Goal: Task Accomplishment & Management: Manage account settings

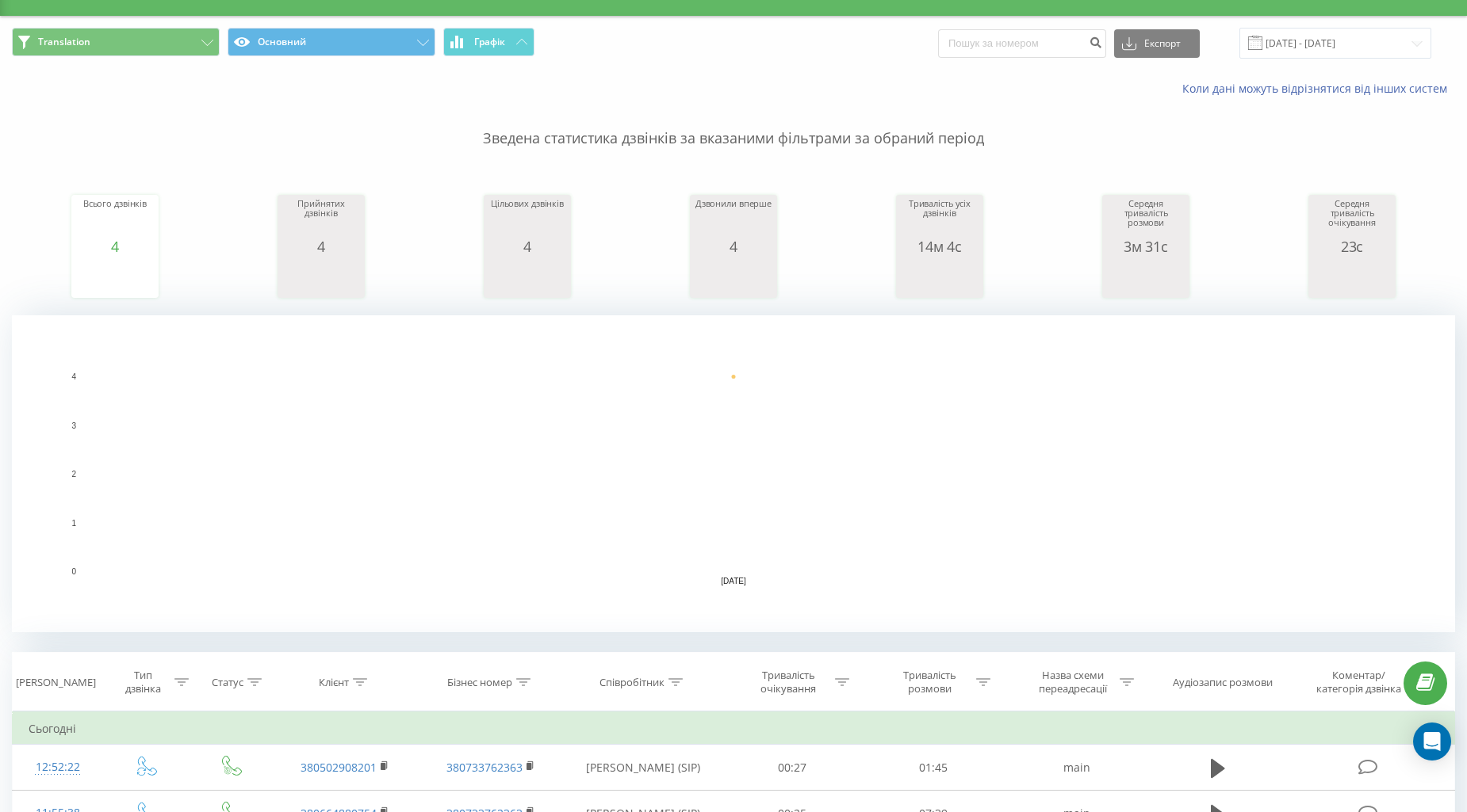
scroll to position [144, 0]
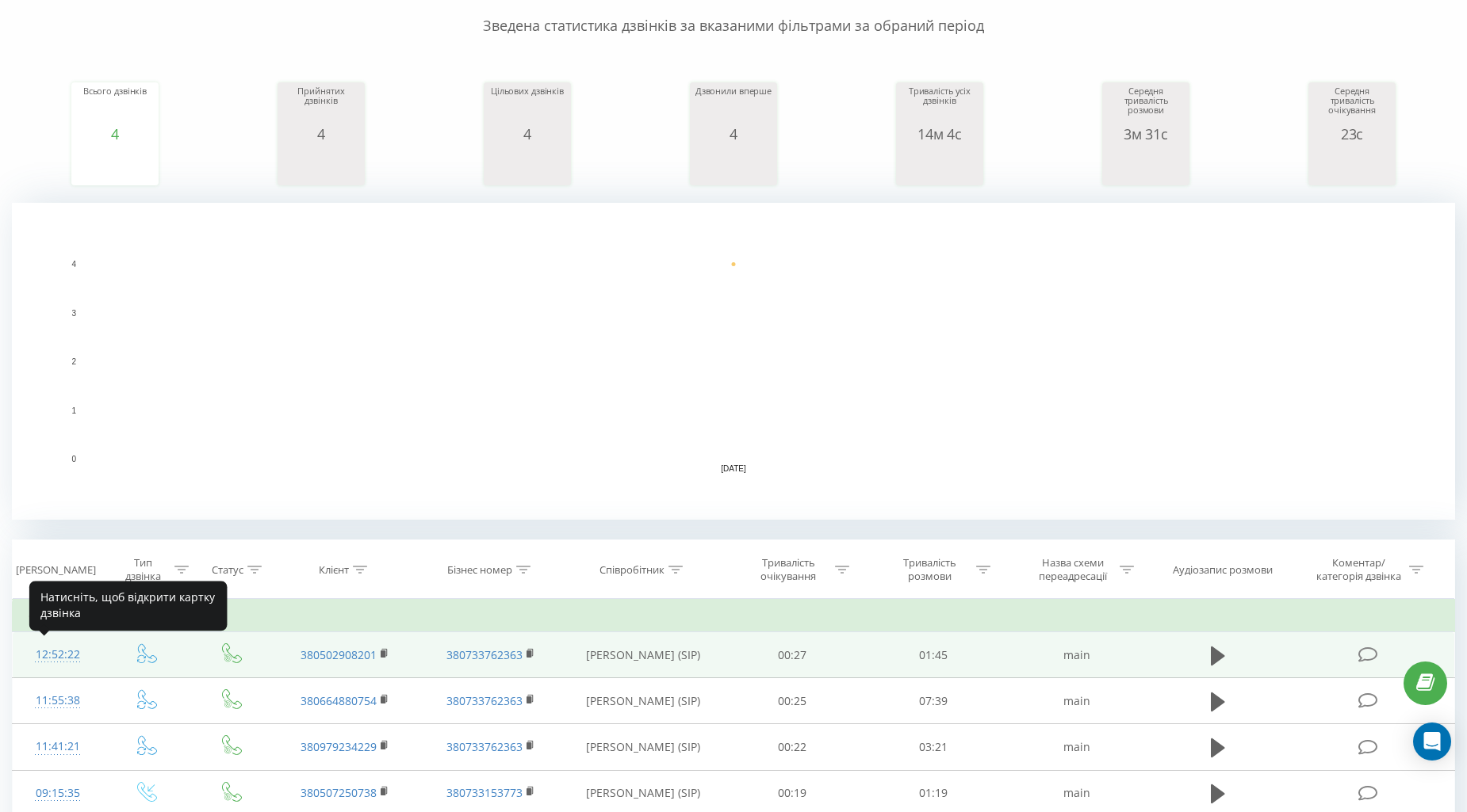
click at [58, 652] on div "12:52:22" at bounding box center [57, 654] width 58 height 31
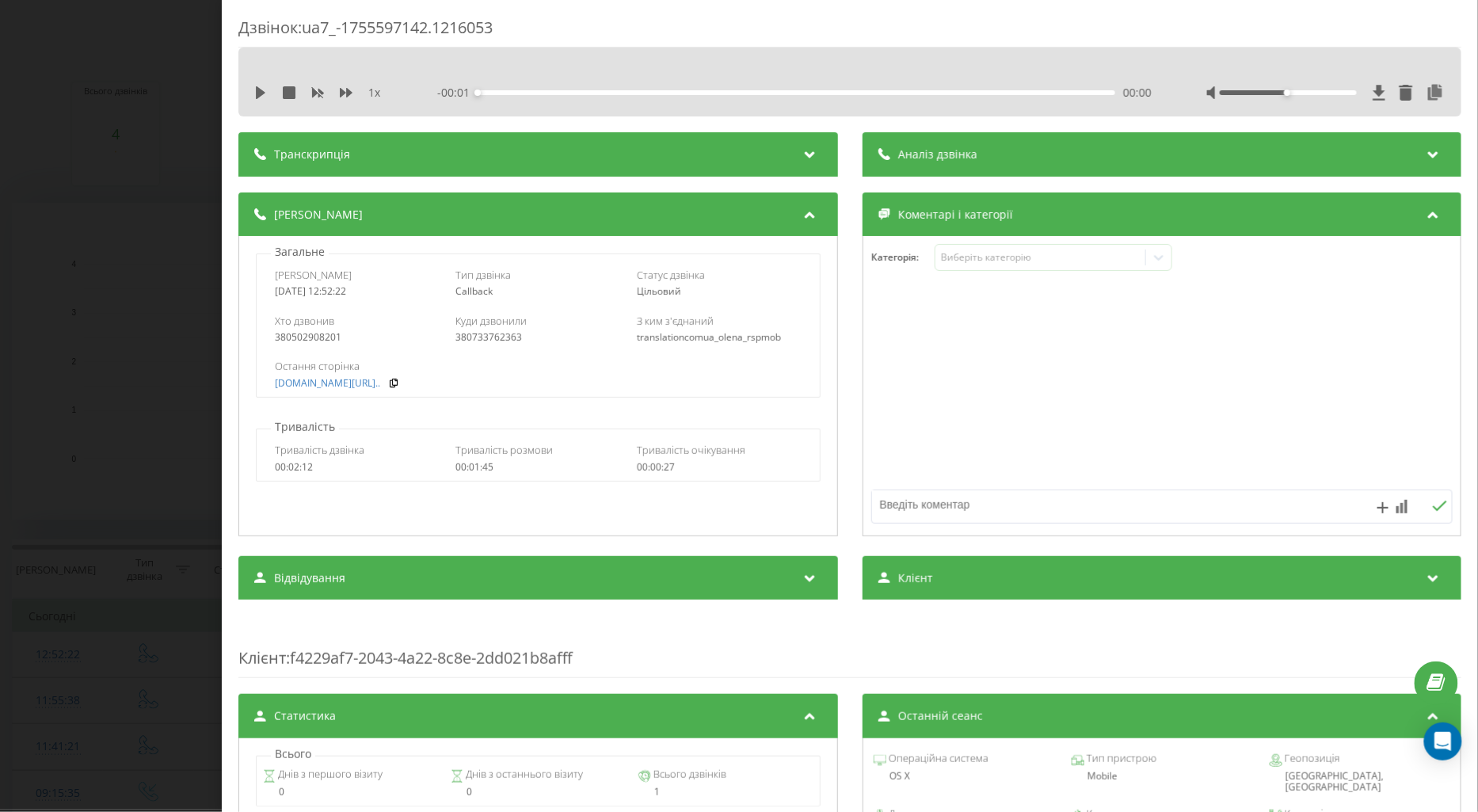
click at [152, 627] on div "Дзвінок : ua7_-1755597142.1216053 1 x - 00:01 00:00 00:00 Транскрипція Для AI-а…" at bounding box center [739, 406] width 1478 height 812
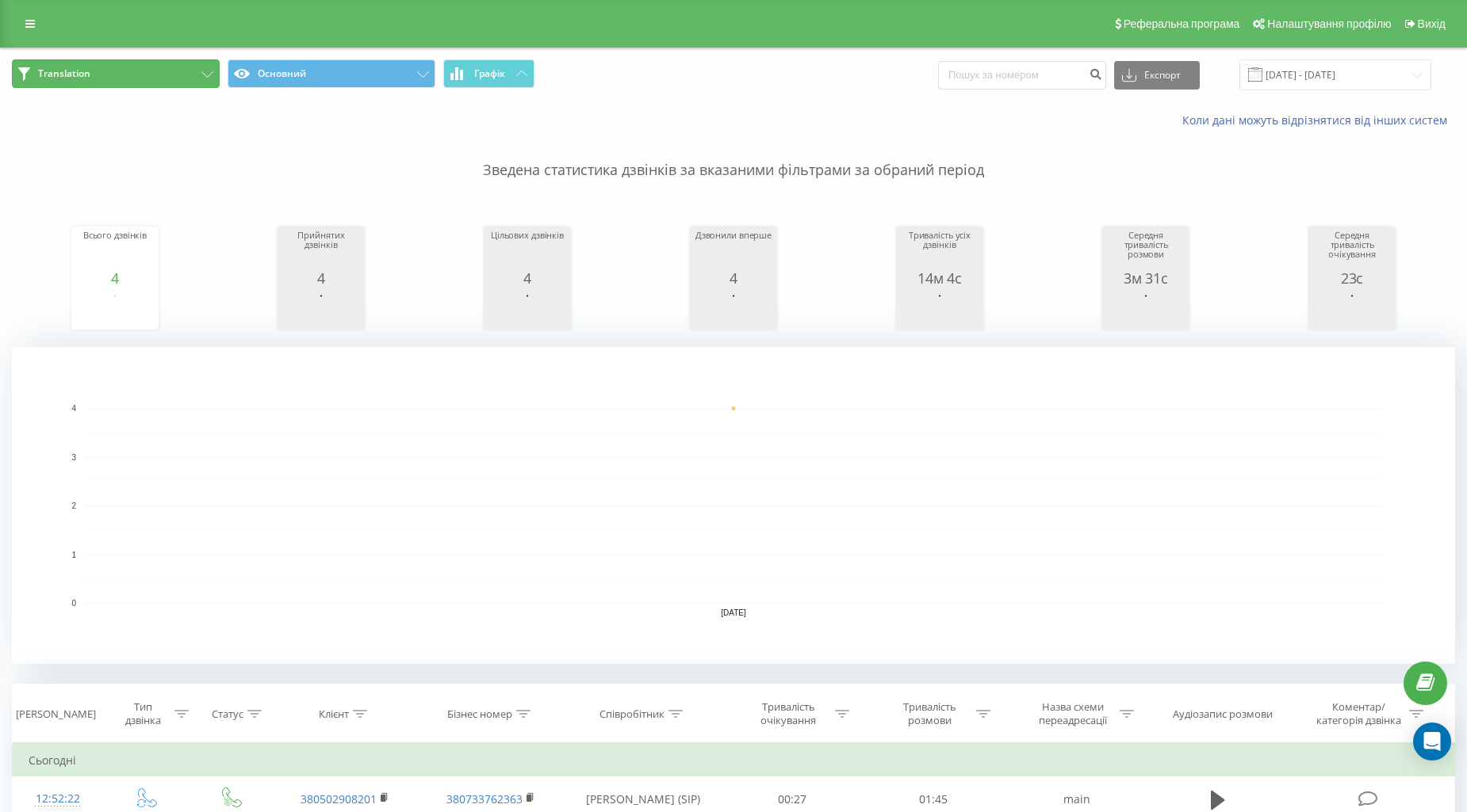
click at [124, 83] on button "Translation" at bounding box center [116, 73] width 207 height 29
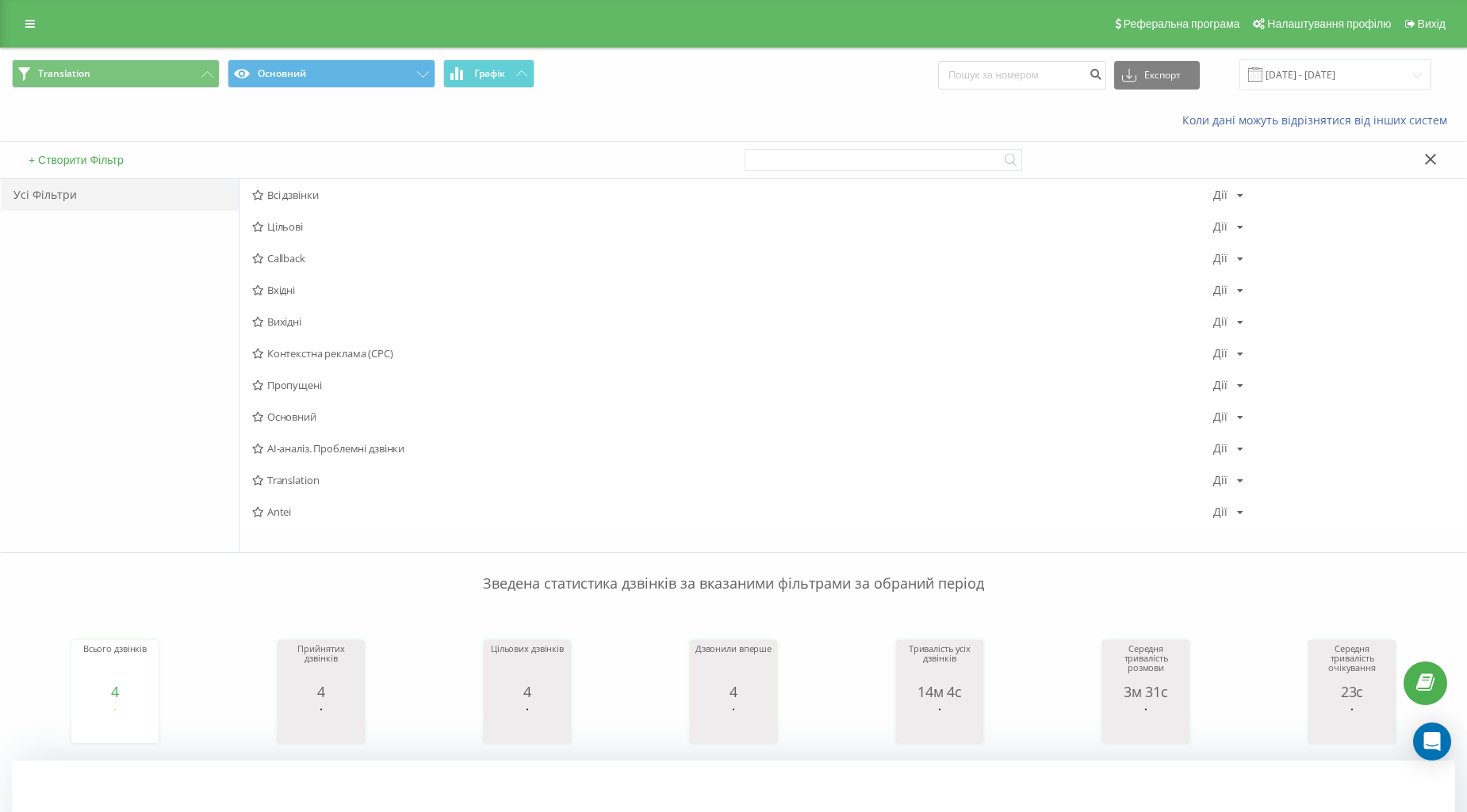
click at [2, 456] on div "Усі Фільтри" at bounding box center [119, 365] width 238 height 373
click at [171, 318] on div "Усі Фільтри" at bounding box center [119, 365] width 238 height 373
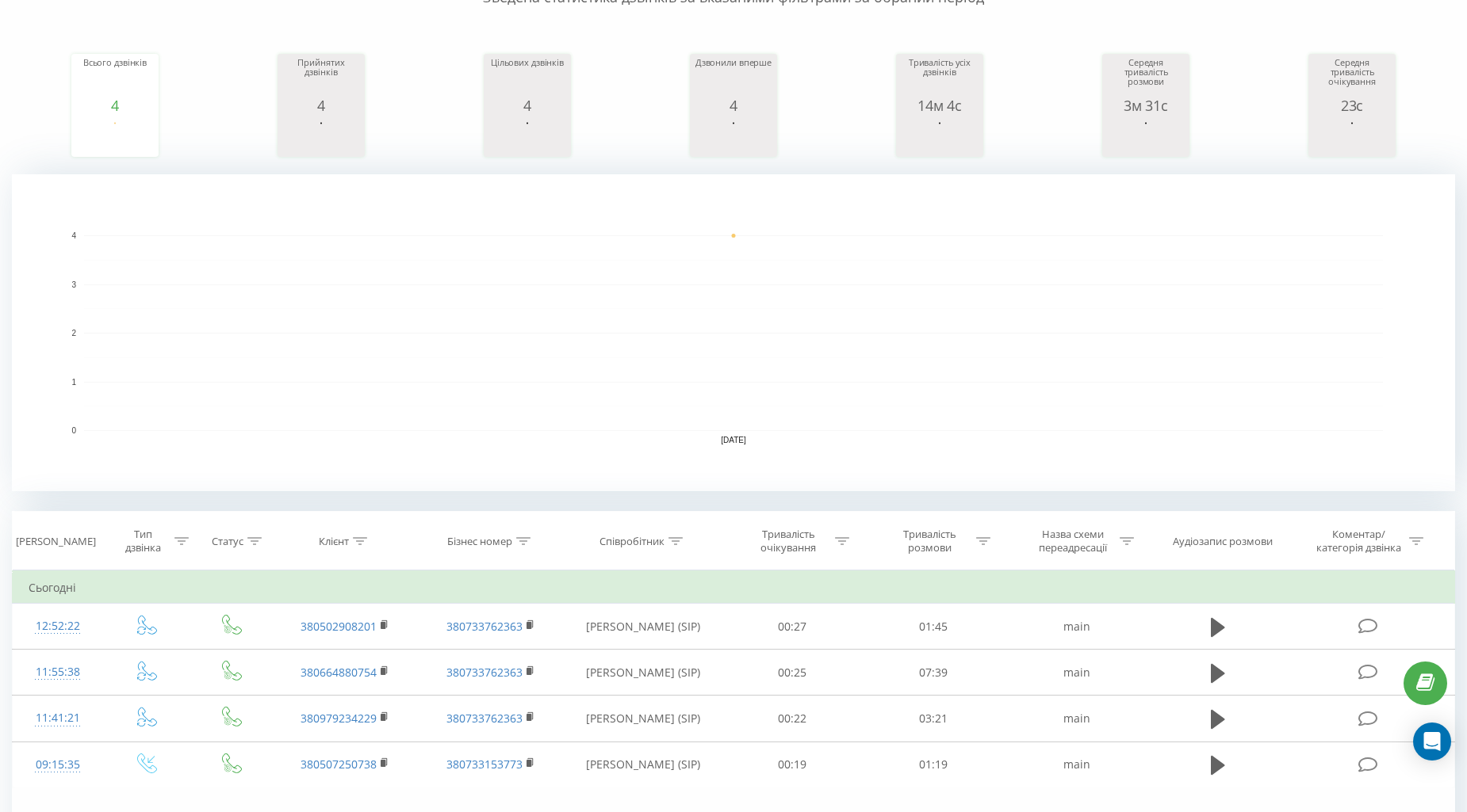
scroll to position [761, 0]
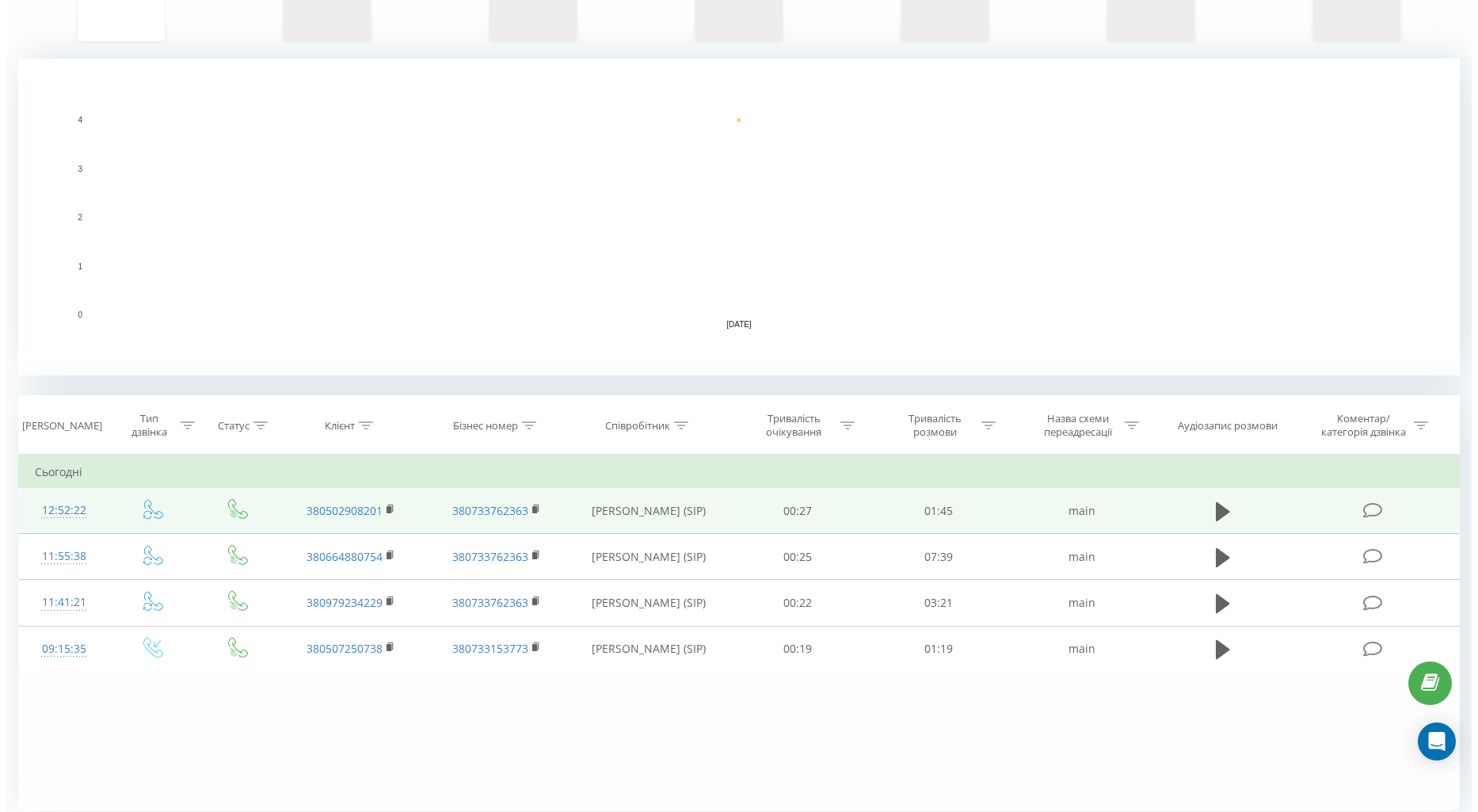
scroll to position [761, 0]
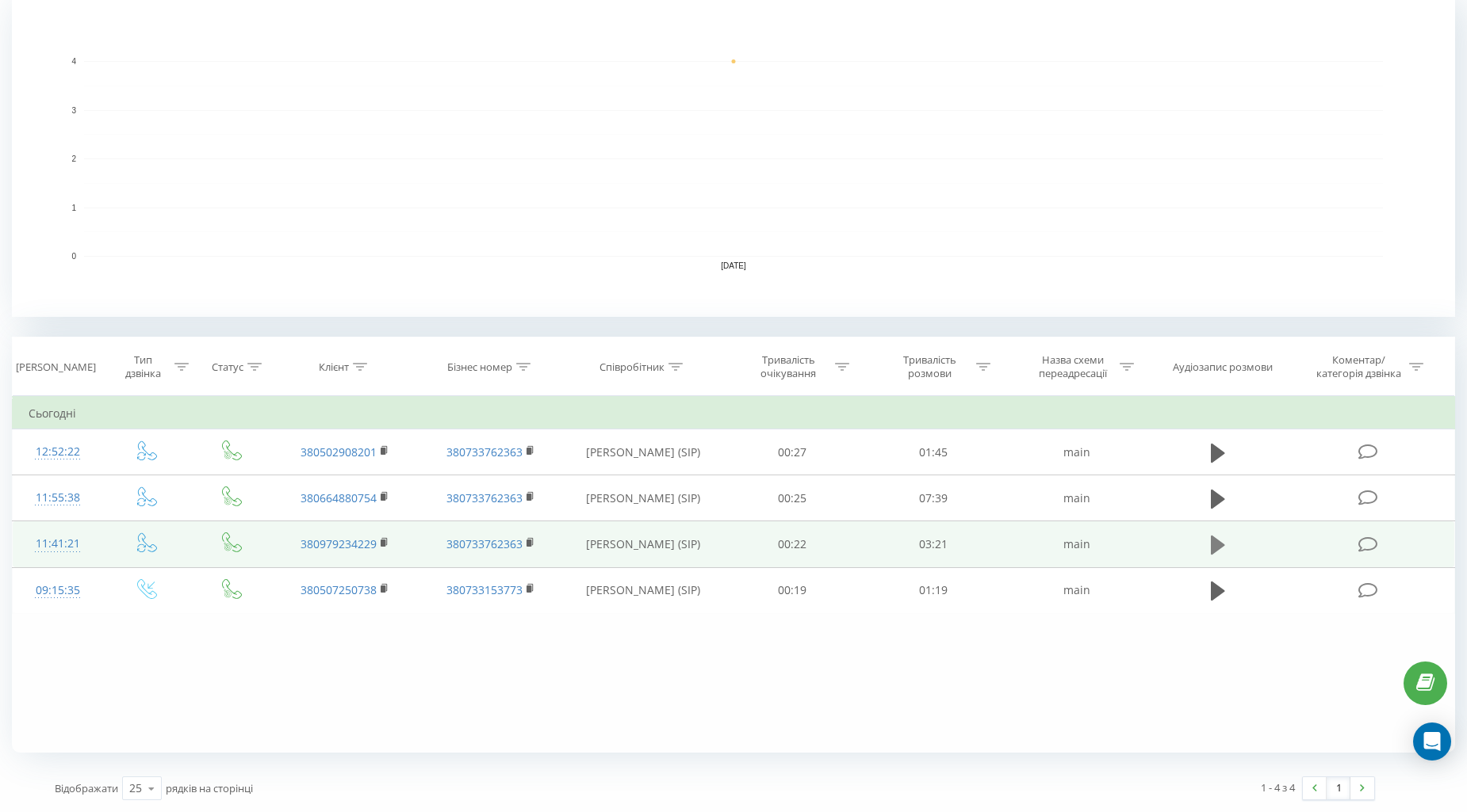
click at [1211, 541] on icon at bounding box center [1217, 545] width 14 height 19
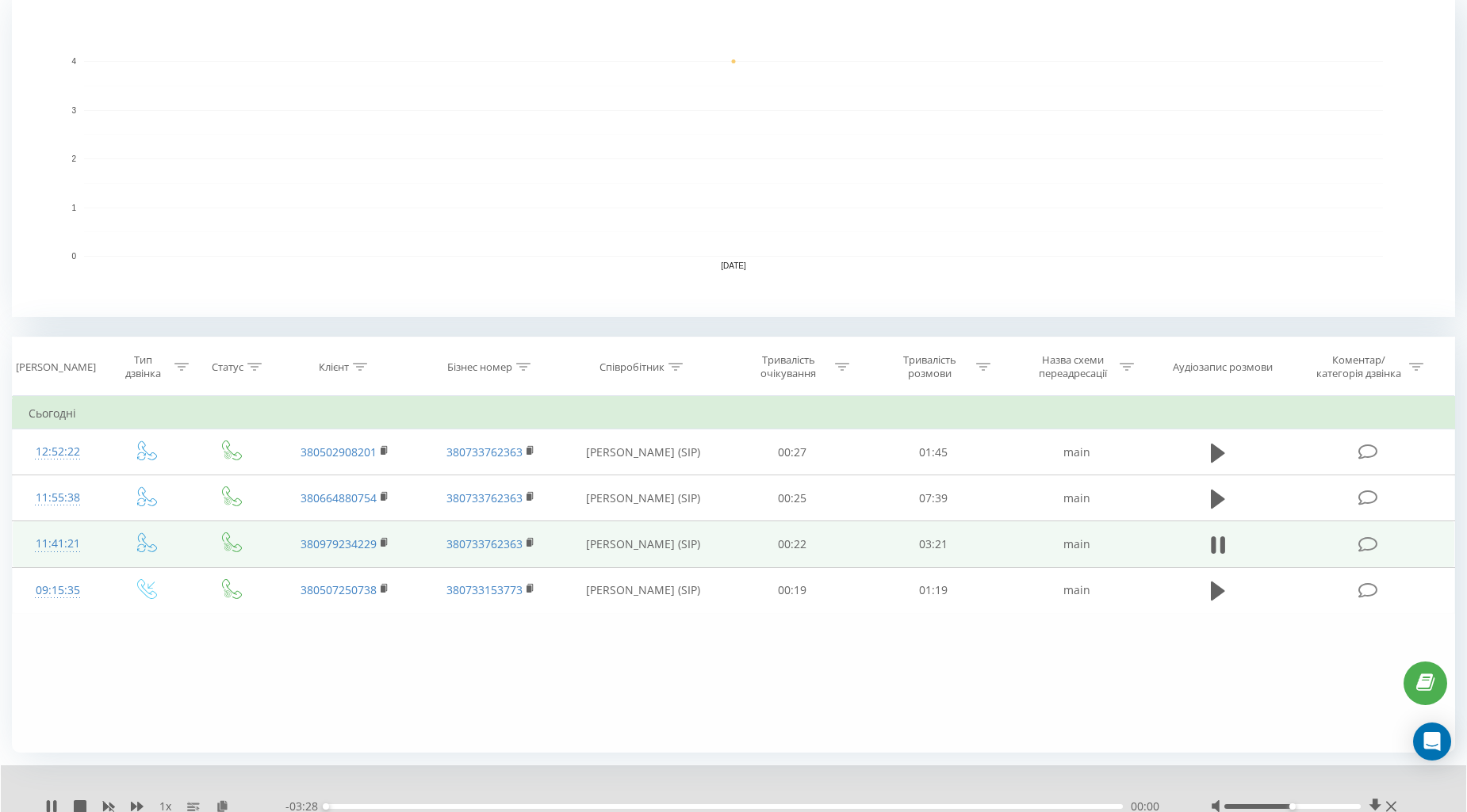
click at [55, 541] on div "11:41:21" at bounding box center [57, 544] width 58 height 31
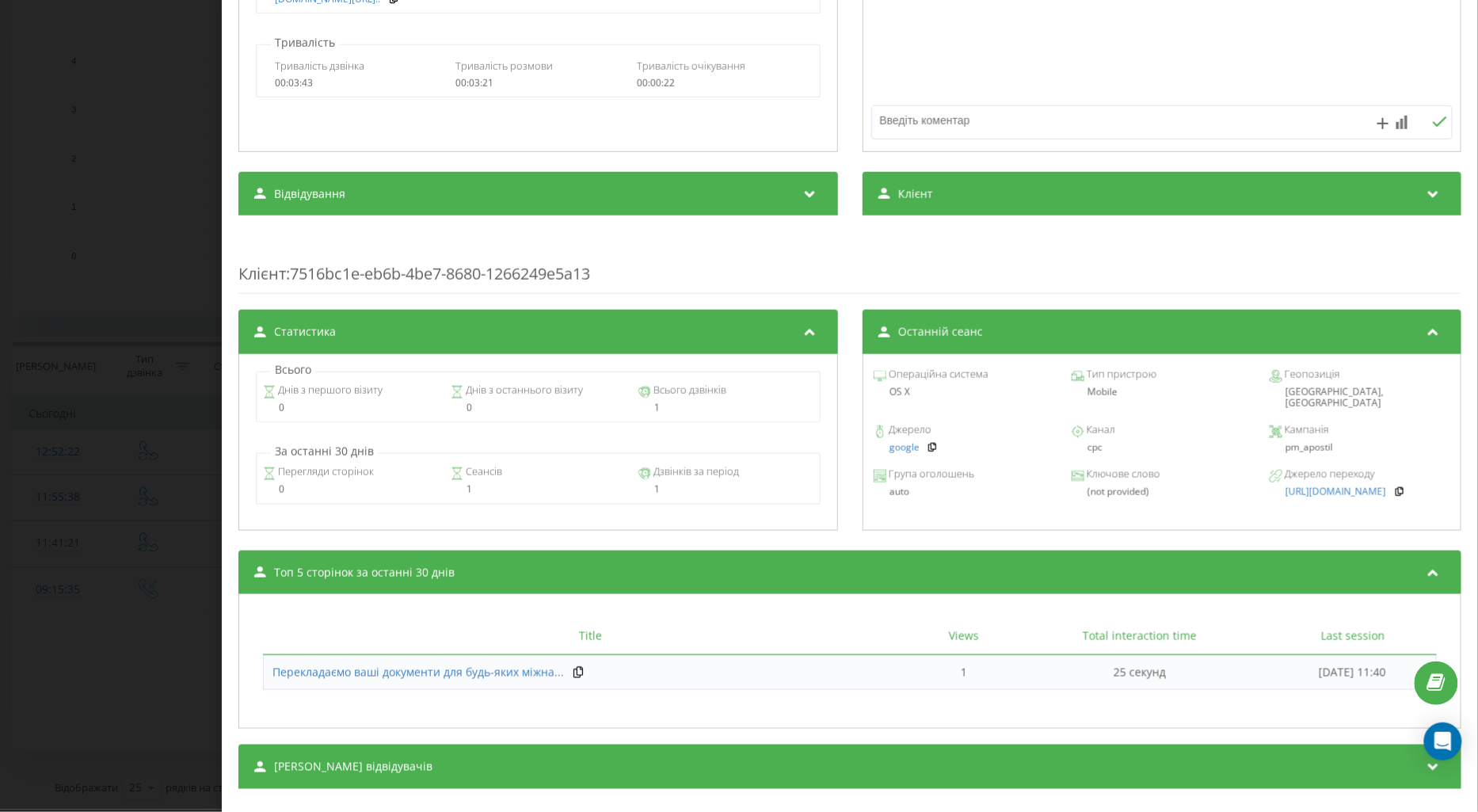
scroll to position [413, 0]
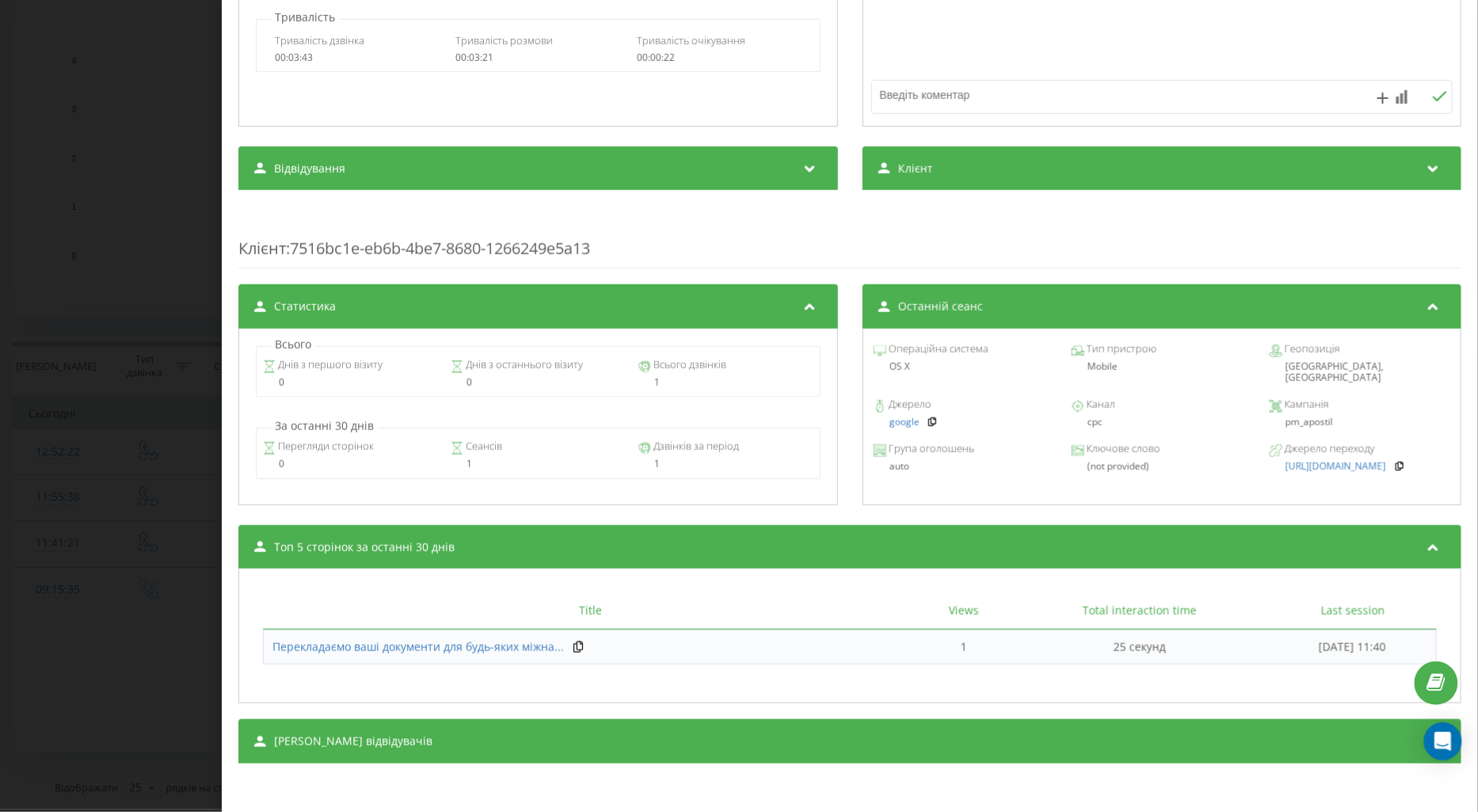
click at [180, 548] on div "Дзвінок : ua11_-1755592881.1281182 1 x - 03:27 00:01 00:01 Транскрипція Для AI-…" at bounding box center [739, 406] width 1478 height 812
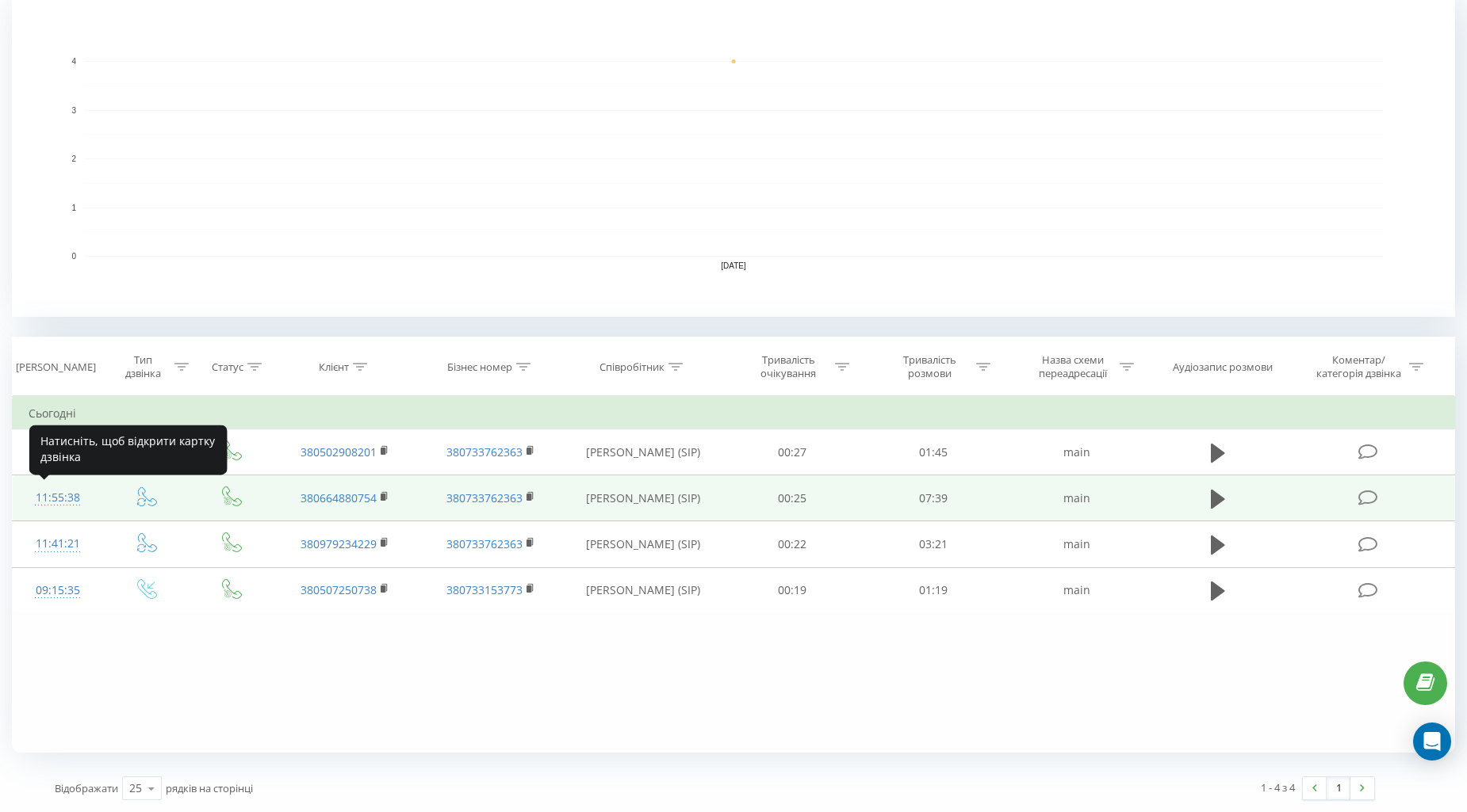
click at [49, 500] on div "11:55:38" at bounding box center [57, 497] width 58 height 31
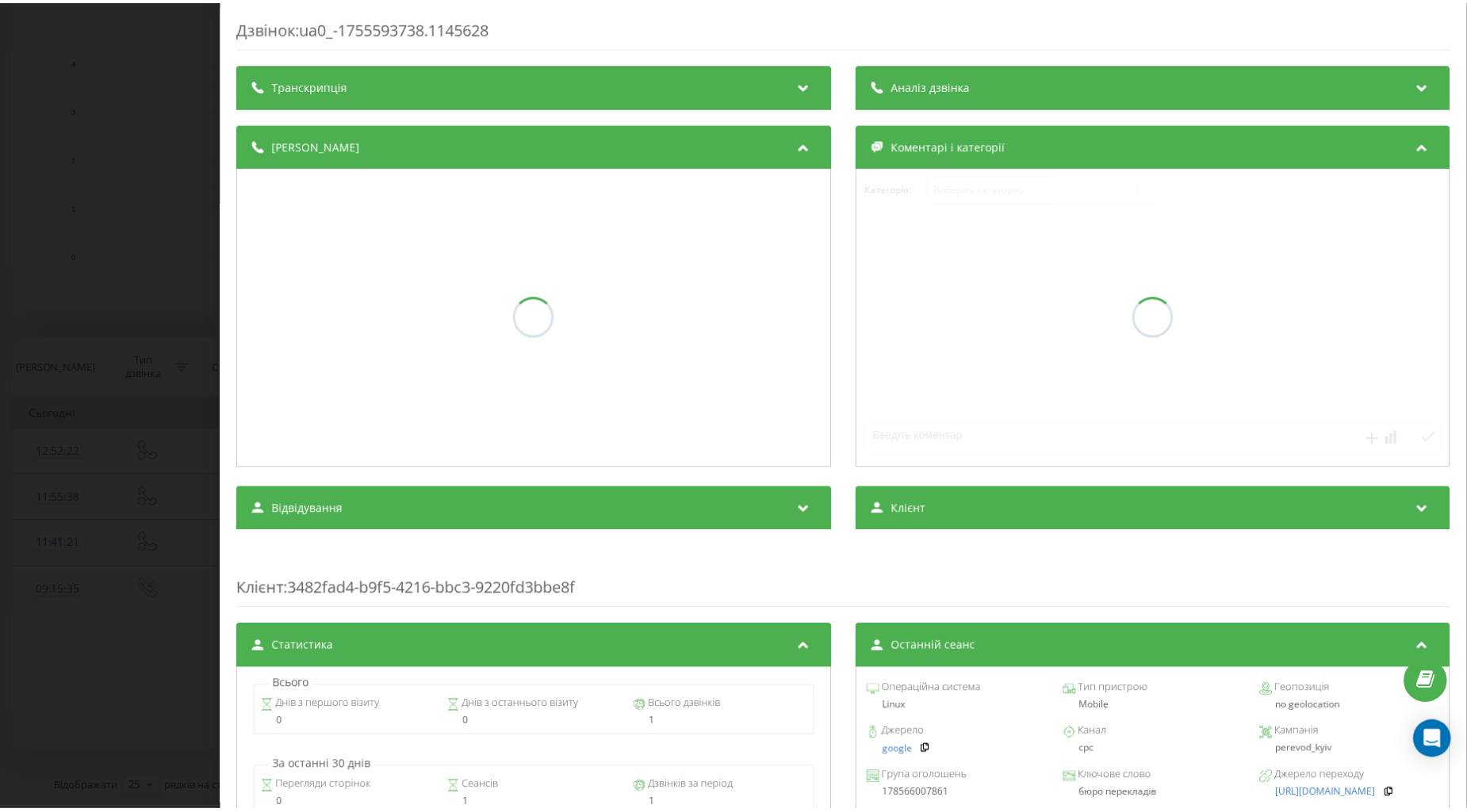
scroll to position [344, 0]
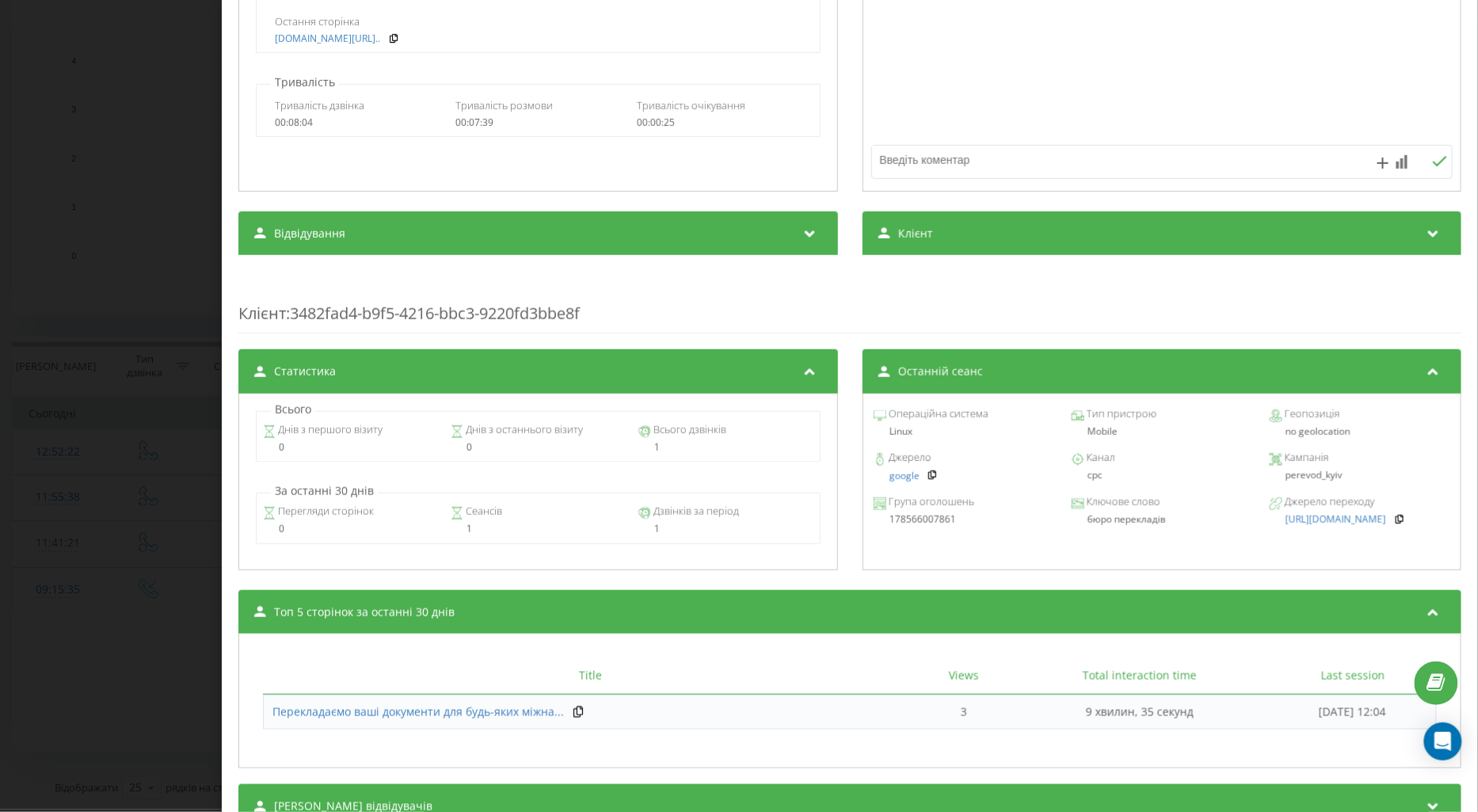
click at [219, 613] on div "Дзвінок : ua0_-1755593738.1145628 1 x - 00:01 00:00 00:00 Транскрипція Для AI-а…" at bounding box center [739, 406] width 1478 height 812
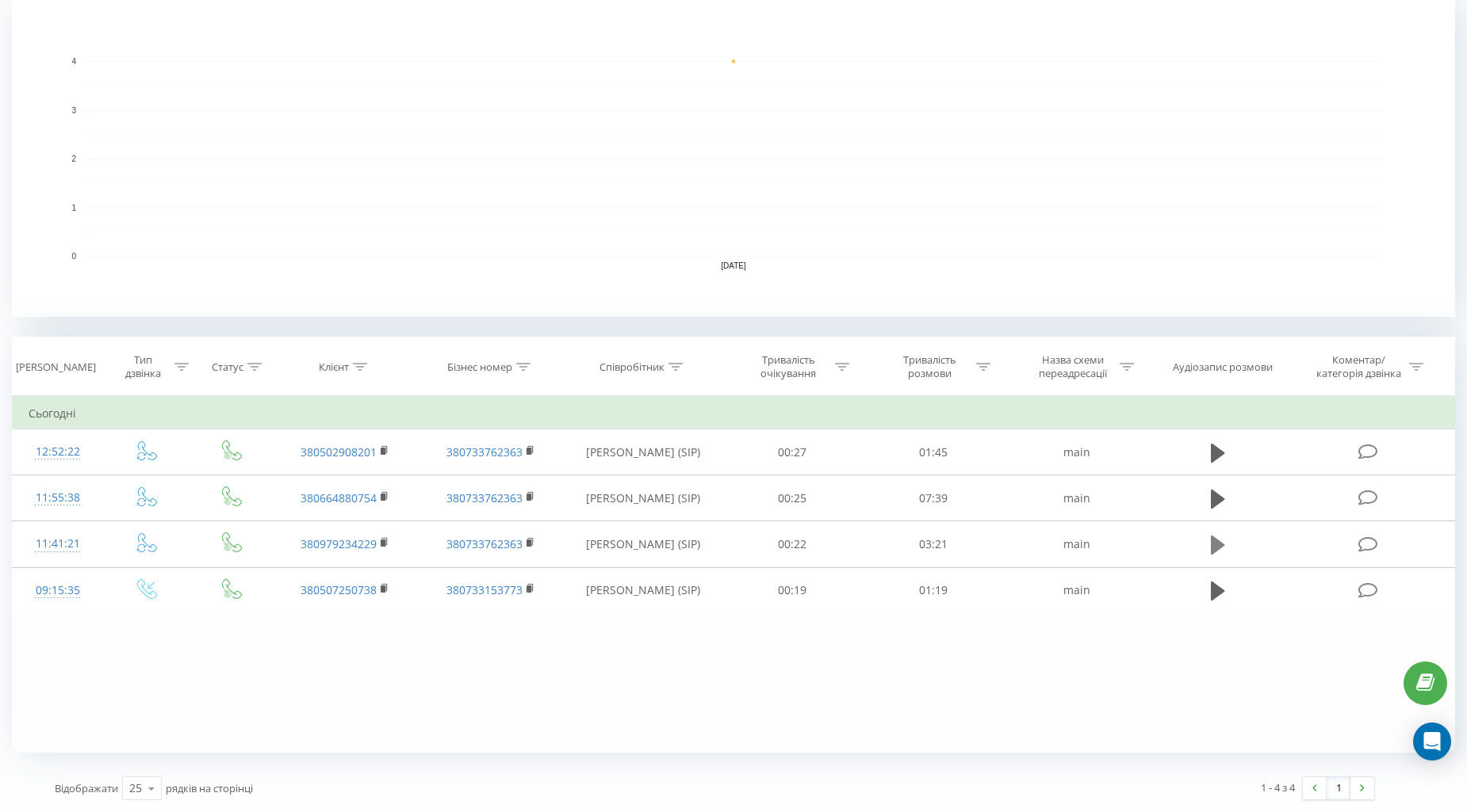
click at [1208, 552] on button at bounding box center [1217, 545] width 24 height 24
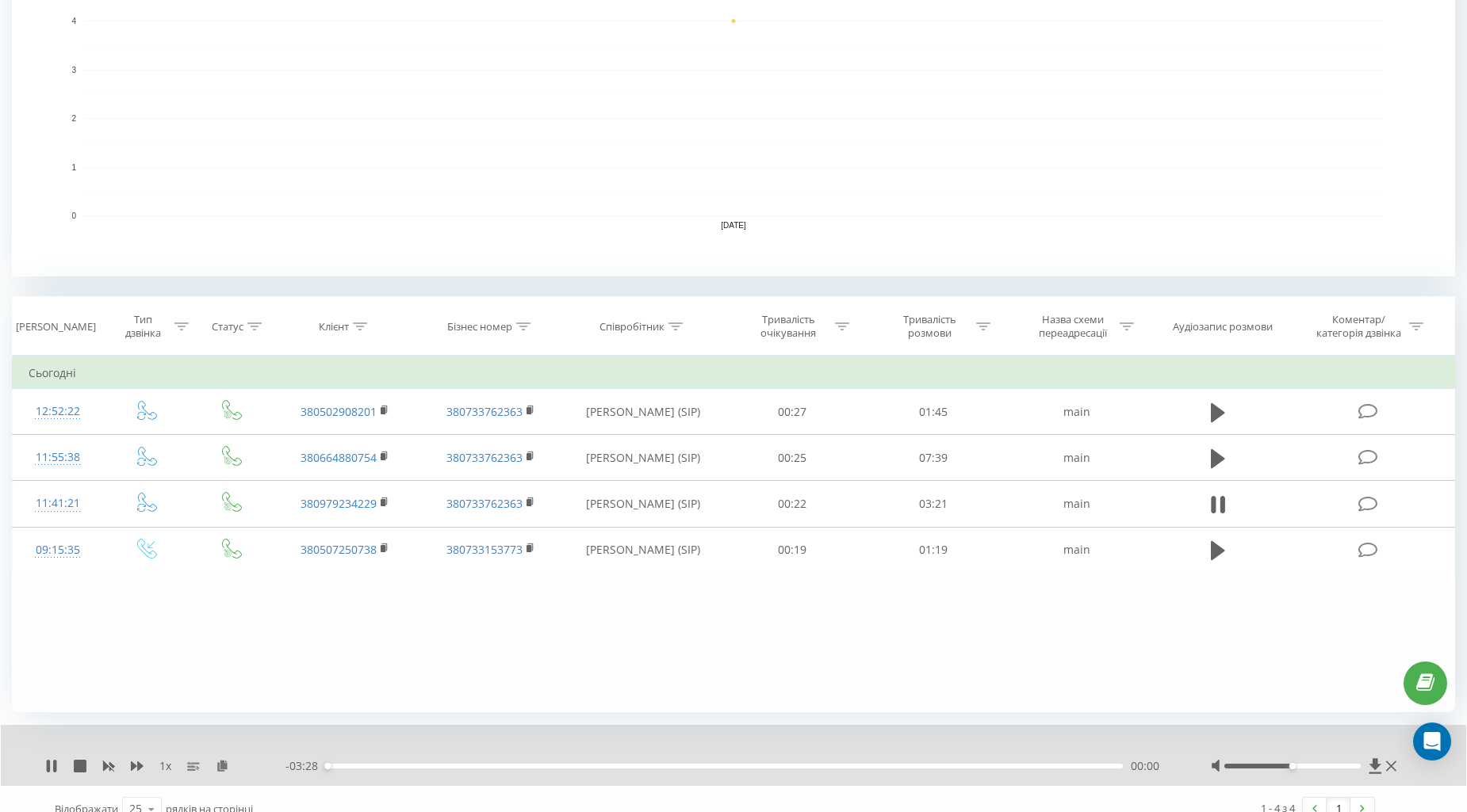
scroll to position [821, 0]
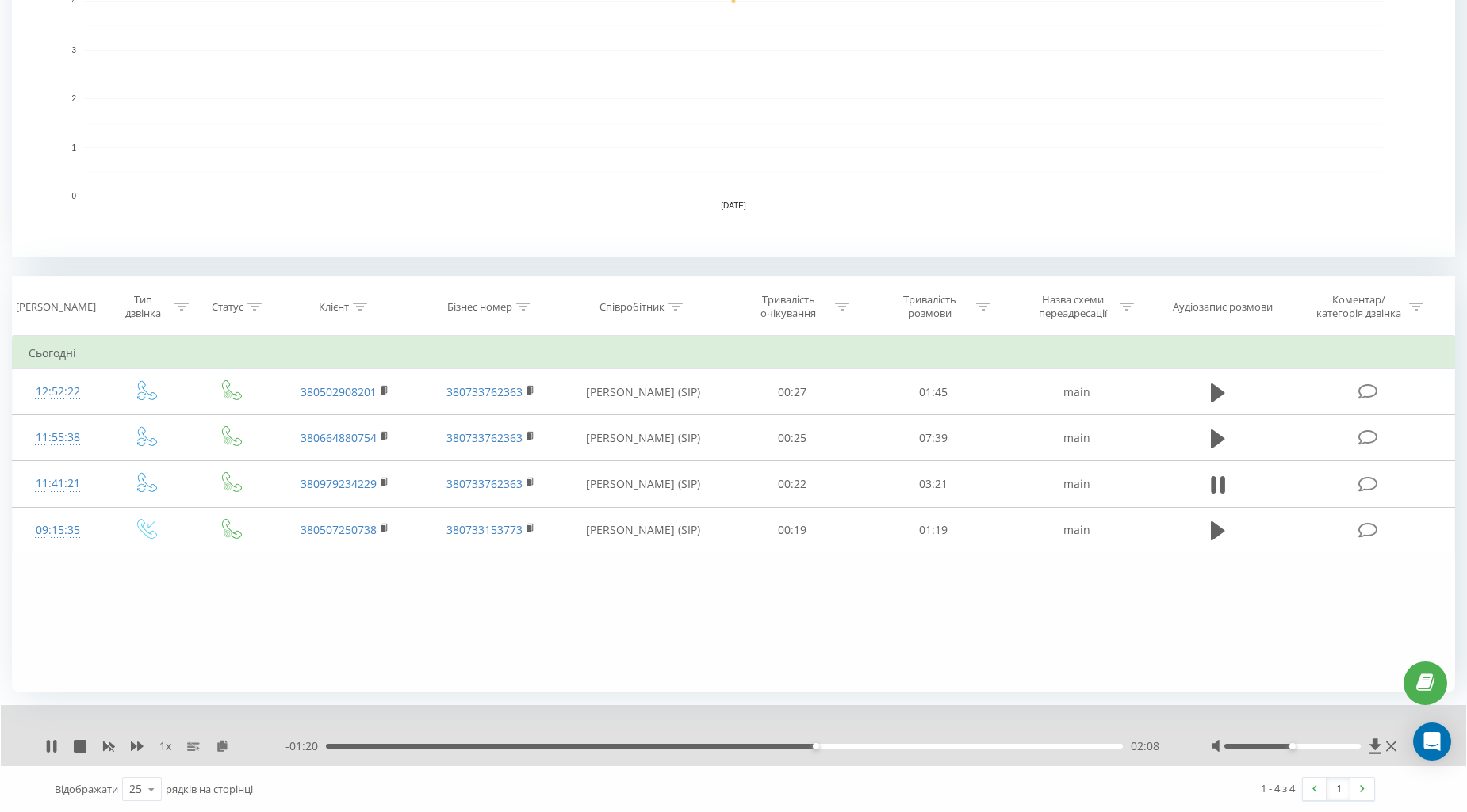
click at [860, 695] on div "Translation Основний Графік Експорт .csv .xls .xlsx 19.08.2025 - 19.08.2025 Кол…" at bounding box center [734, 20] width 1443 height 1585
click at [875, 746] on div "02:23" at bounding box center [724, 746] width 797 height 5
click at [908, 746] on div "02:24" at bounding box center [724, 746] width 797 height 5
click at [1016, 745] on div "03:00" at bounding box center [724, 746] width 797 height 5
click at [1102, 744] on div "03:01" at bounding box center [724, 746] width 797 height 5
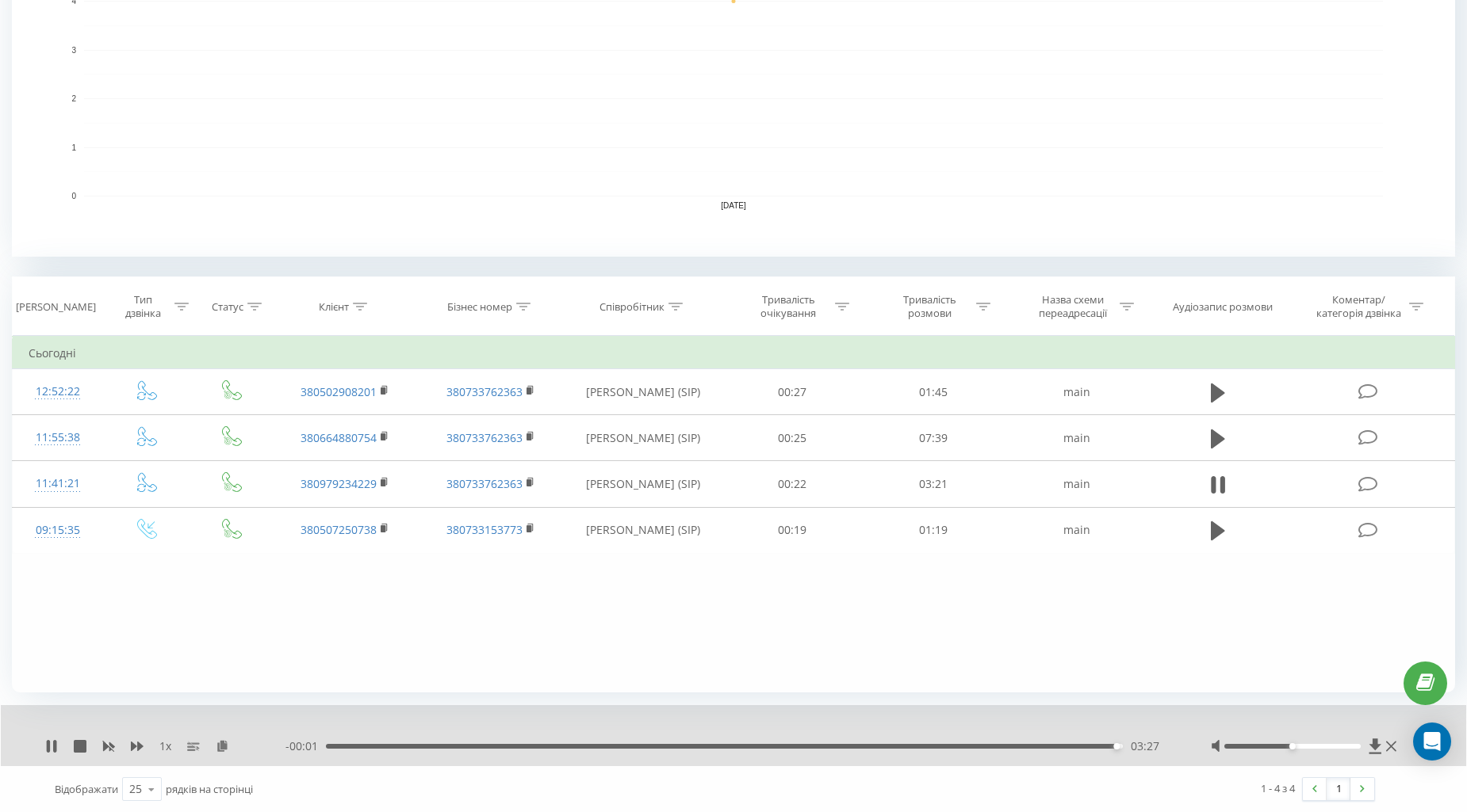
click at [1076, 750] on div "- 00:01 03:27 03:27" at bounding box center [728, 746] width 886 height 16
click at [1073, 745] on div "03:27" at bounding box center [724, 746] width 797 height 5
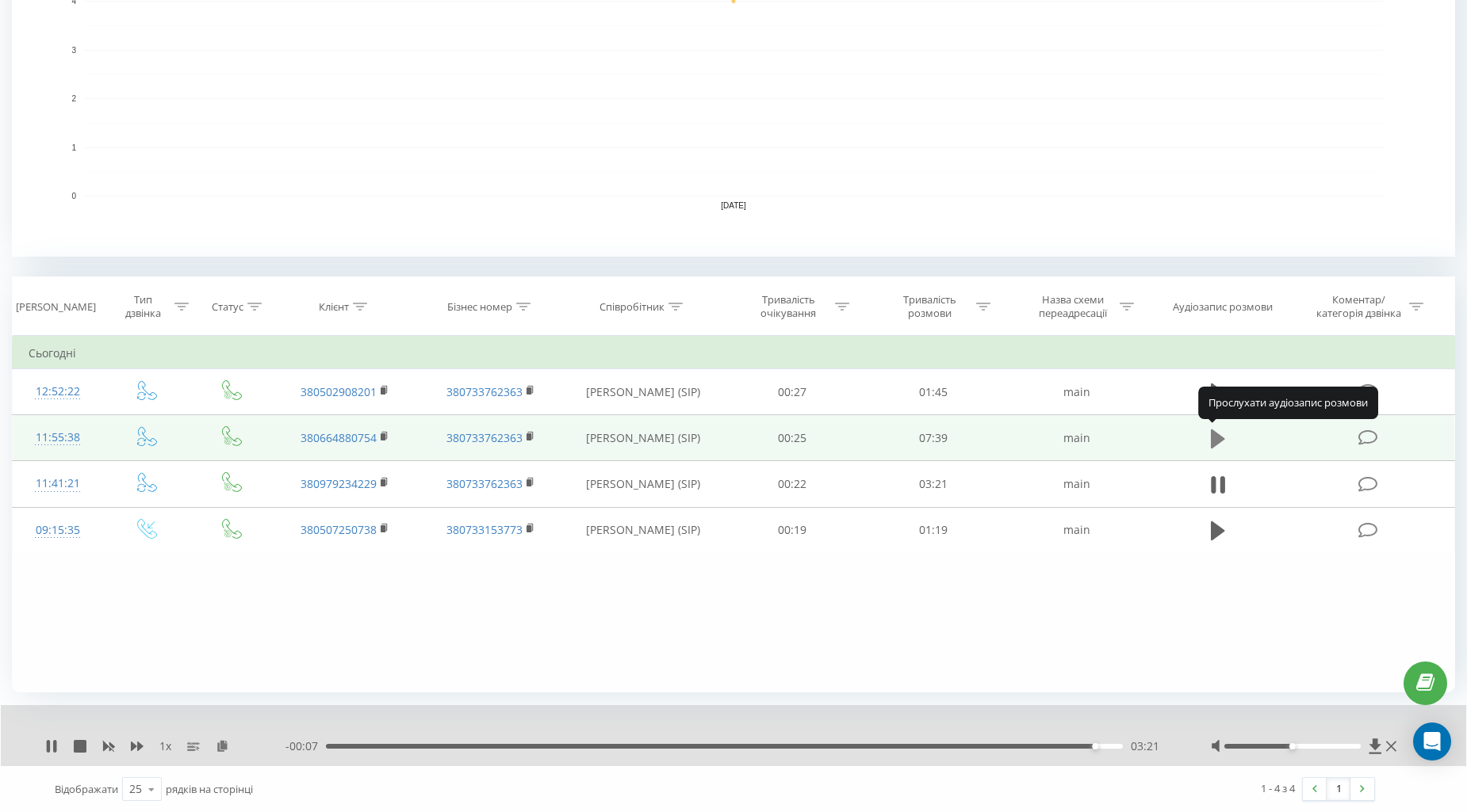
click at [1206, 444] on button at bounding box center [1217, 439] width 24 height 24
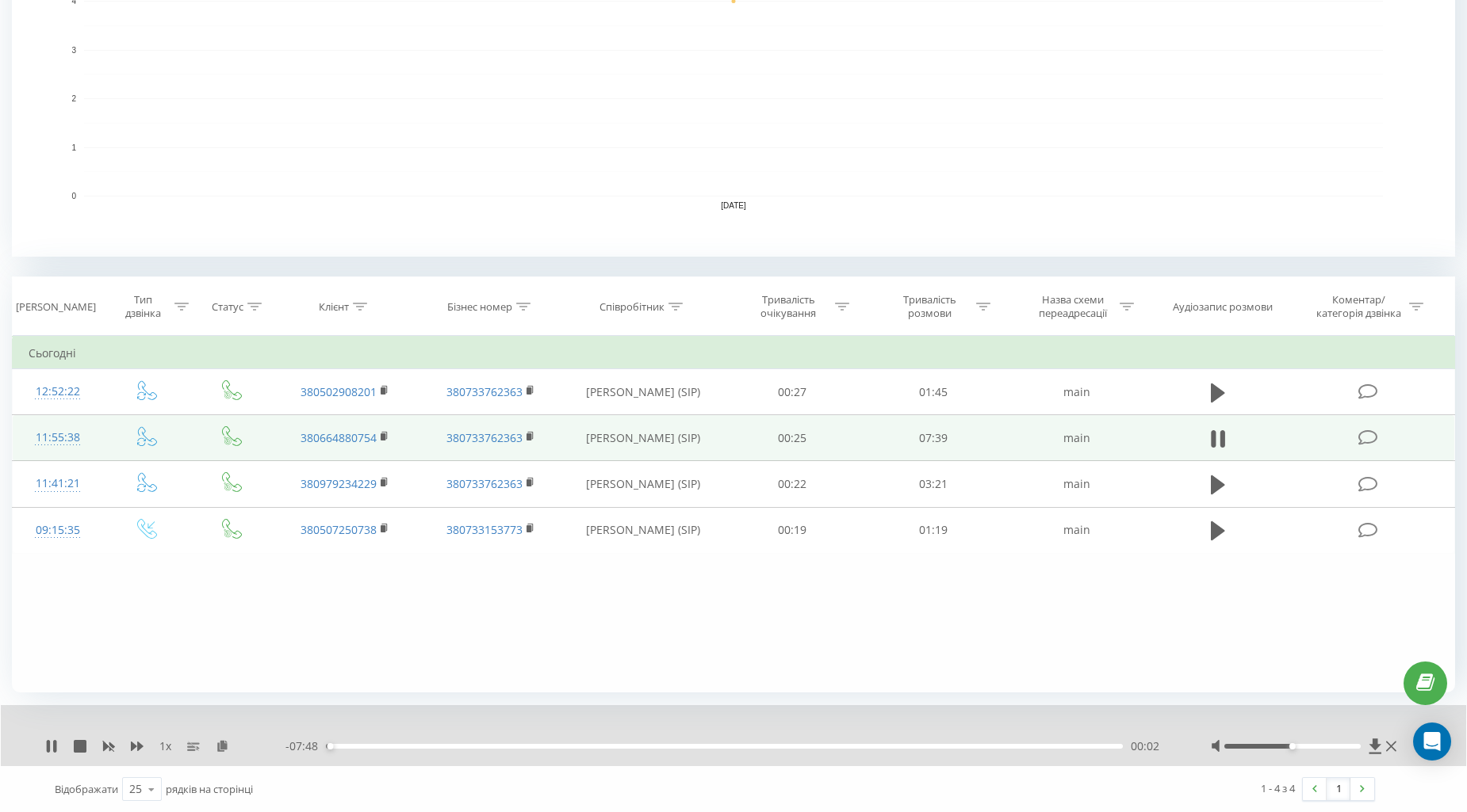
click at [342, 744] on div "00:02" at bounding box center [724, 746] width 797 height 5
click at [354, 746] on div "00:11" at bounding box center [724, 746] width 797 height 5
click at [400, 747] on div "00:32" at bounding box center [724, 746] width 797 height 5
click at [434, 747] on div "00:44" at bounding box center [724, 746] width 797 height 5
click at [566, 746] on div "02:22" at bounding box center [724, 746] width 797 height 5
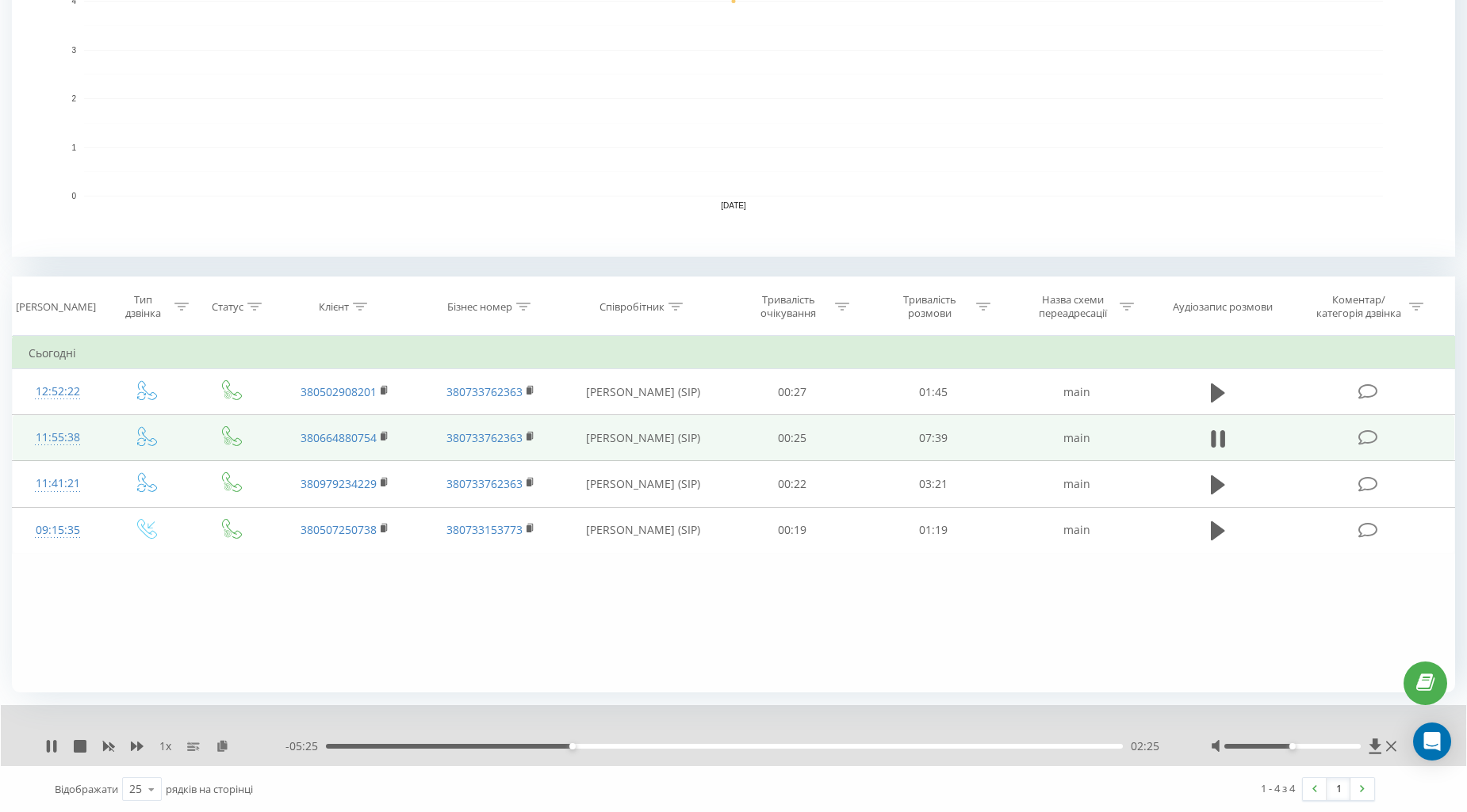
click at [714, 746] on div "02:25" at bounding box center [724, 746] width 797 height 5
click at [847, 746] on div "05:08" at bounding box center [724, 746] width 797 height 5
click at [1051, 747] on div "05:10" at bounding box center [724, 746] width 797 height 5
click at [1111, 745] on div "07:36" at bounding box center [724, 746] width 797 height 5
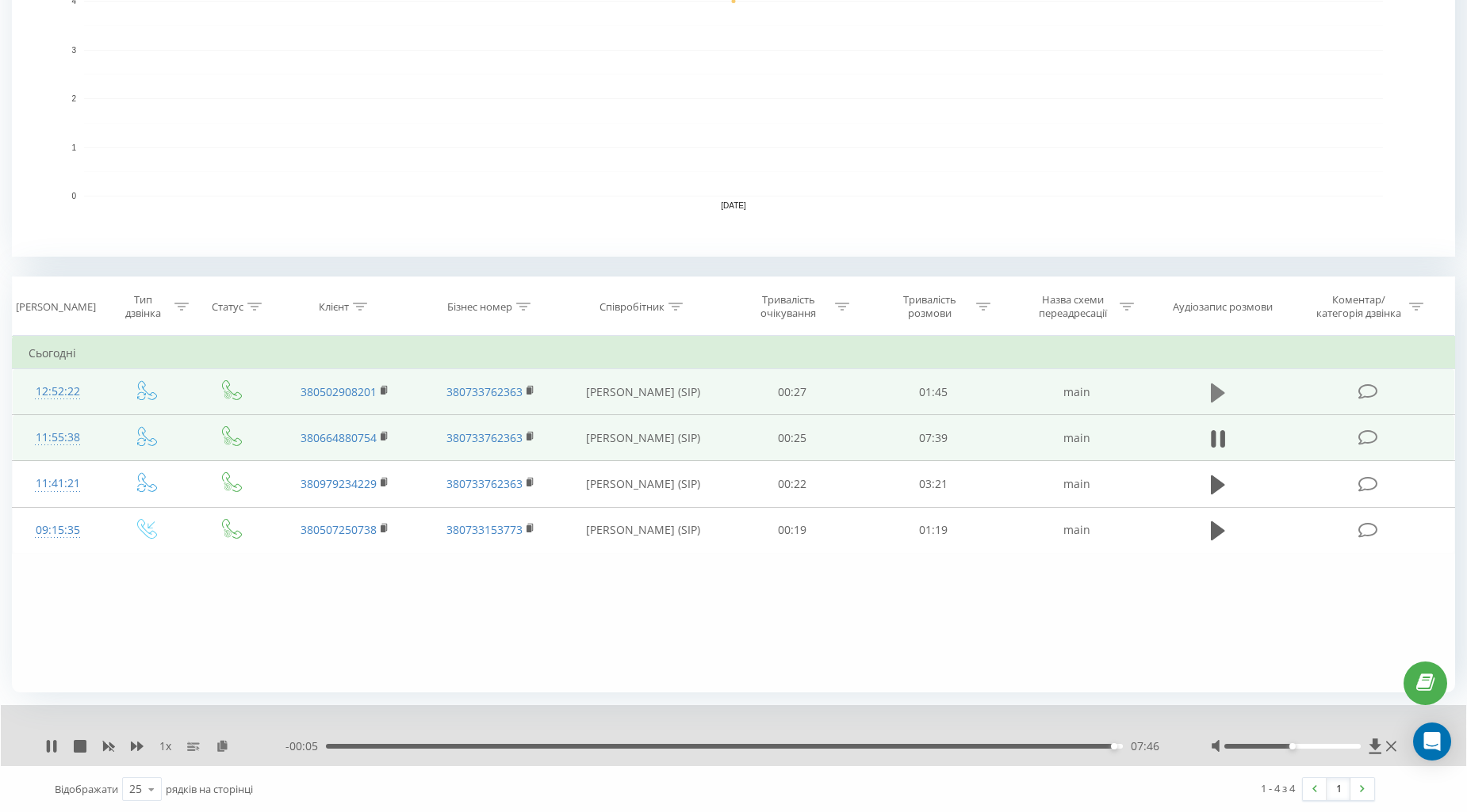
click at [1219, 390] on icon at bounding box center [1217, 392] width 14 height 19
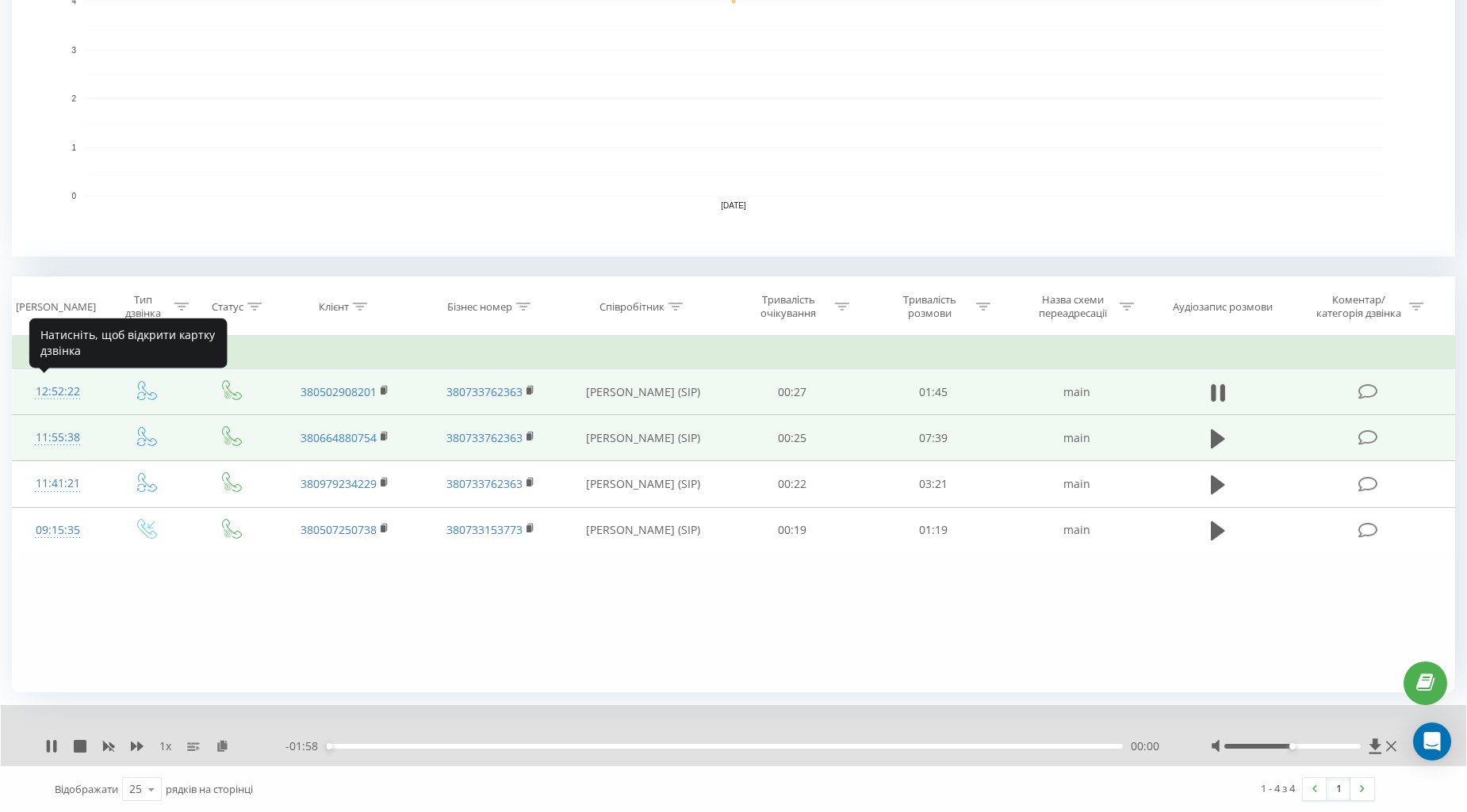
click at [55, 388] on div "12:52:22" at bounding box center [57, 391] width 58 height 31
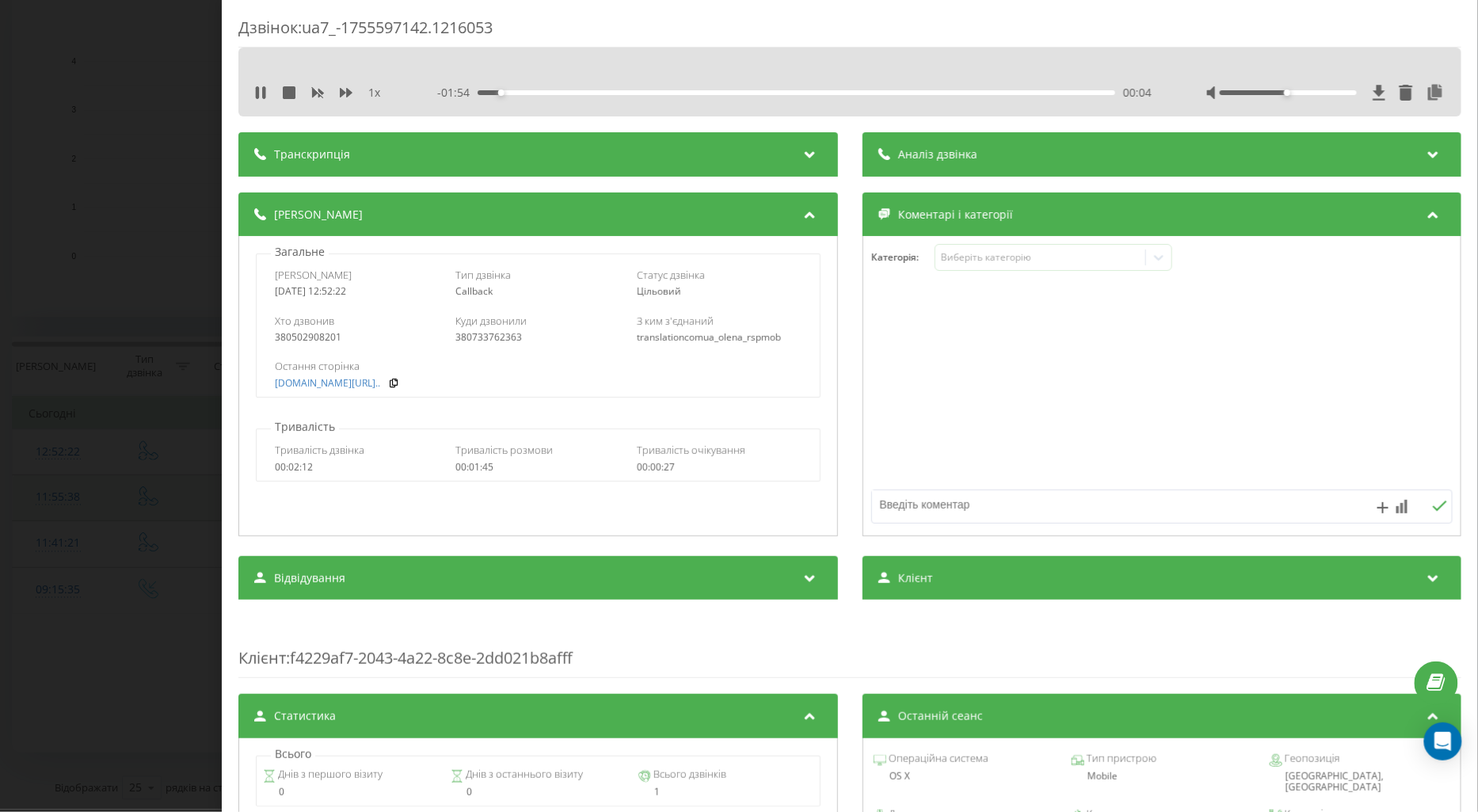
click at [216, 501] on div "Дзвінок : ua7_-1755597142.1216053 1 x - 01:54 00:04 00:04 Транскрипція Для AI-а…" at bounding box center [739, 406] width 1478 height 812
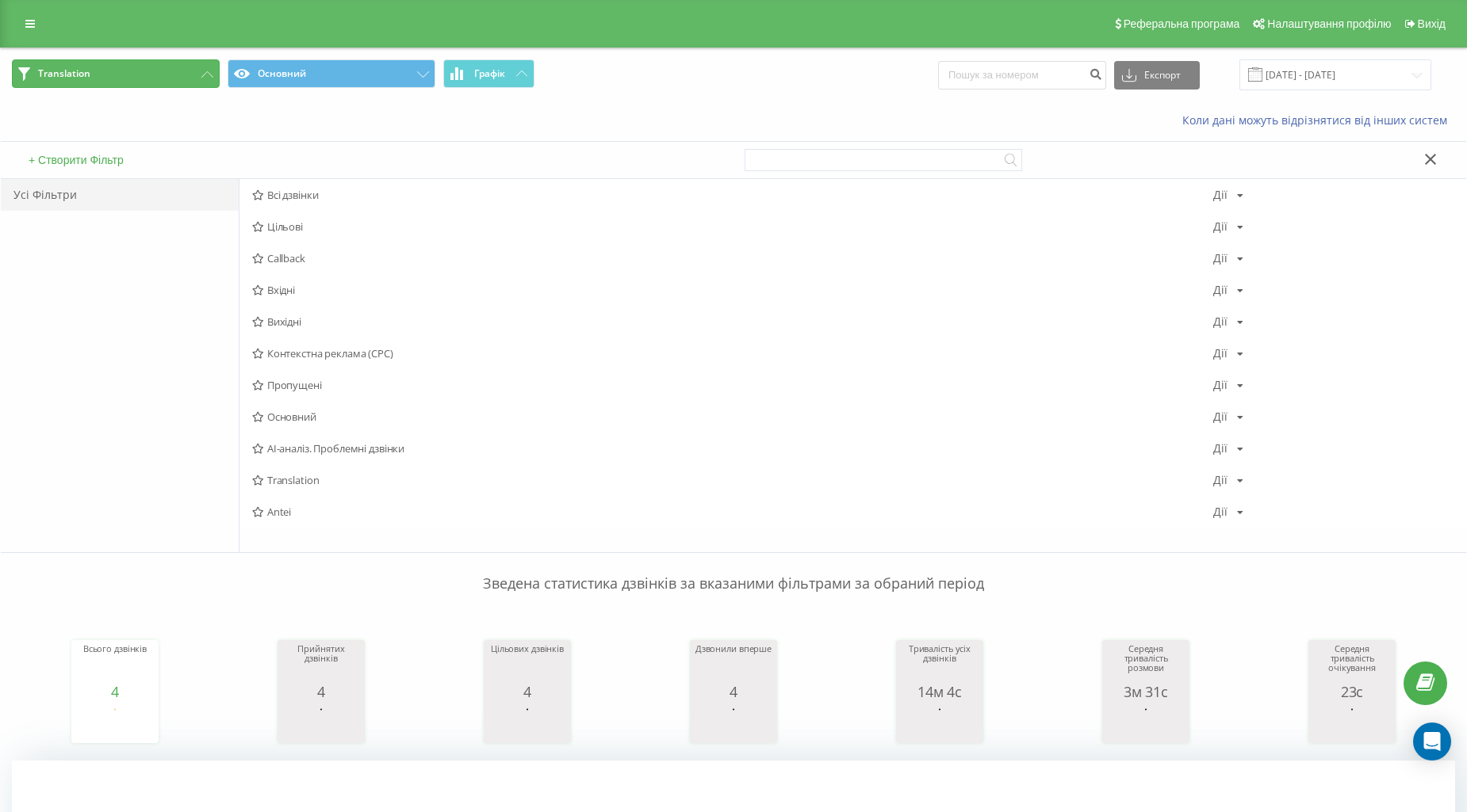
click at [167, 77] on button "Translation" at bounding box center [116, 73] width 207 height 29
click at [78, 67] on span "Translation" at bounding box center [64, 73] width 52 height 13
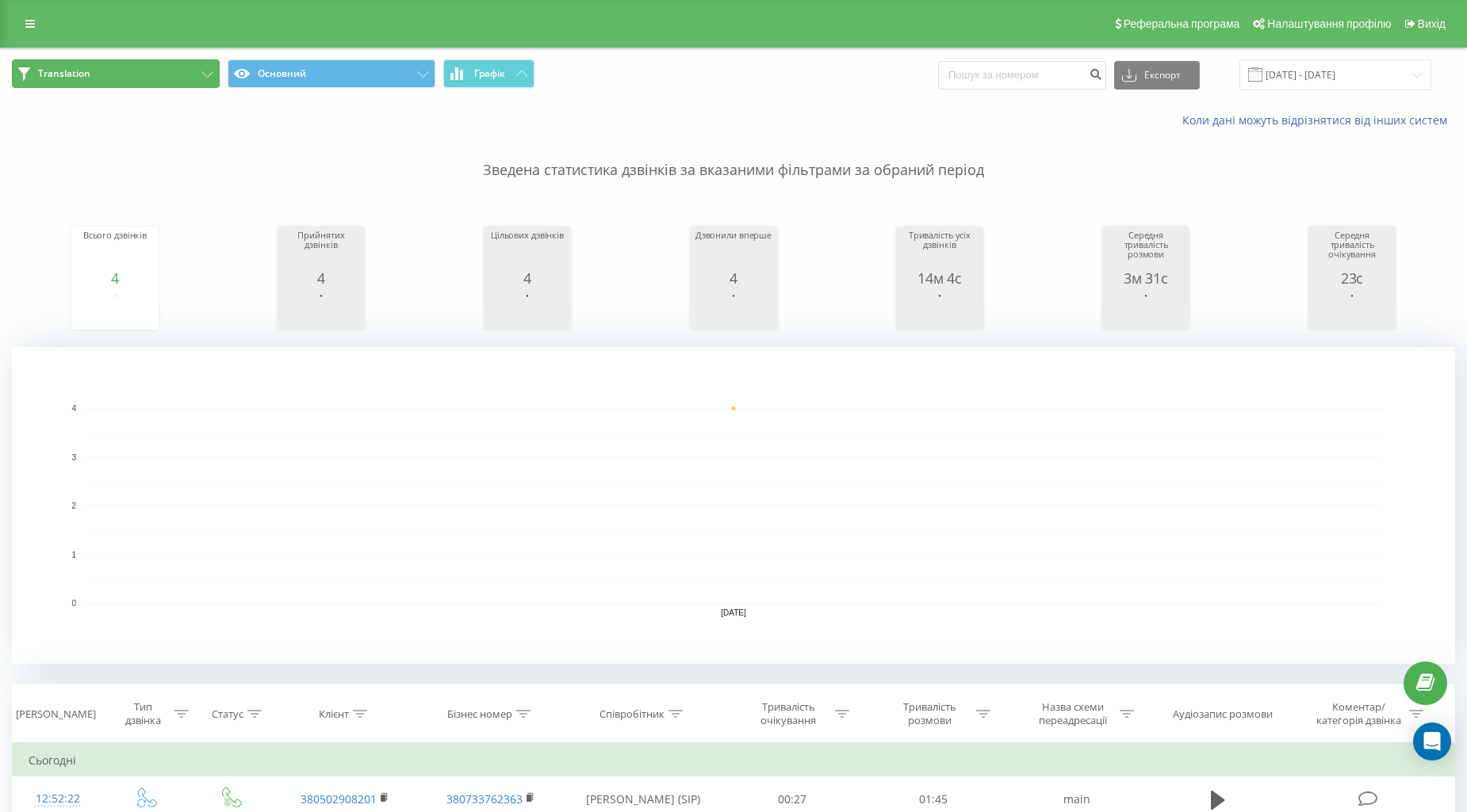
click at [81, 85] on button "Translation" at bounding box center [116, 73] width 207 height 29
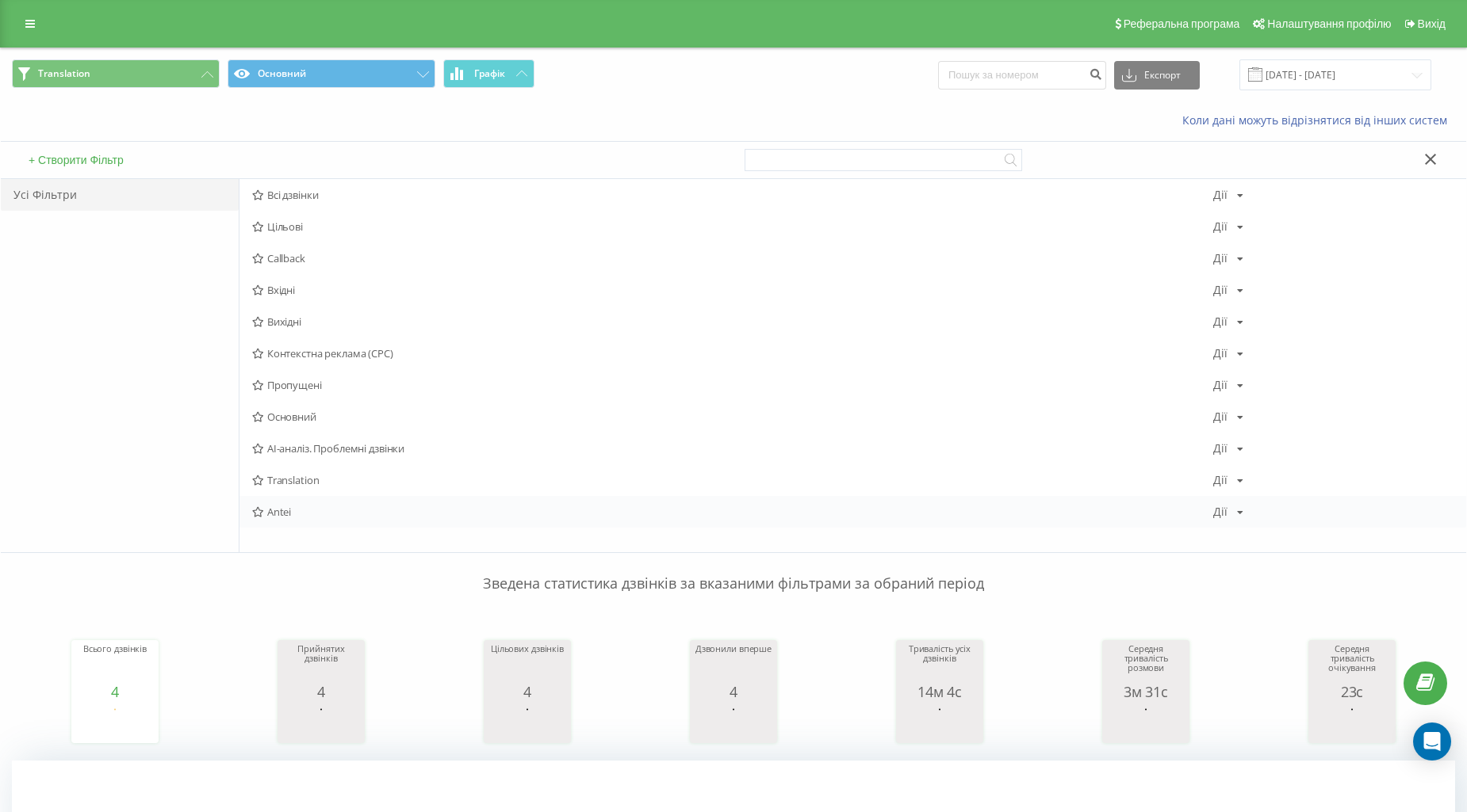
click at [303, 499] on div "Antei Дії Редагувати Копіювати Видалити За замовчуванням Поділитися" at bounding box center [853, 512] width 1226 height 32
click at [290, 509] on span "Antei" at bounding box center [732, 511] width 961 height 11
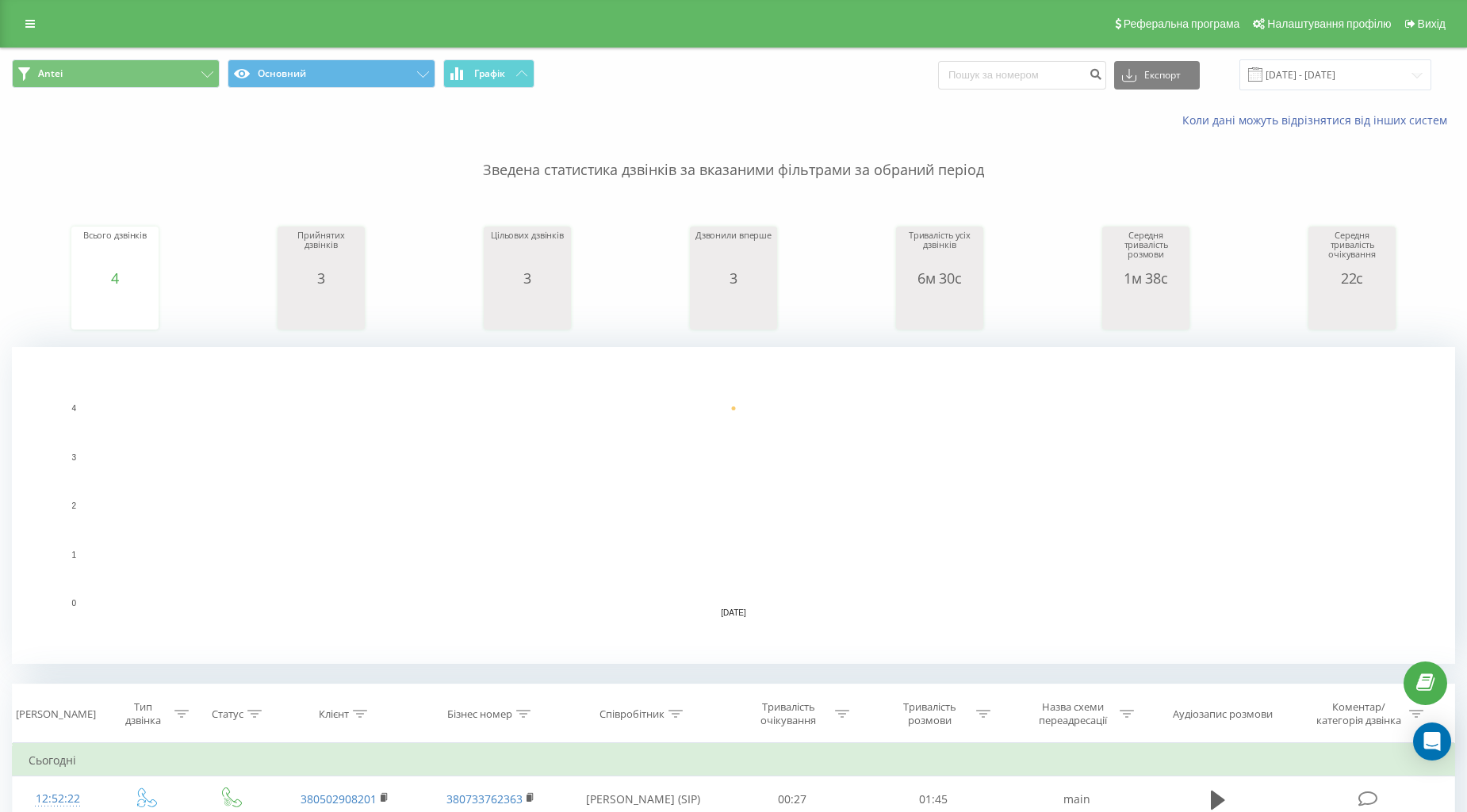
click at [97, 57] on div "Antei Основний Графік Експорт .csv .xls .xlsx 19.08.2025 - 19.08.2025" at bounding box center [734, 75] width 1465 height 53
click at [97, 72] on button "Antei" at bounding box center [116, 73] width 207 height 29
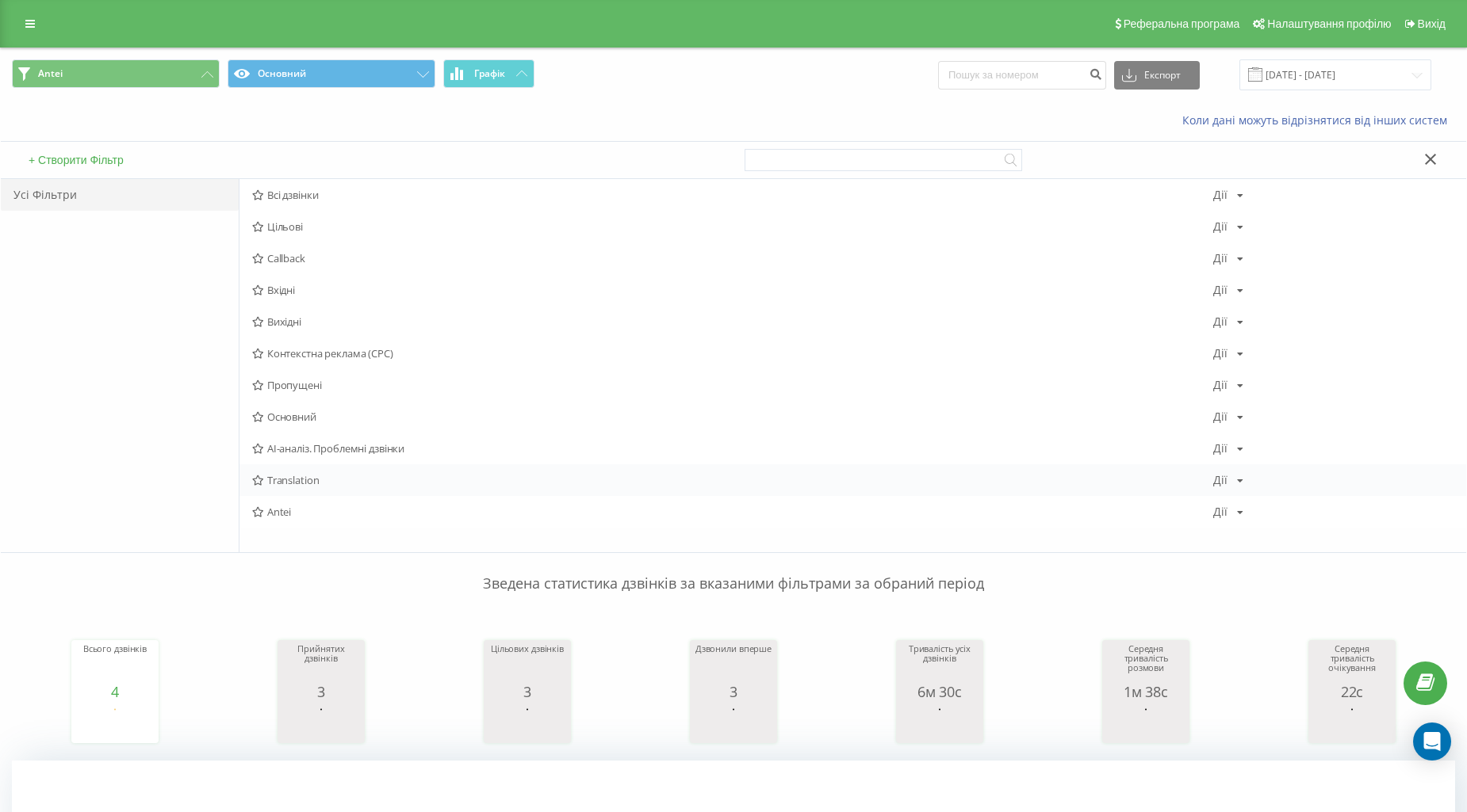
click at [280, 489] on div "Translation Дії Редагувати Копіювати Видалити За замовчуванням Поділитися" at bounding box center [853, 480] width 1226 height 32
click at [279, 483] on span "Translation" at bounding box center [732, 480] width 961 height 11
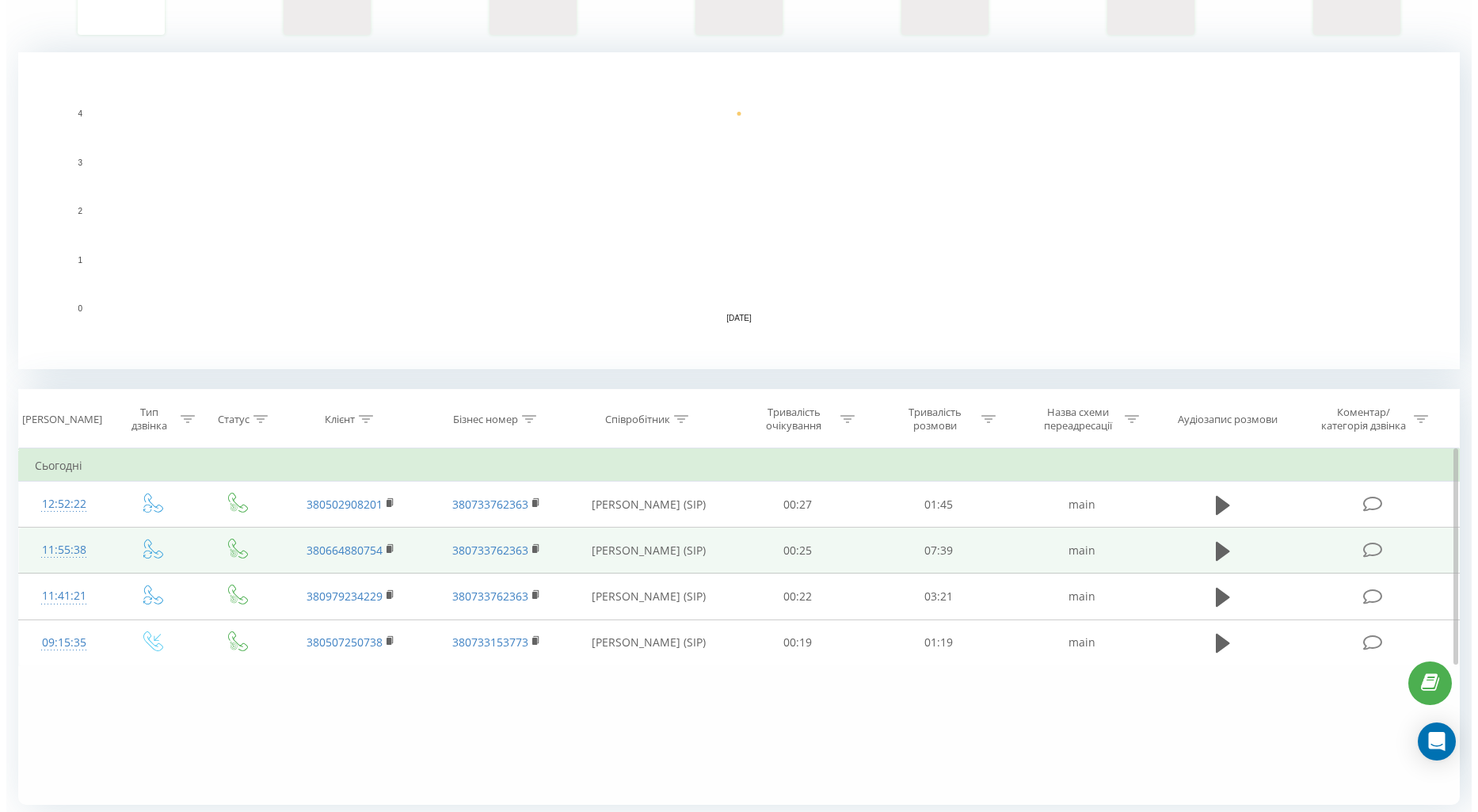
scroll to position [346, 0]
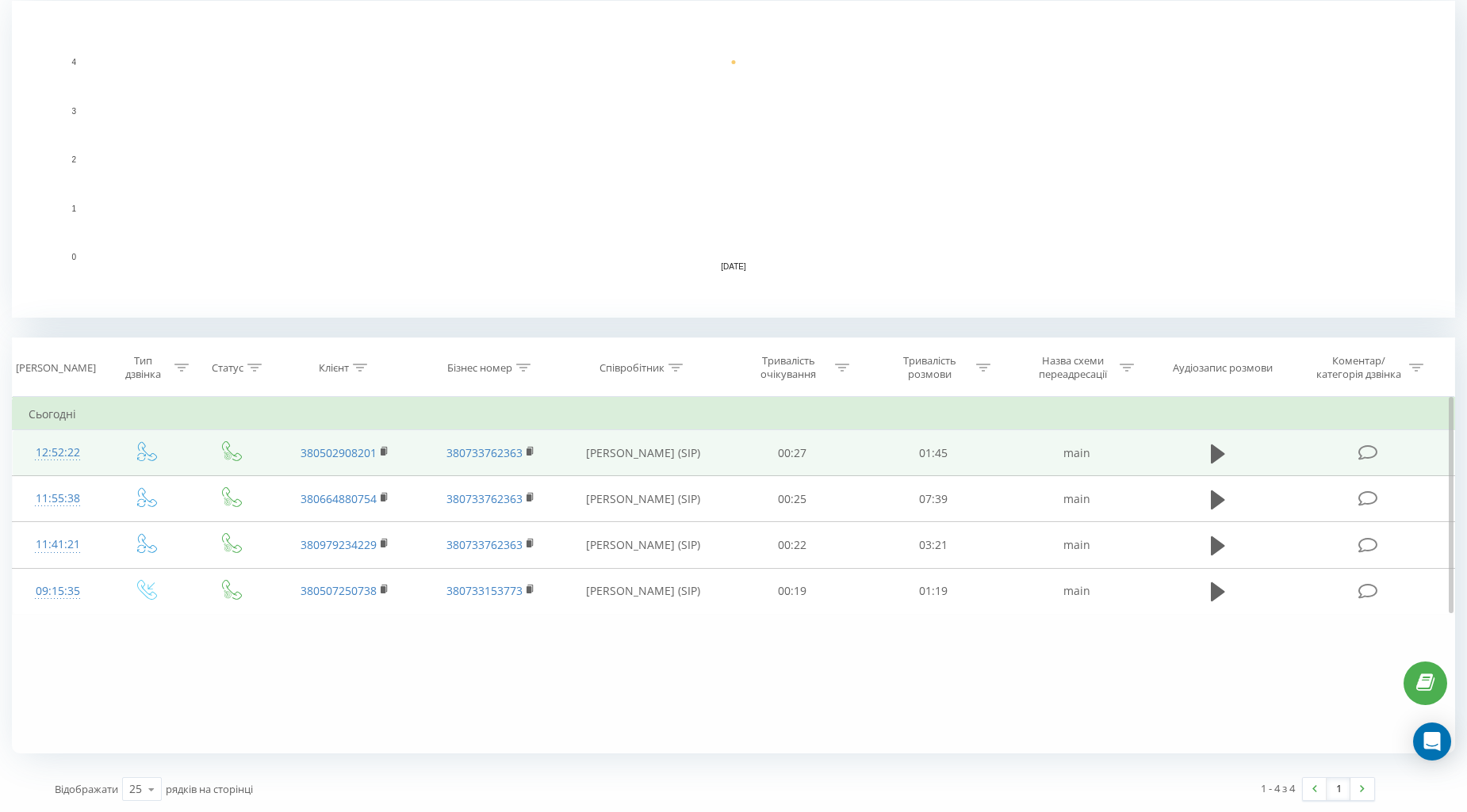
click at [54, 444] on div "12:52:22" at bounding box center [57, 452] width 58 height 31
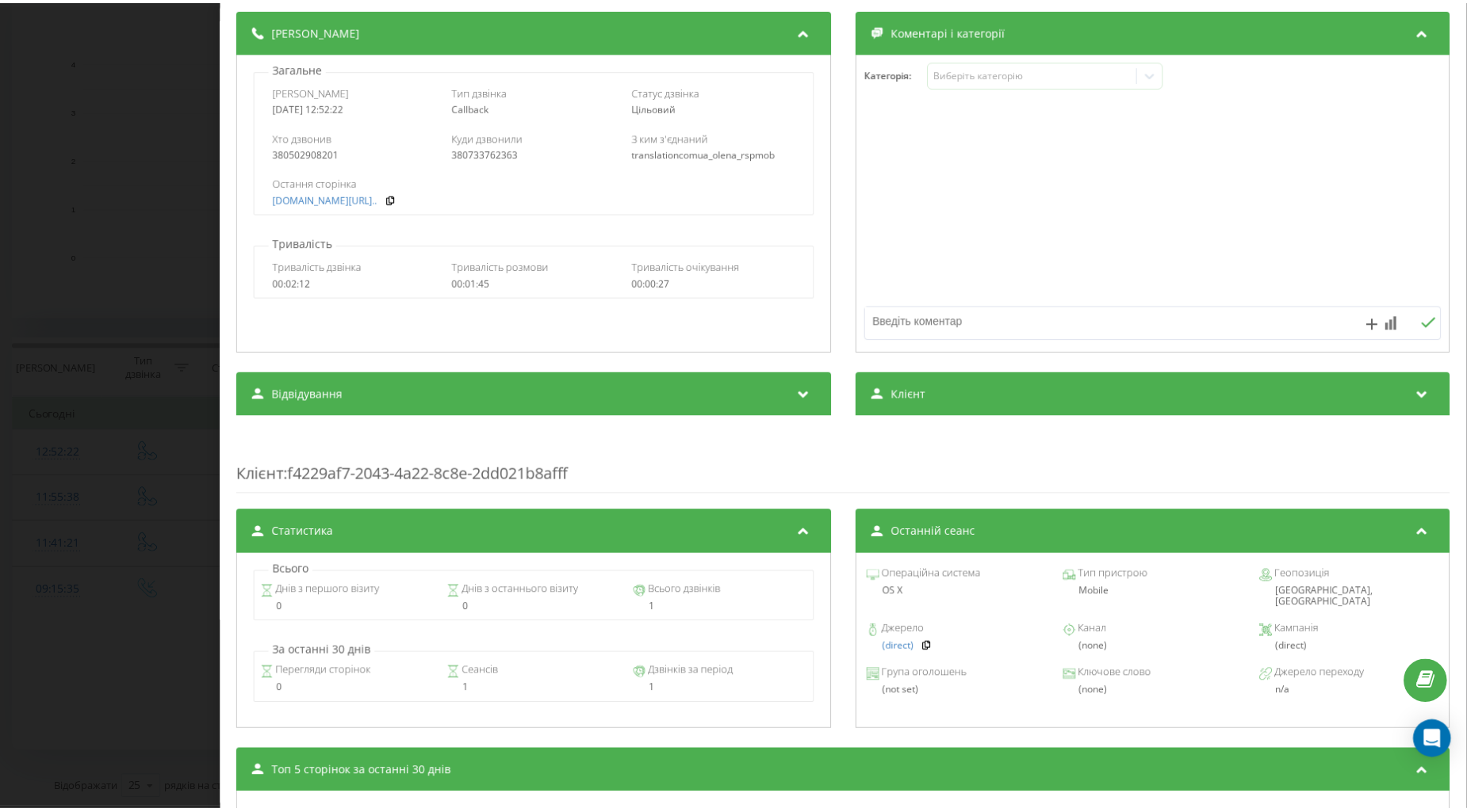
scroll to position [326, 0]
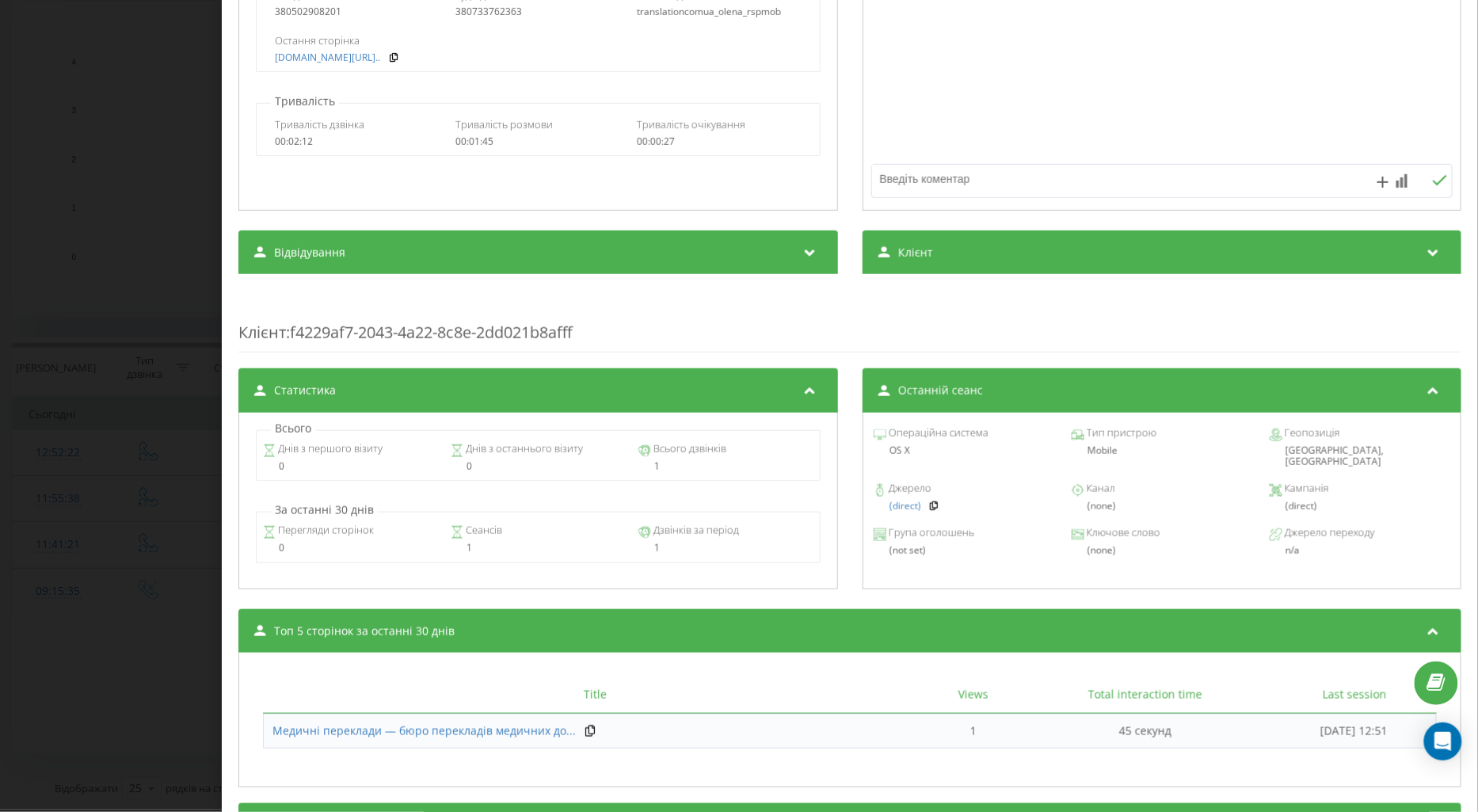
click at [126, 603] on div "Дзвінок : ua7_-1755597142.1216053 1 x - 01:58 00:00 00:00 Транскрипція Для AI-а…" at bounding box center [739, 406] width 1478 height 812
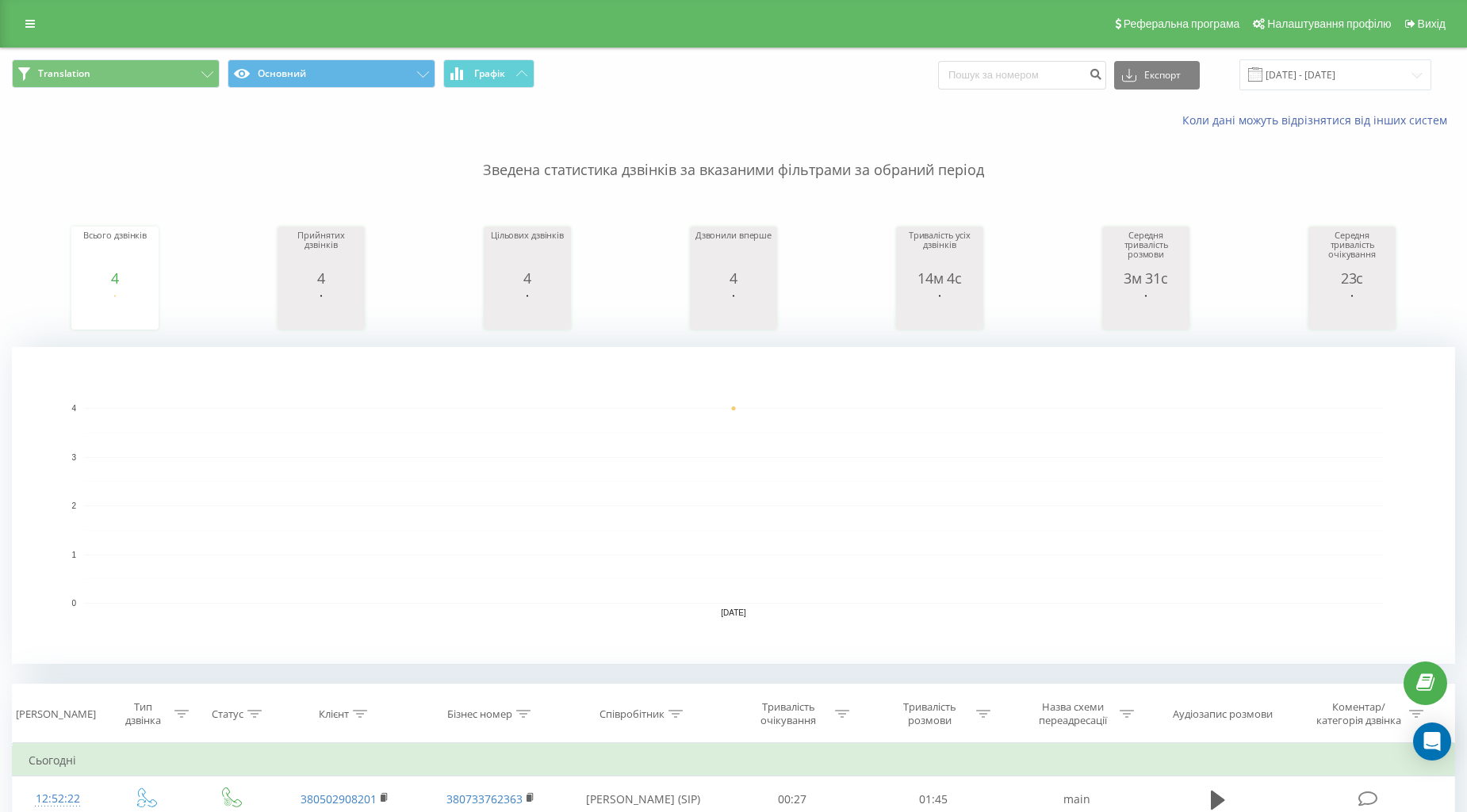
click at [92, 90] on span "Translation Основний Графік" at bounding box center [366, 74] width 710 height 31
click at [95, 69] on button "Translation" at bounding box center [116, 73] width 207 height 29
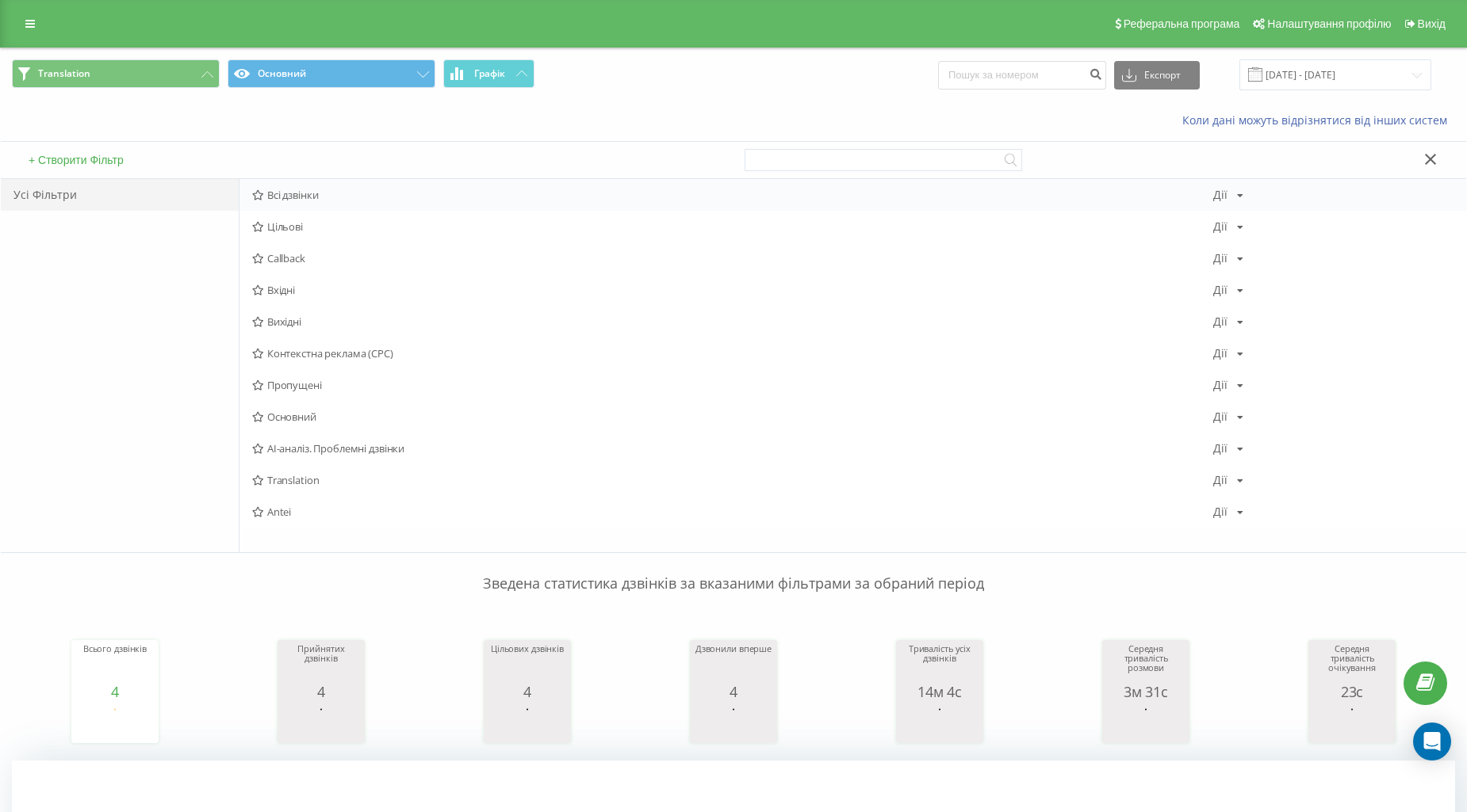
click at [292, 196] on span "Всі дзвінки" at bounding box center [732, 194] width 961 height 11
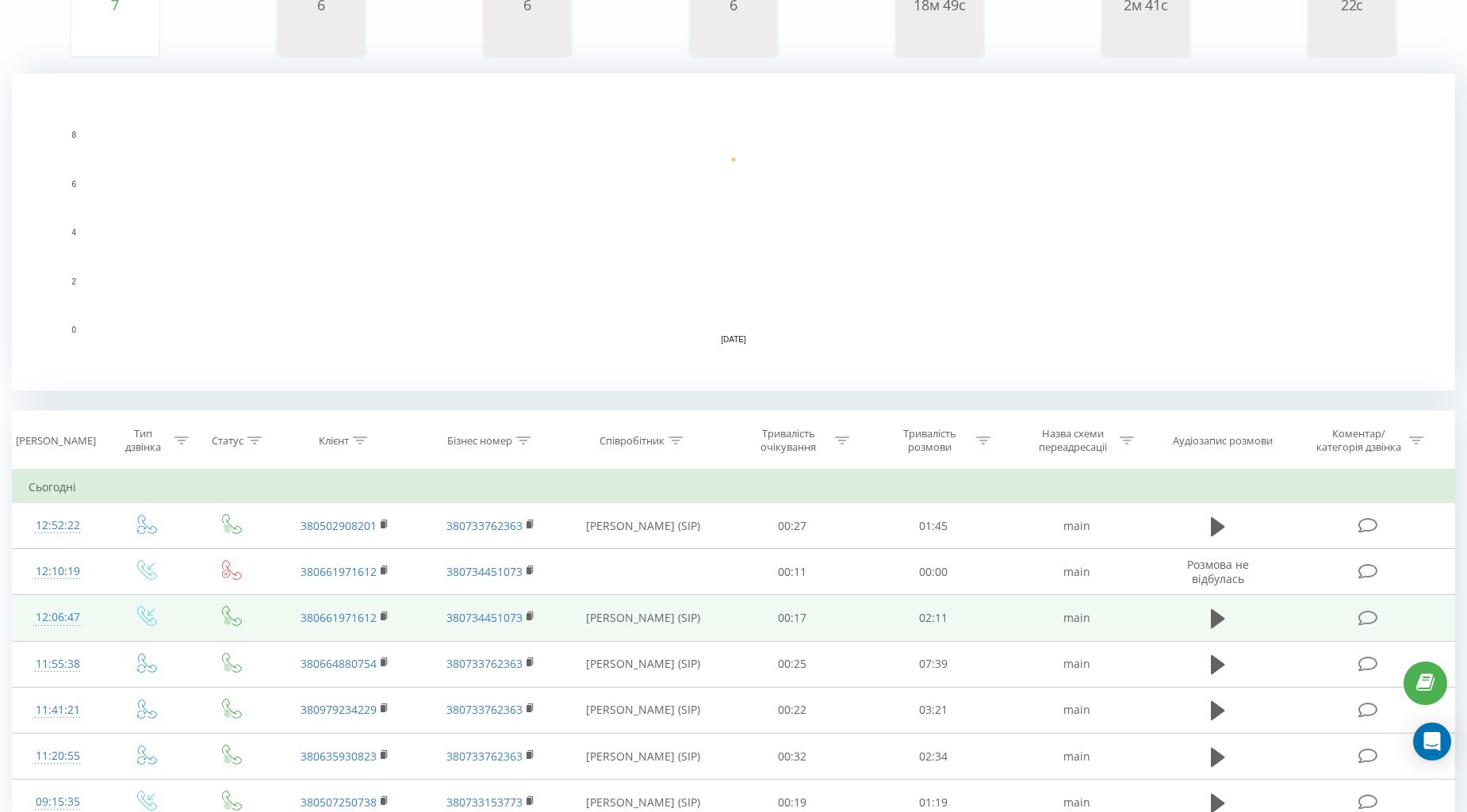
scroll to position [346, 0]
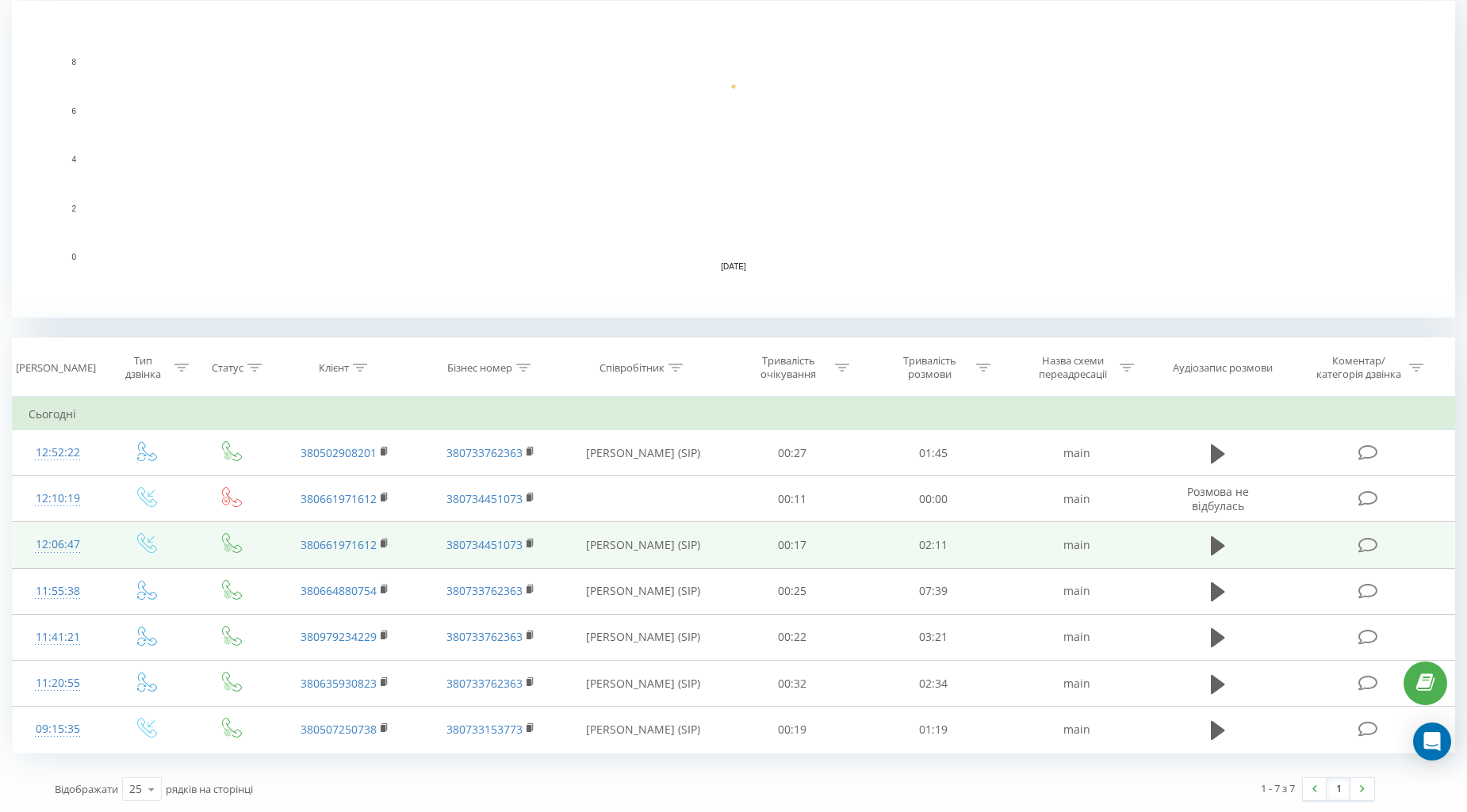
click at [57, 541] on div "12:06:47" at bounding box center [57, 544] width 58 height 31
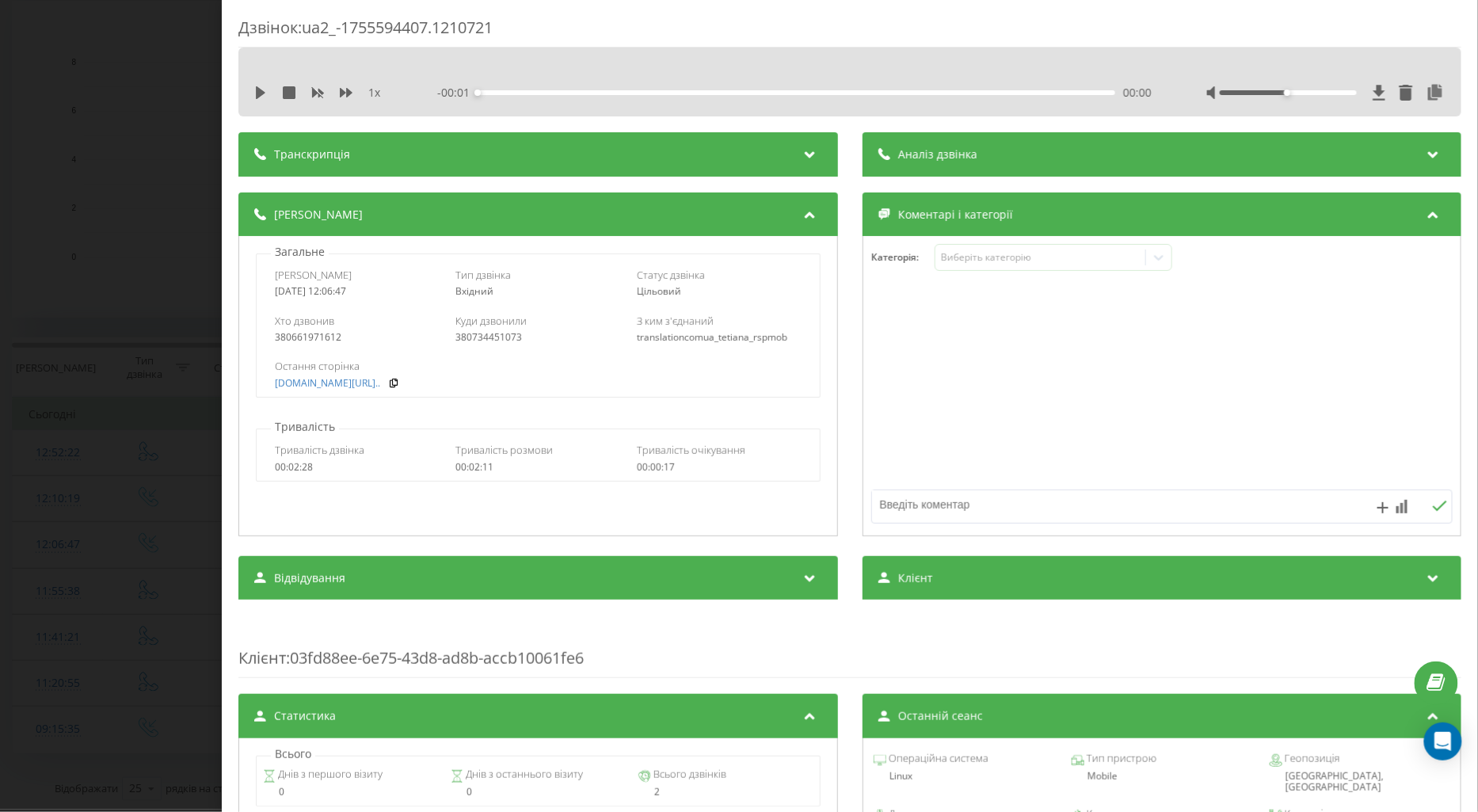
click at [66, 541] on div "Дзвінок : ua2_-1755594407.1210721 1 x - 00:01 00:00 00:00 Транскрипція Для AI-а…" at bounding box center [739, 406] width 1478 height 812
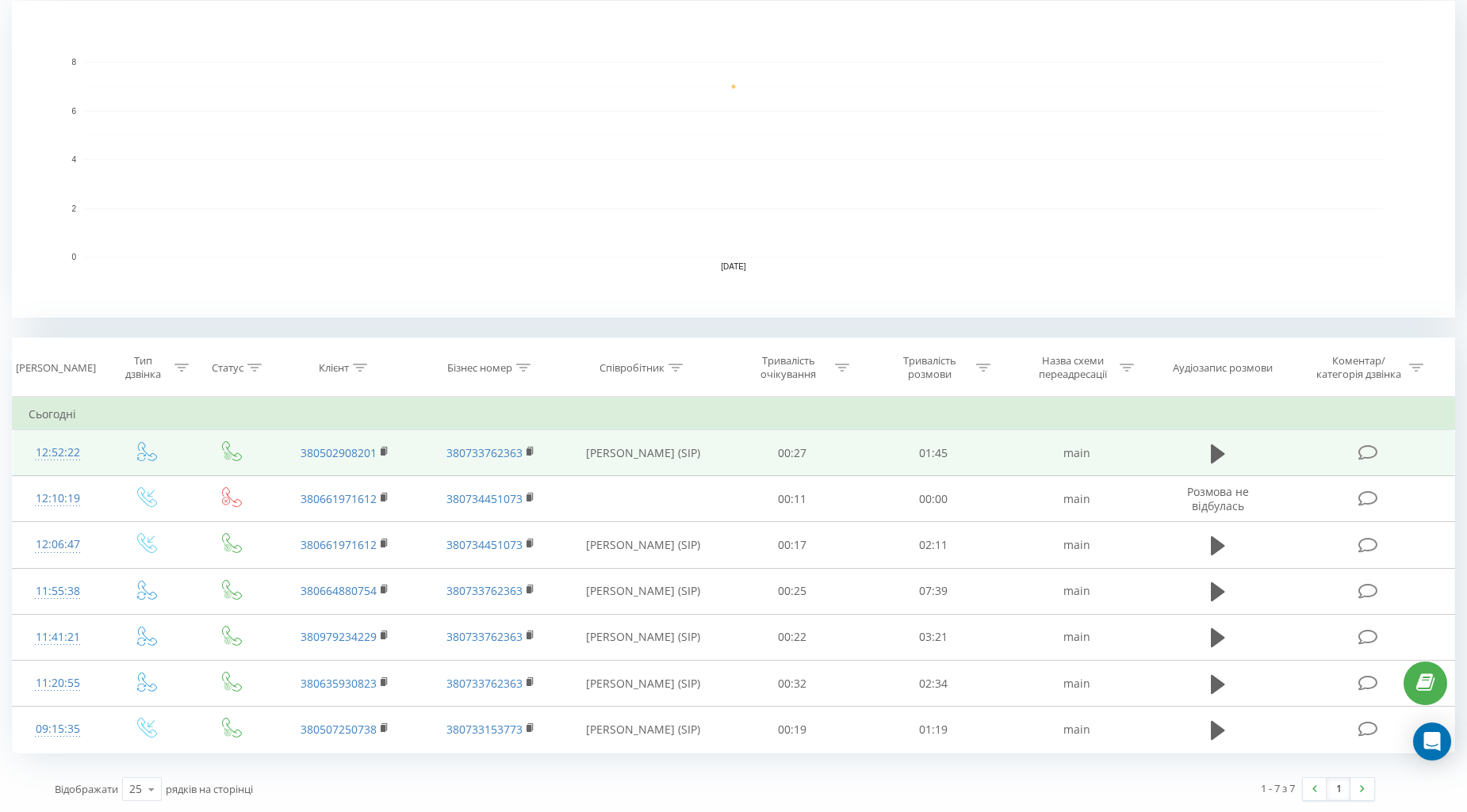
click at [66, 453] on div "12:52:22" at bounding box center [57, 452] width 58 height 31
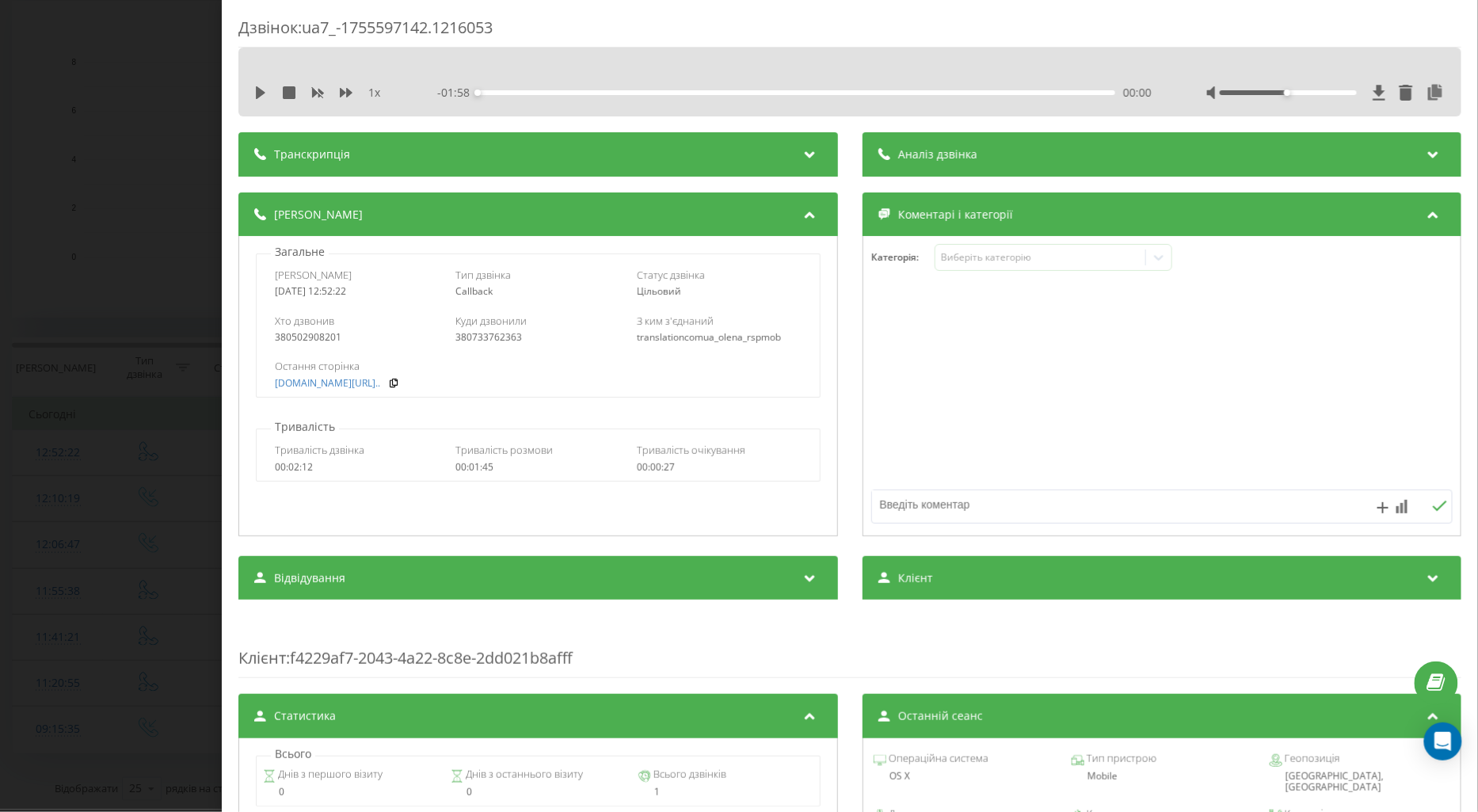
click at [89, 562] on div "Дзвінок : ua7_-1755597142.1216053 1 x - 01:58 00:00 00:00 Транскрипція Для AI-а…" at bounding box center [739, 406] width 1478 height 812
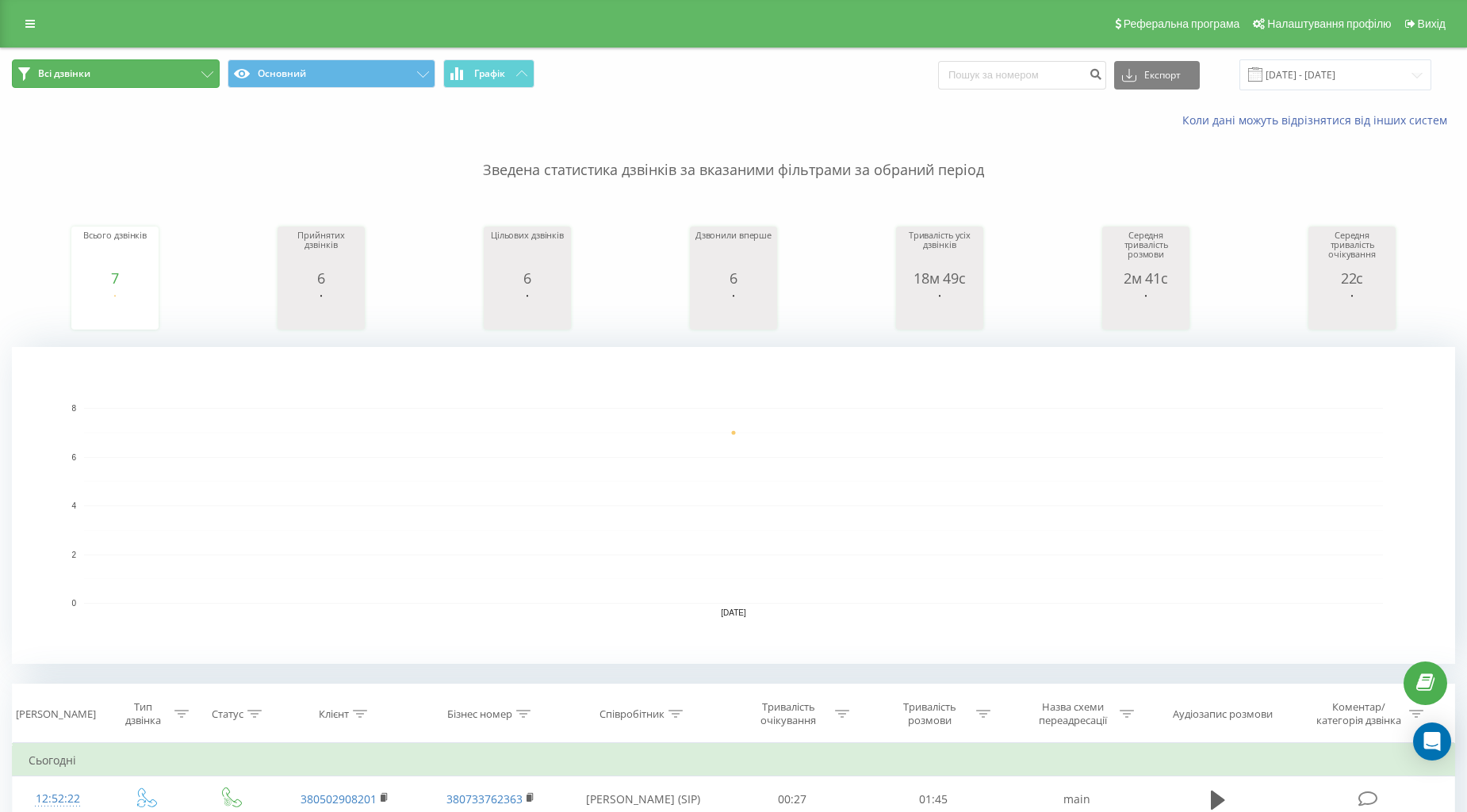
click at [79, 62] on button "Всі дзвінки" at bounding box center [116, 73] width 207 height 29
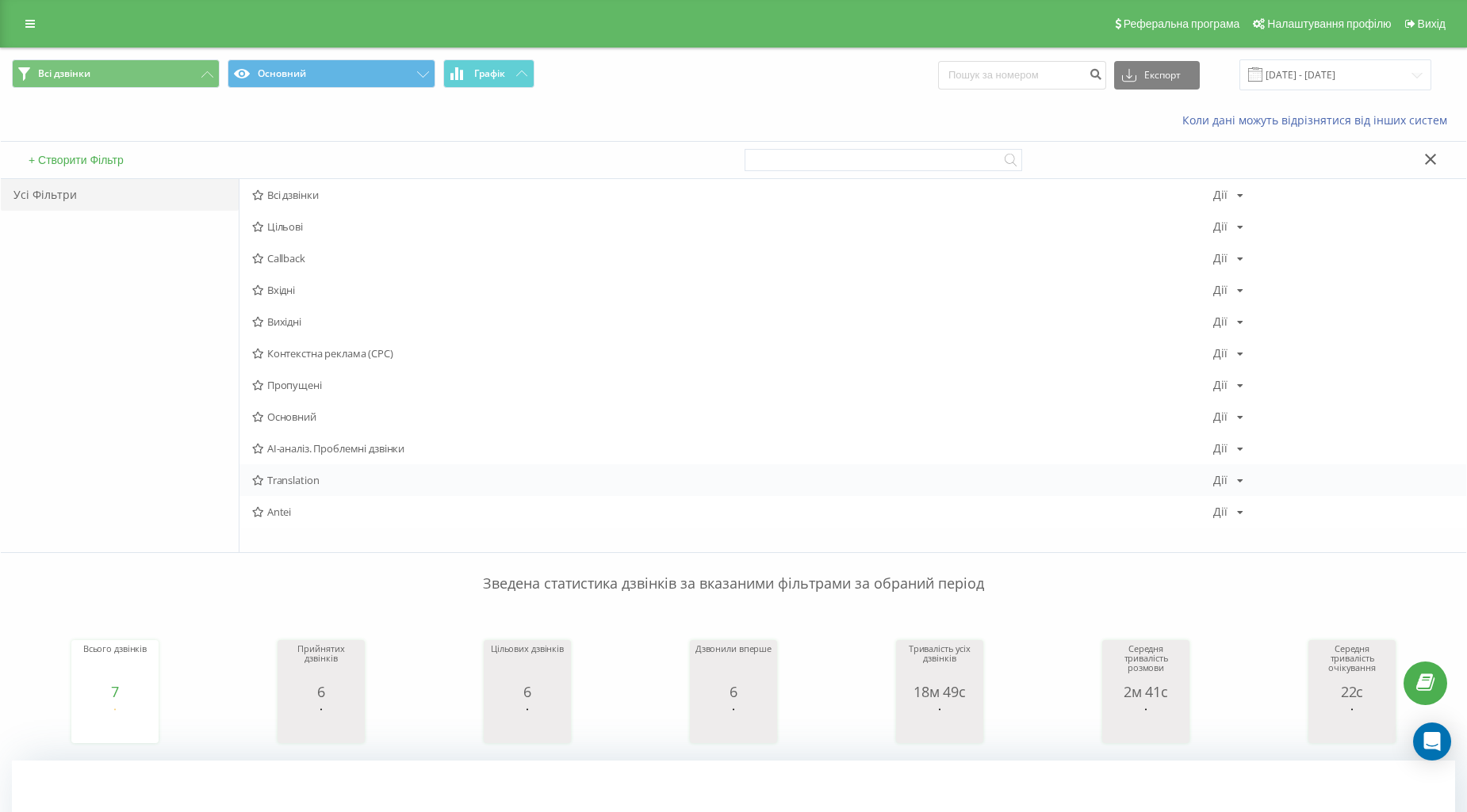
click at [323, 485] on span "Translation" at bounding box center [732, 480] width 961 height 11
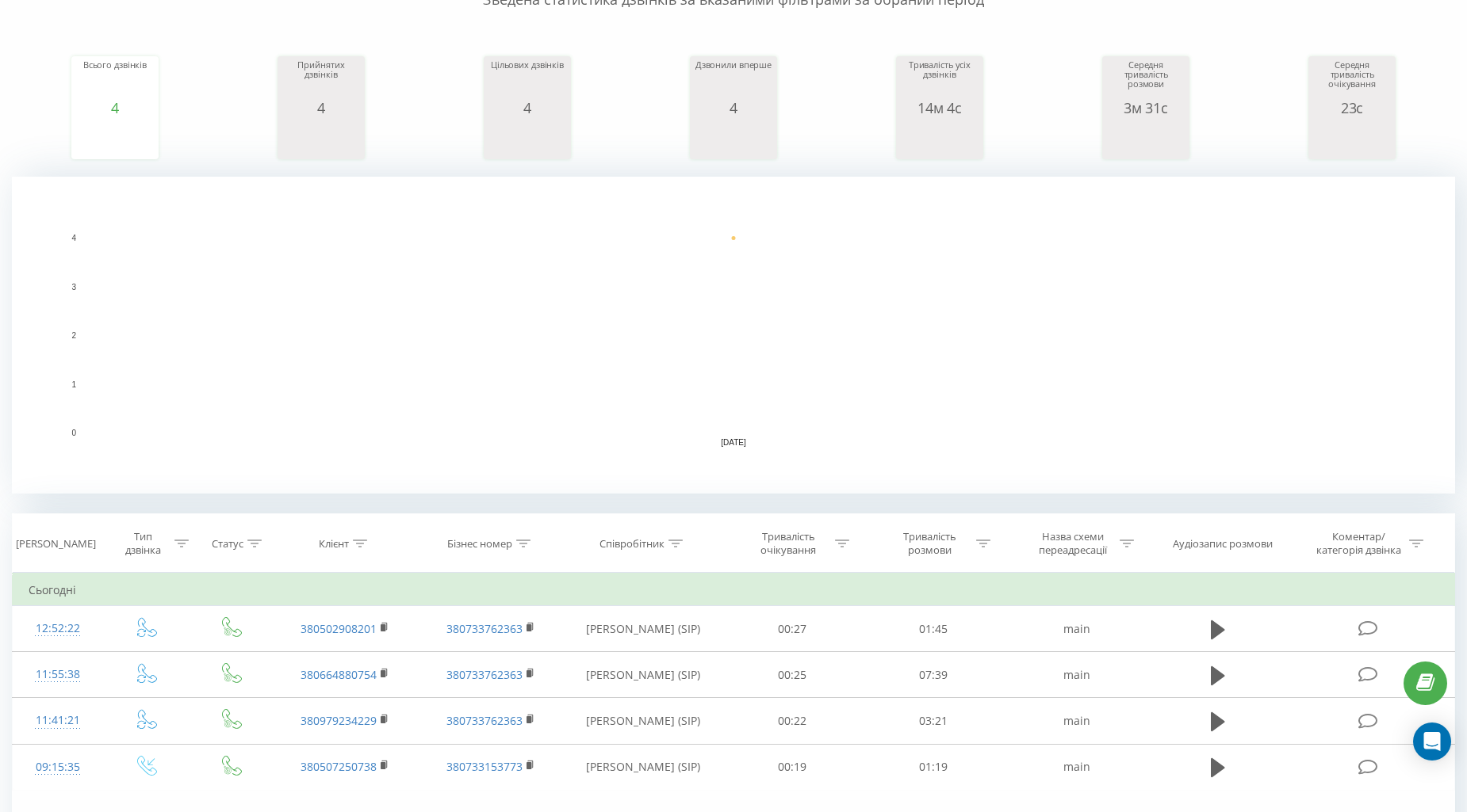
scroll to position [346, 0]
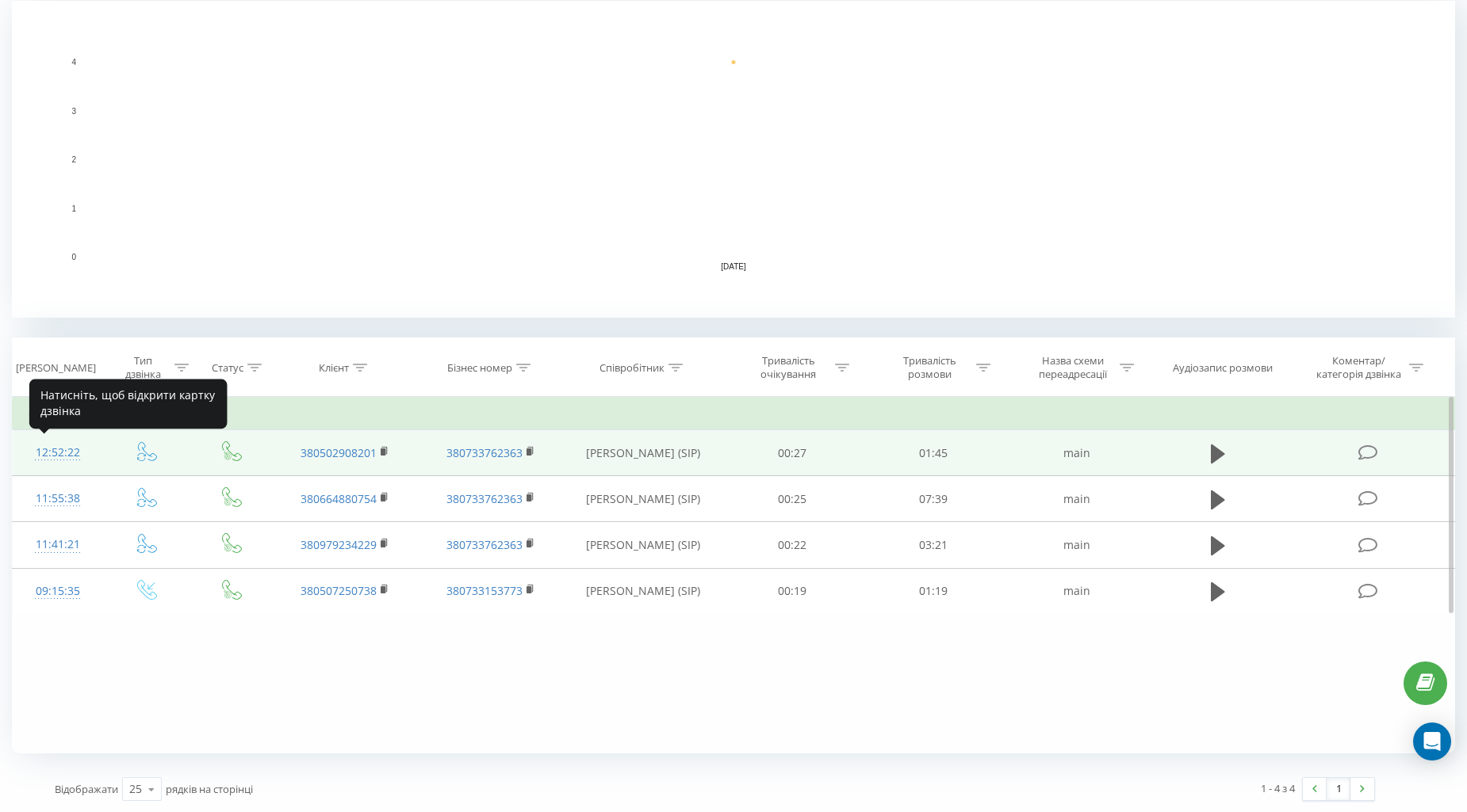
click at [61, 455] on div "12:52:22" at bounding box center [57, 452] width 58 height 31
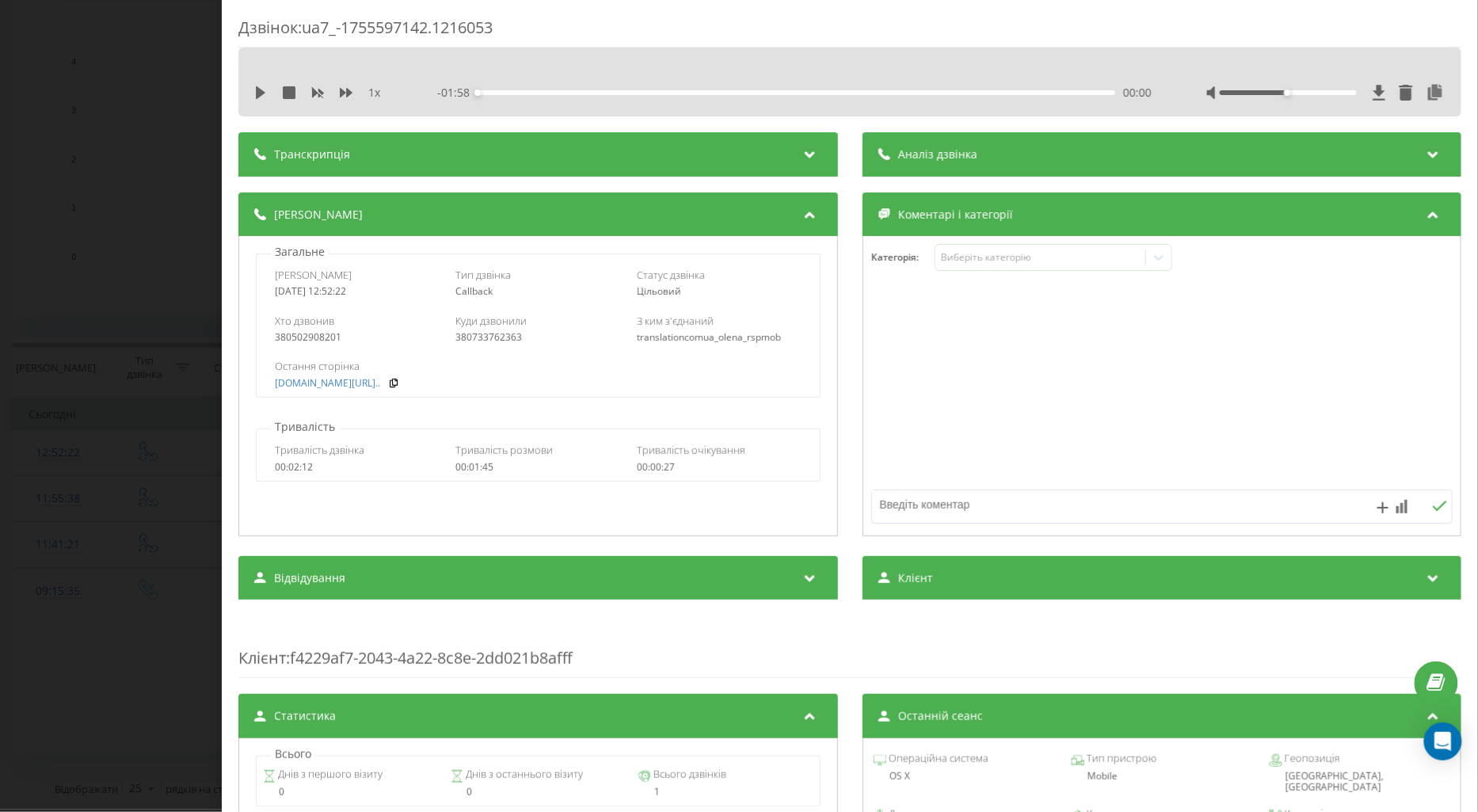
click at [156, 448] on div "Дзвінок : ua7_-1755597142.1216053 1 x - 01:58 00:00 00:00 Транскрипція Для AI-а…" at bounding box center [739, 406] width 1478 height 812
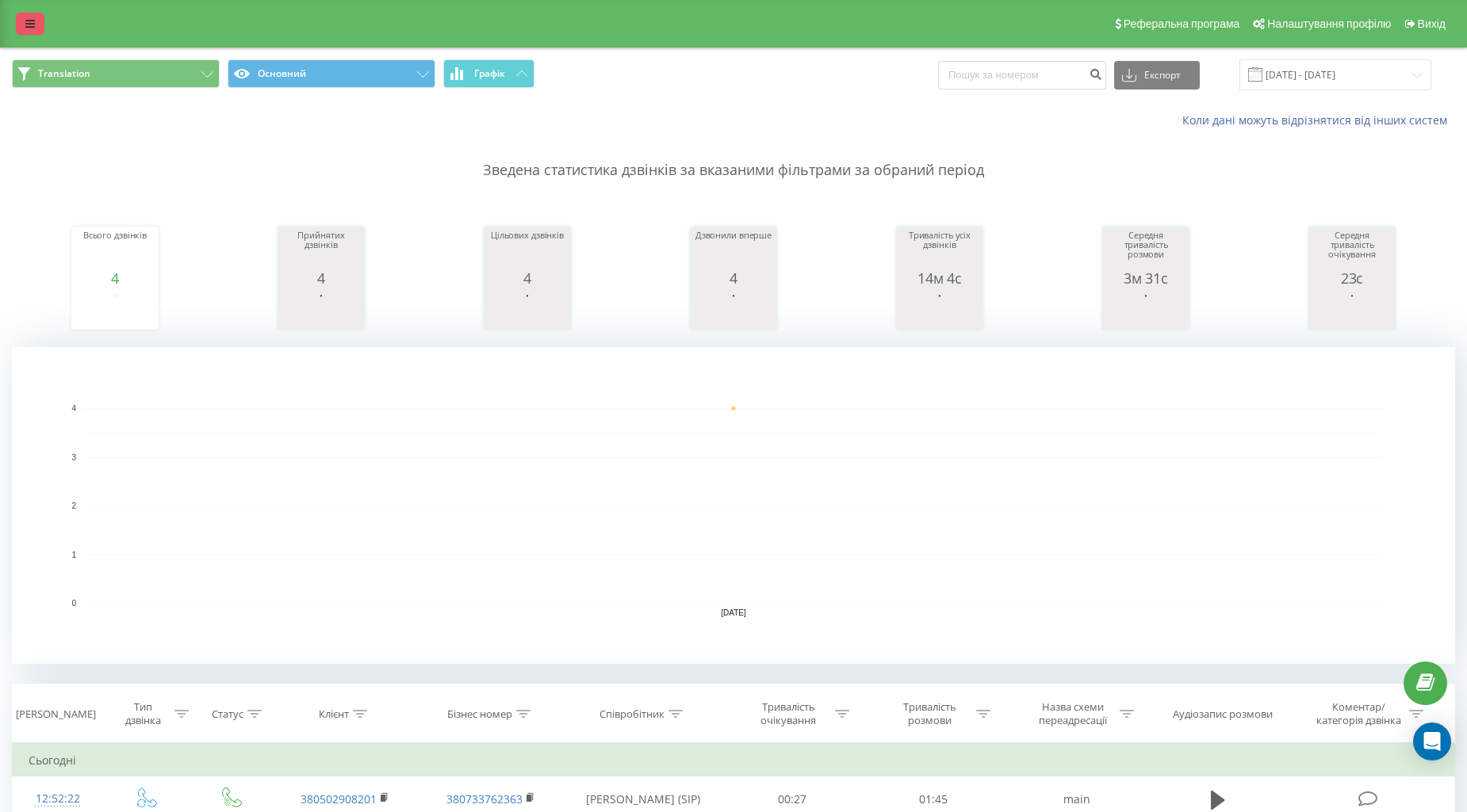
click at [26, 35] on link at bounding box center [30, 24] width 29 height 22
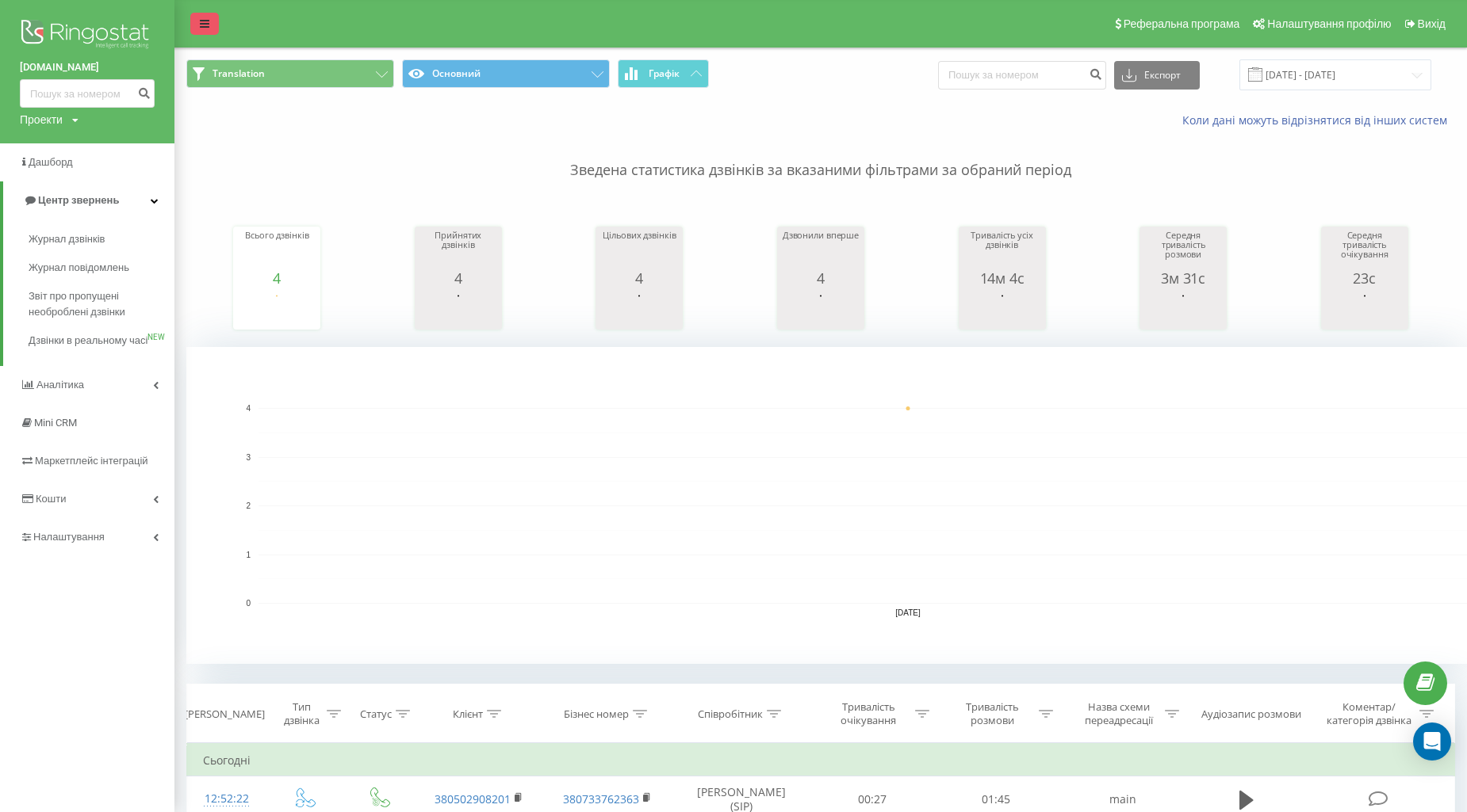
click at [196, 18] on link at bounding box center [204, 24] width 29 height 22
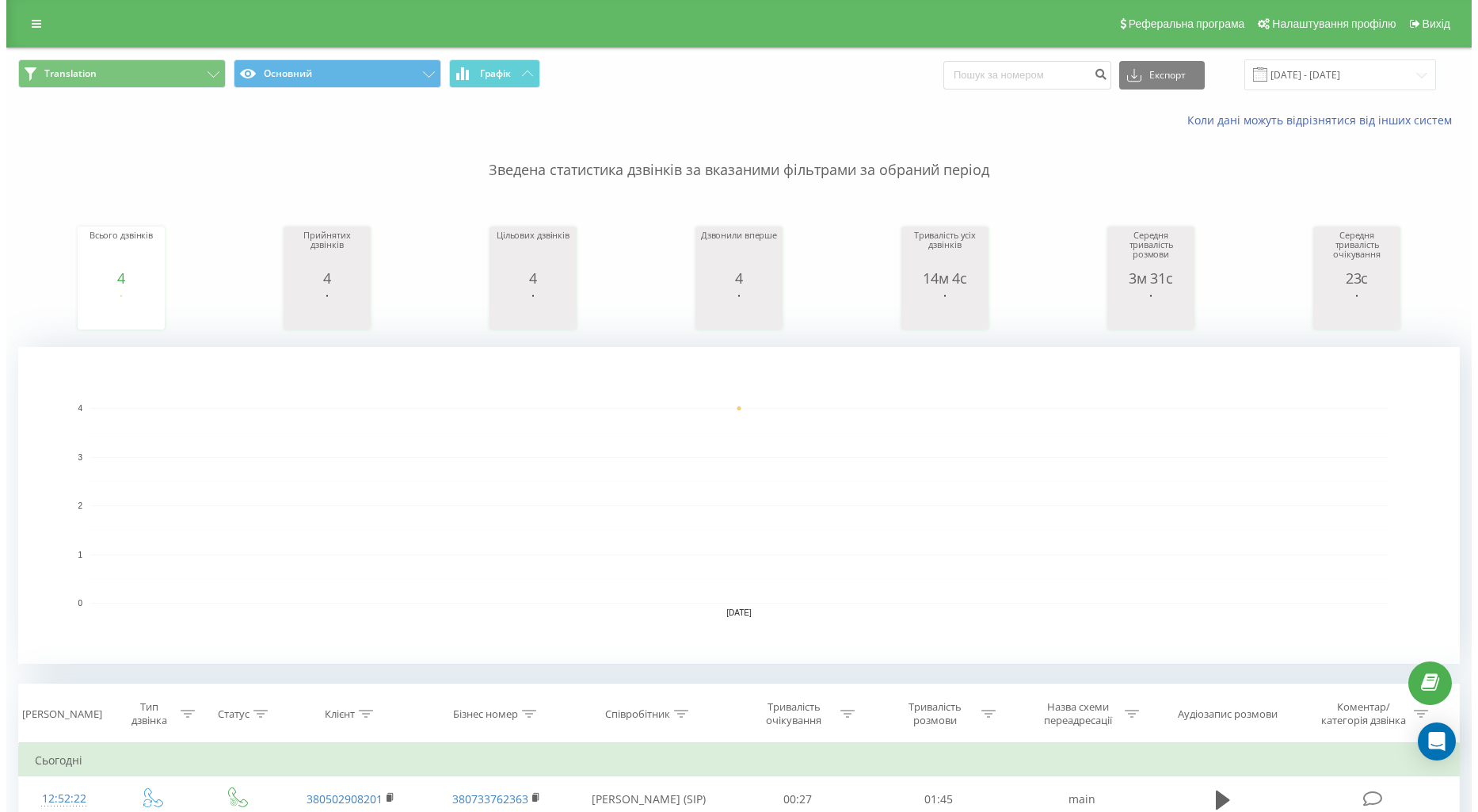
scroll to position [346, 0]
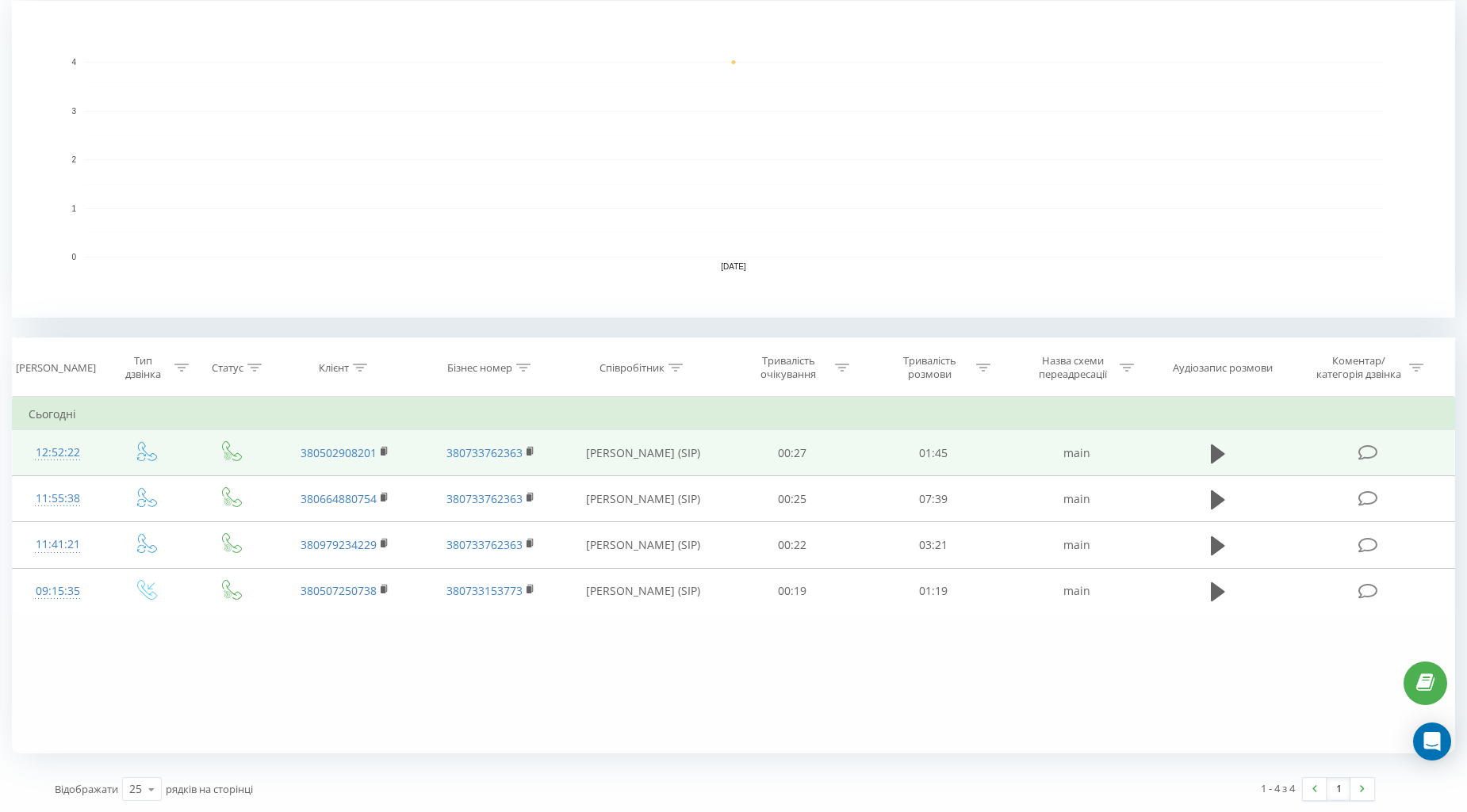
click at [40, 460] on div at bounding box center [57, 460] width 58 height 1
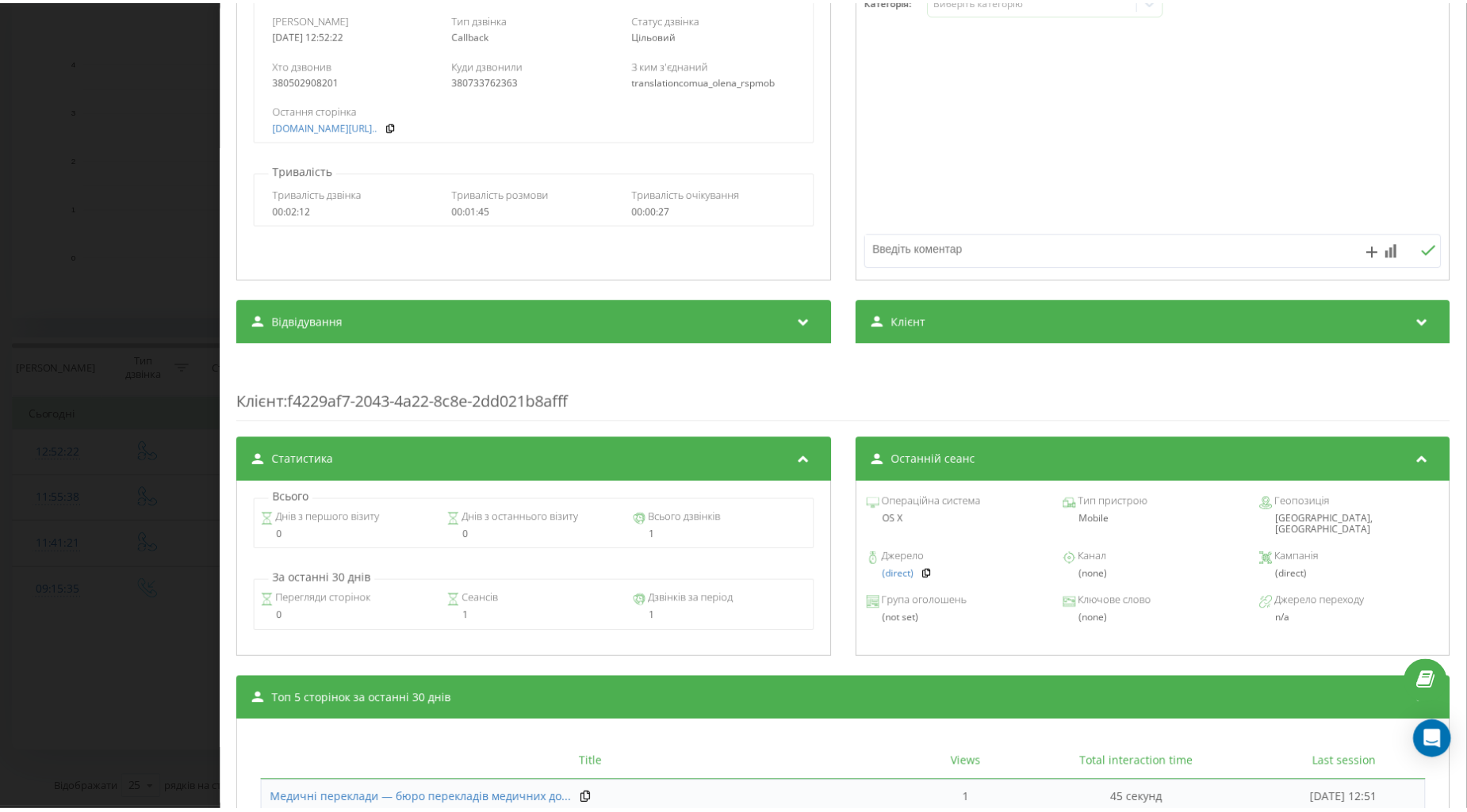
scroll to position [413, 0]
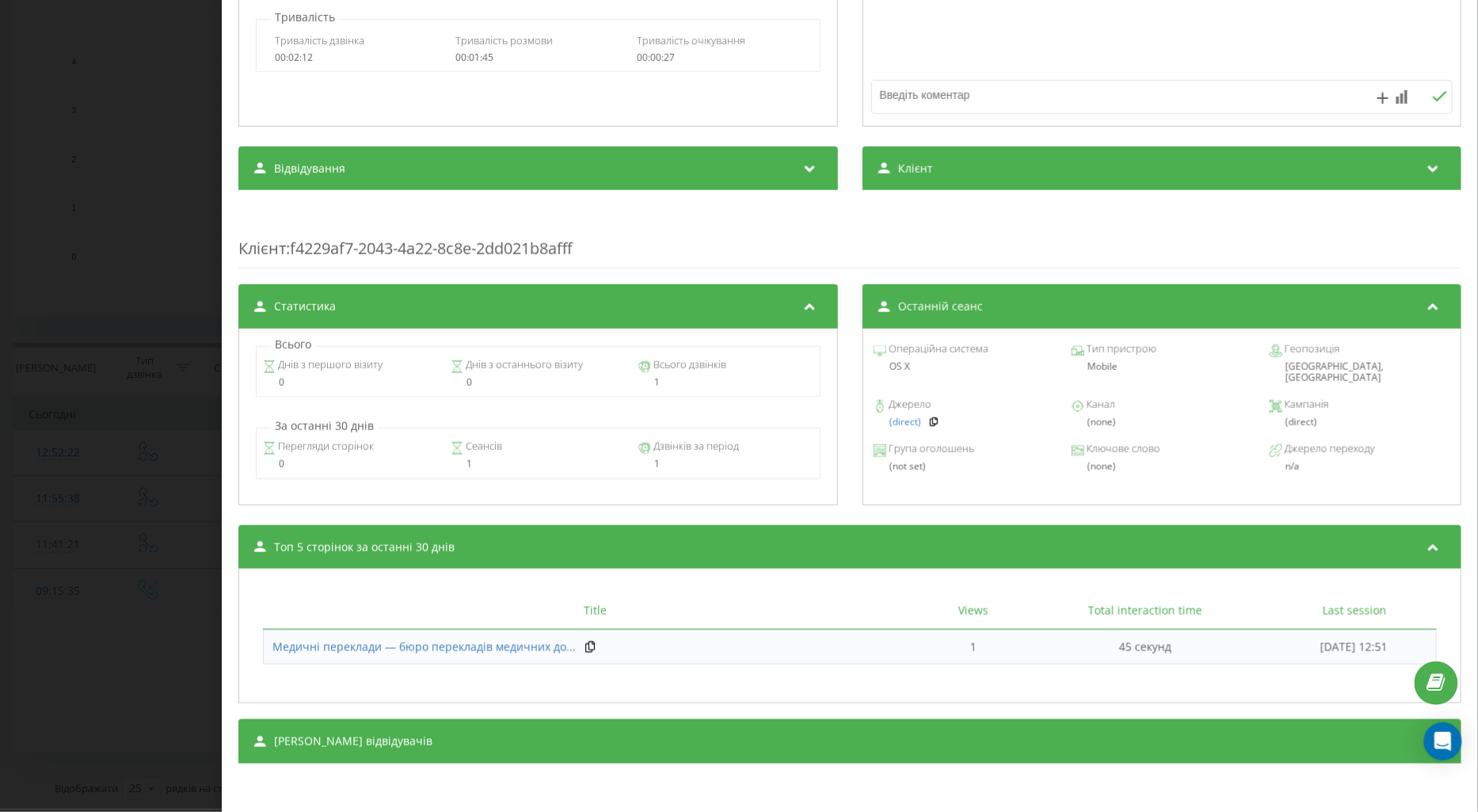
click at [12, 565] on div "Дзвінок : ua7_-1755597142.1216053 1 x - 01:58 00:00 00:00 Транскрипція Для AI-а…" at bounding box center [739, 406] width 1478 height 812
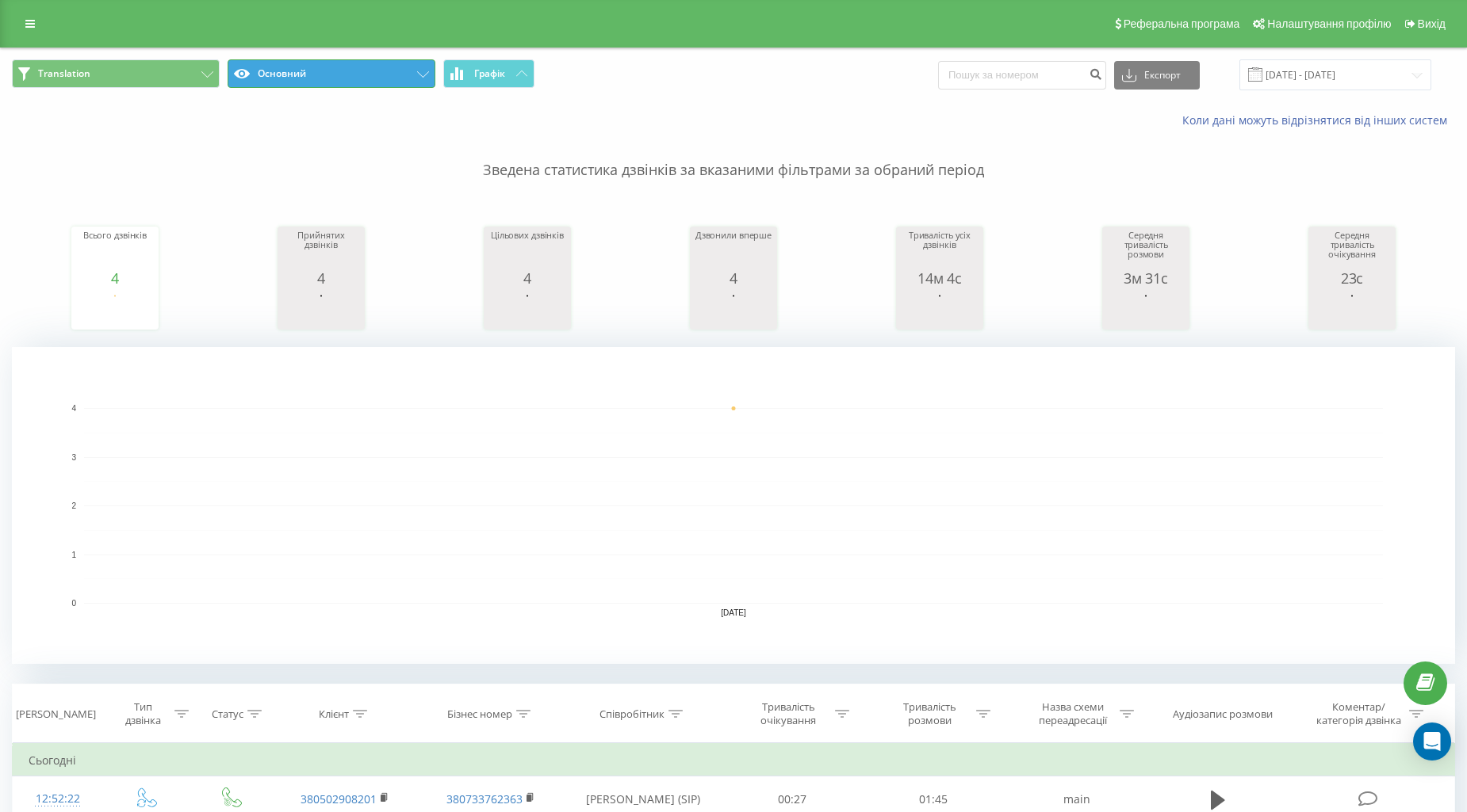
click at [271, 72] on button "Основний" at bounding box center [331, 73] width 207 height 29
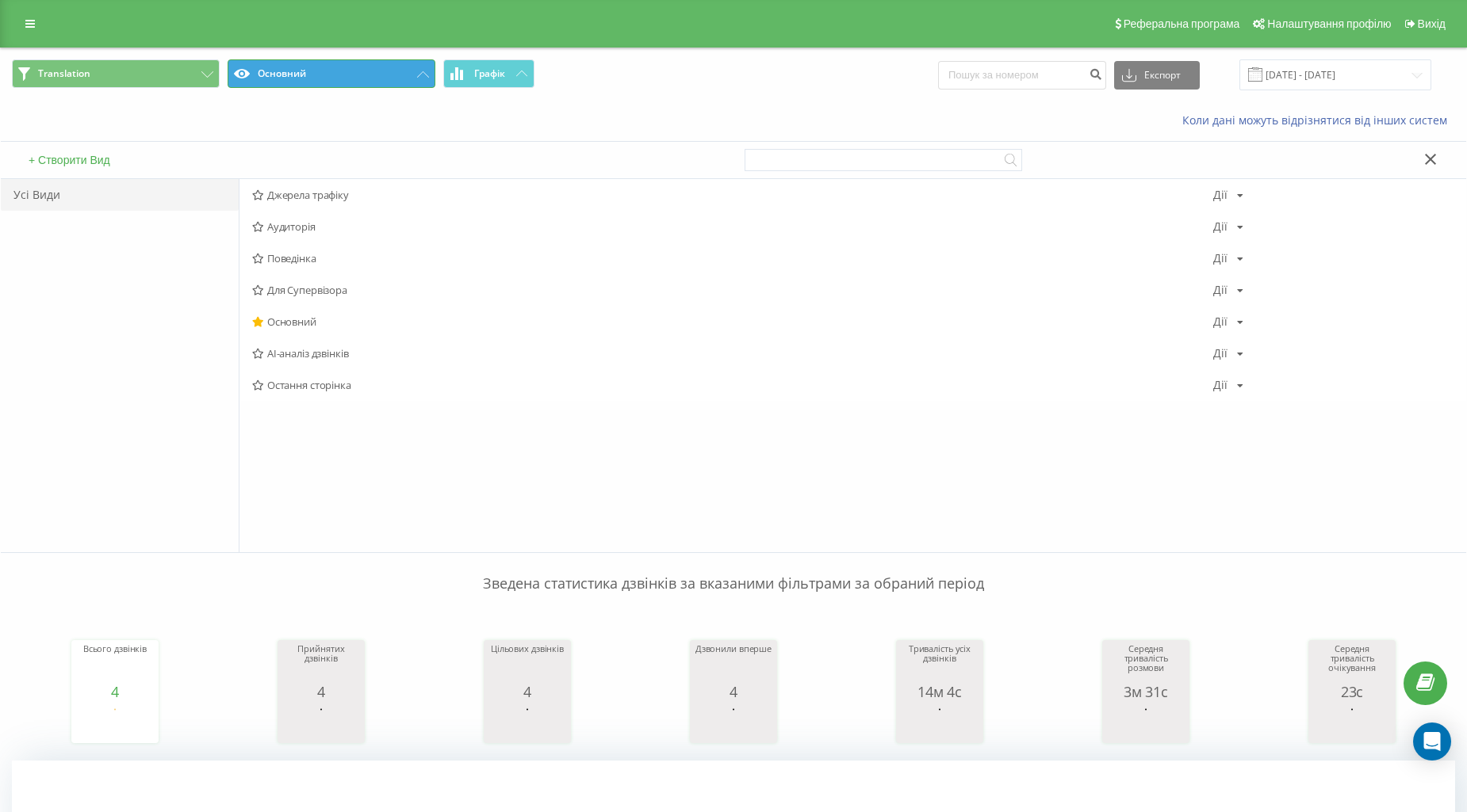
click at [271, 72] on button "Основний" at bounding box center [331, 73] width 207 height 29
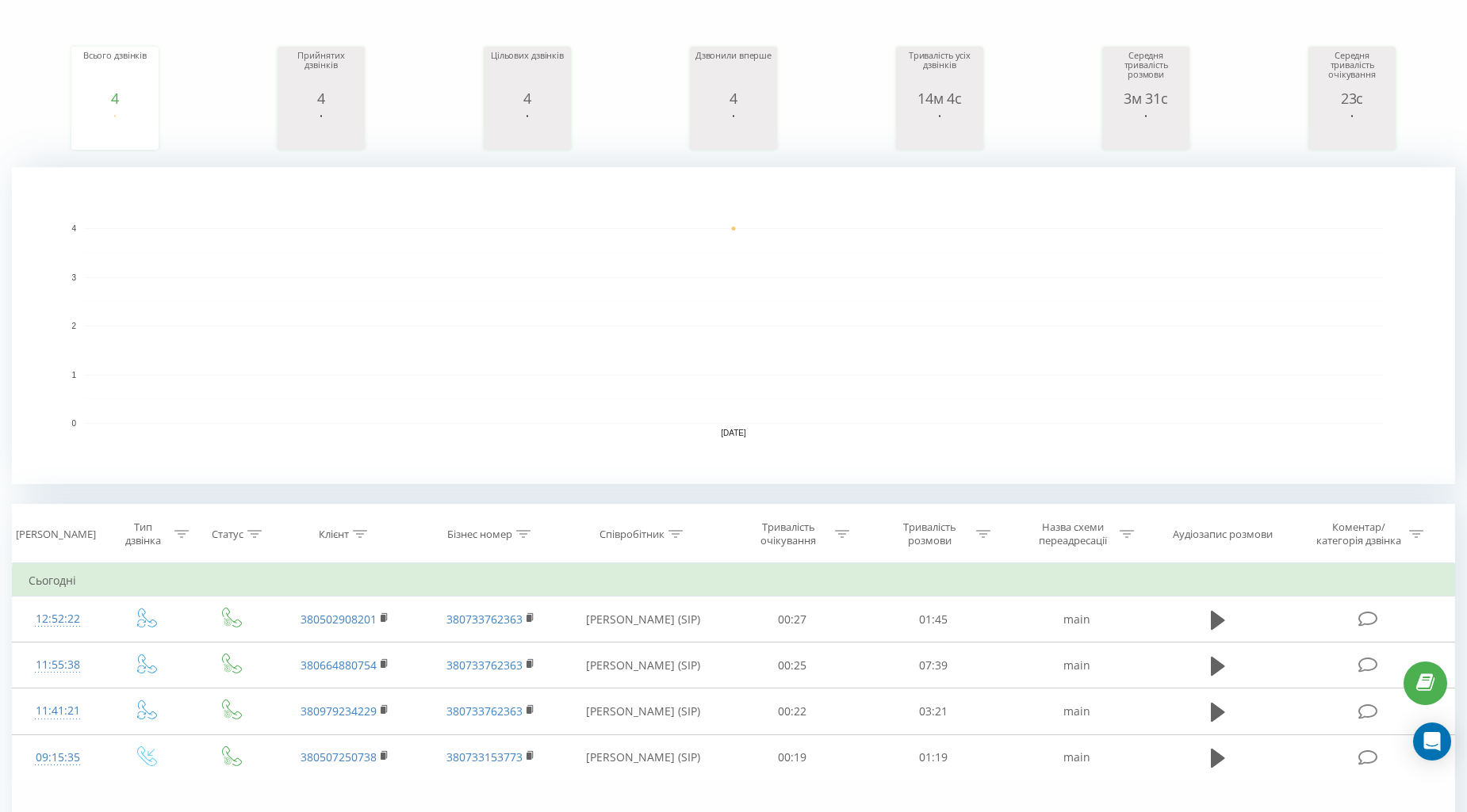
scroll to position [346, 0]
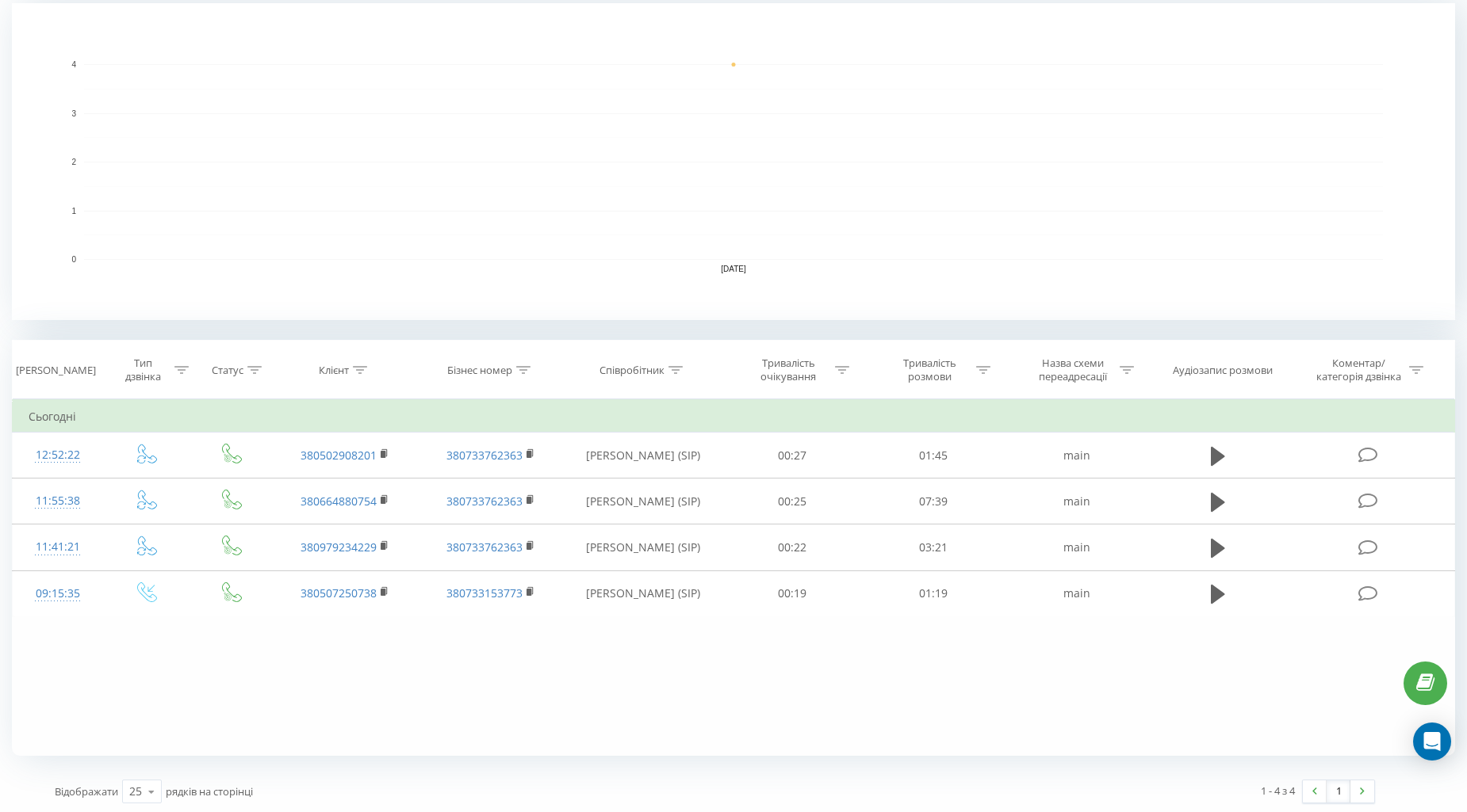
scroll to position [346, 0]
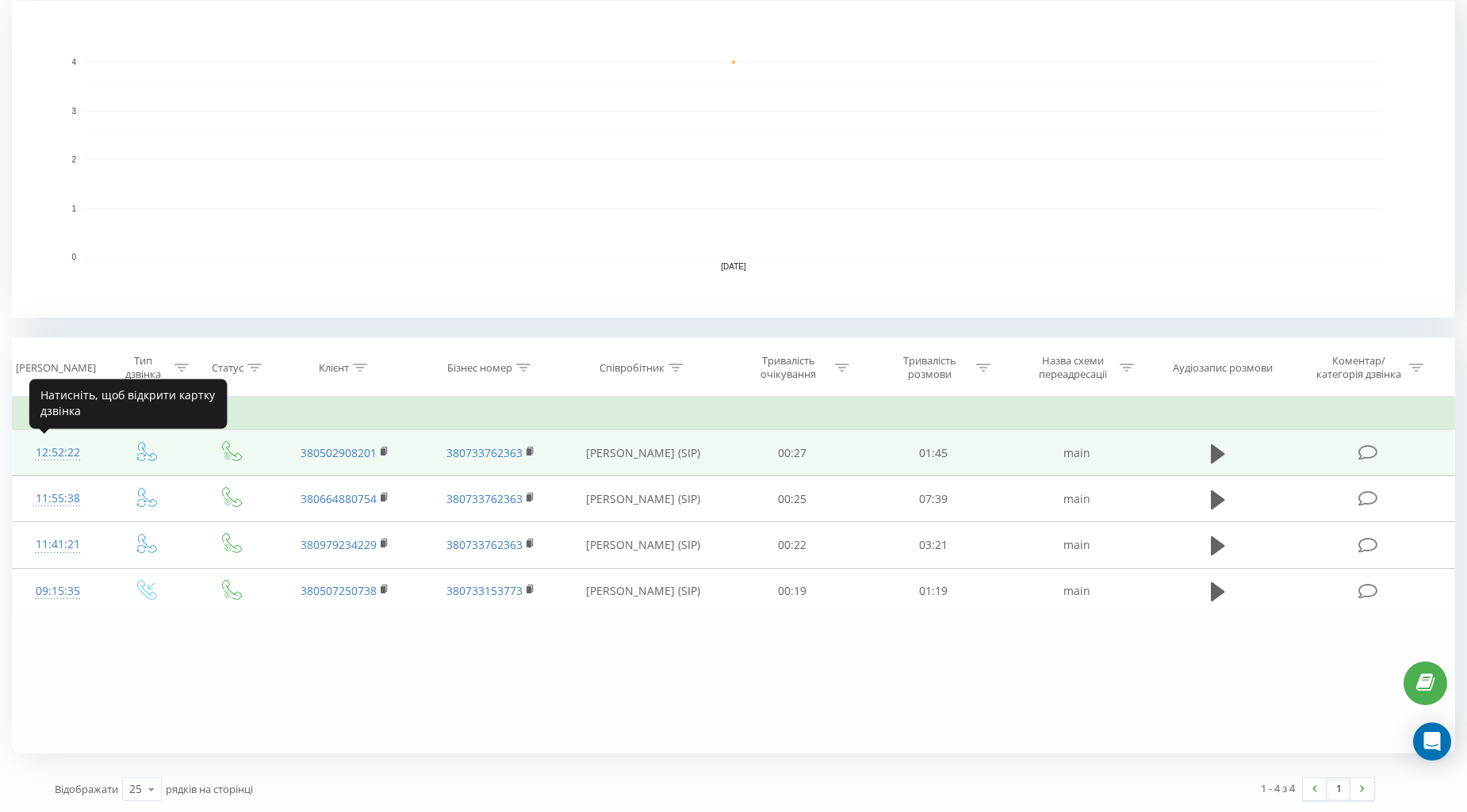
click at [54, 449] on div "12:52:22" at bounding box center [57, 452] width 58 height 31
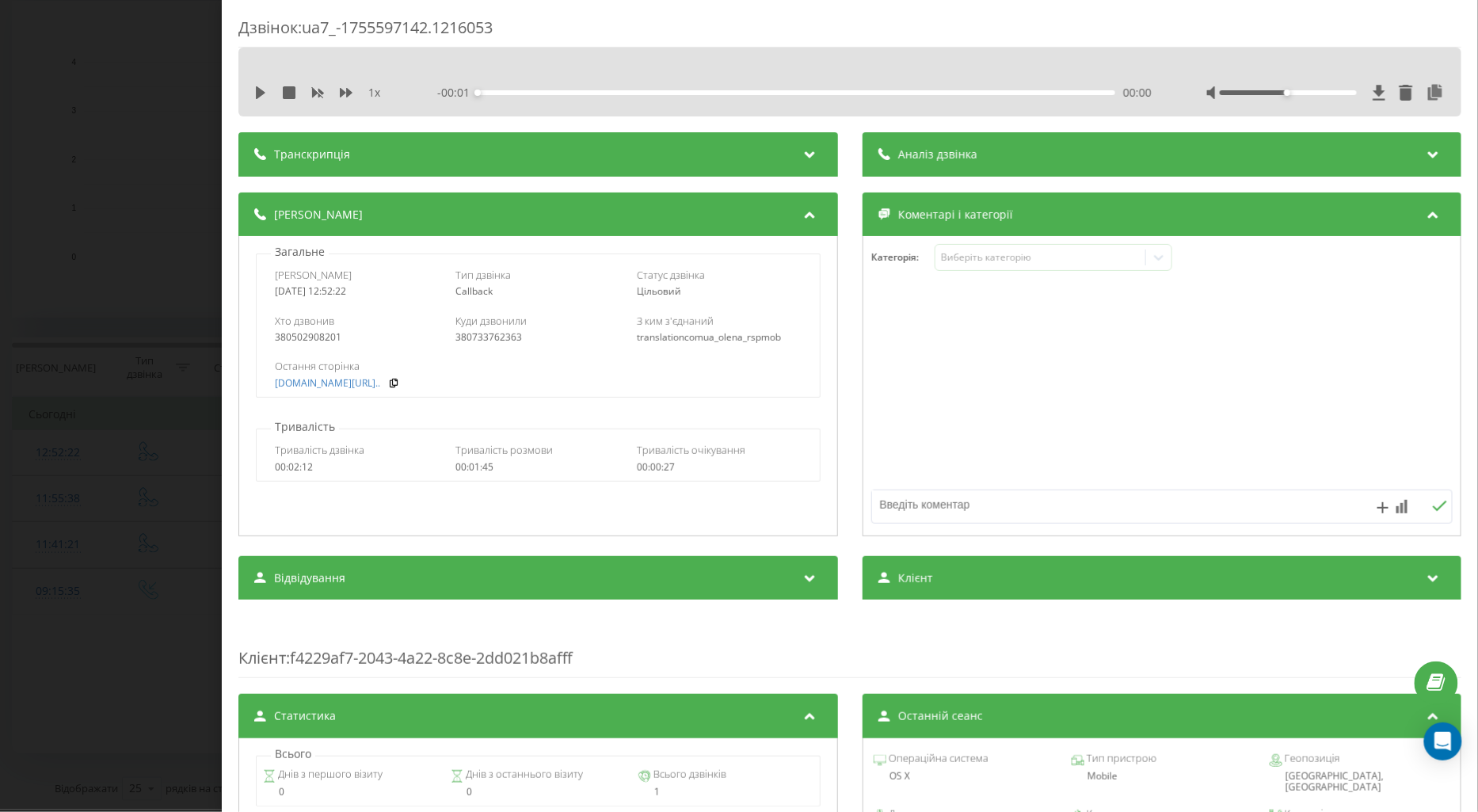
click at [151, 577] on div "Дзвінок : ua7_-1755597142.1216053 1 x - 00:01 00:00 00:00 Транскрипція Для AI-а…" at bounding box center [739, 406] width 1478 height 812
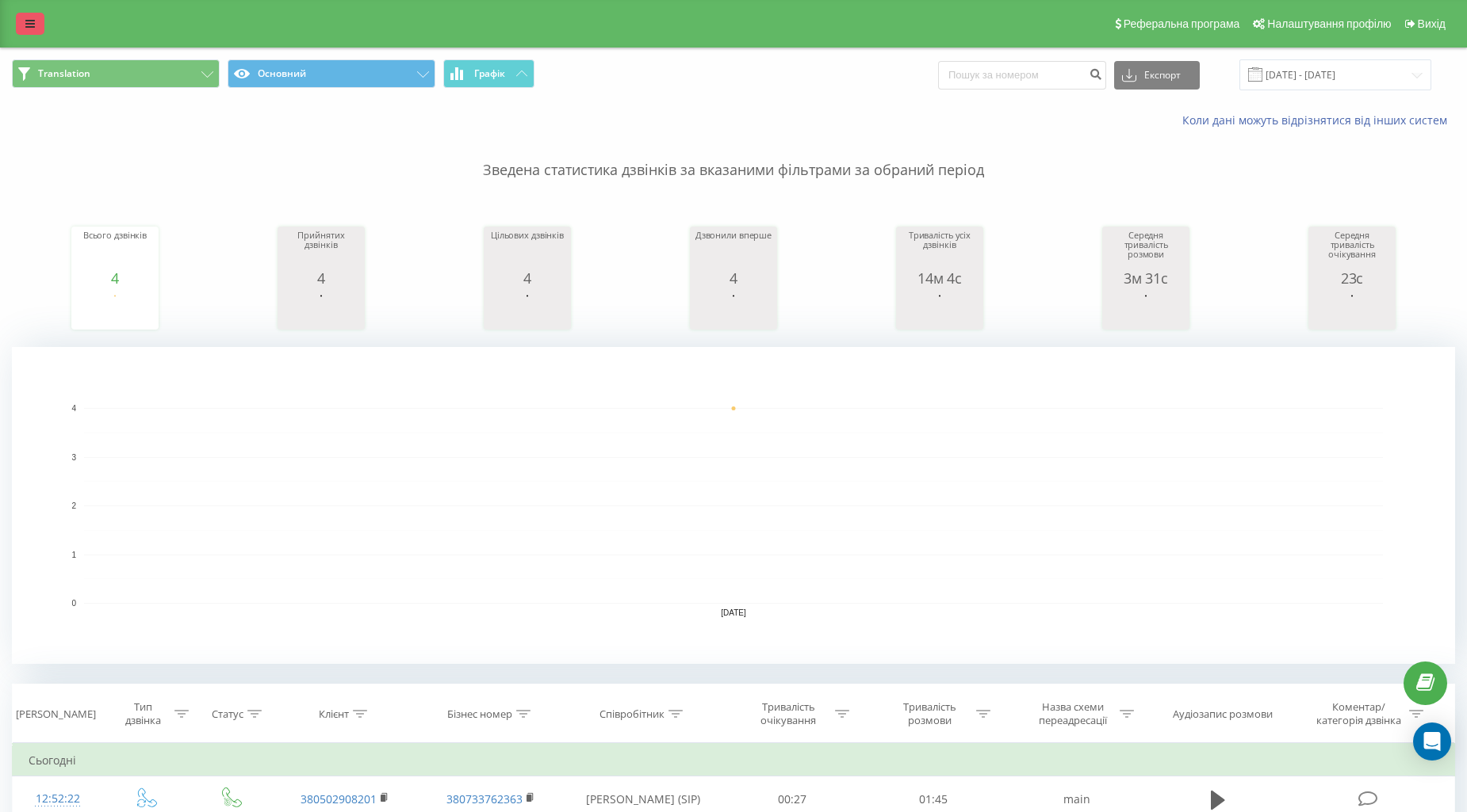
click at [19, 28] on link at bounding box center [30, 24] width 29 height 22
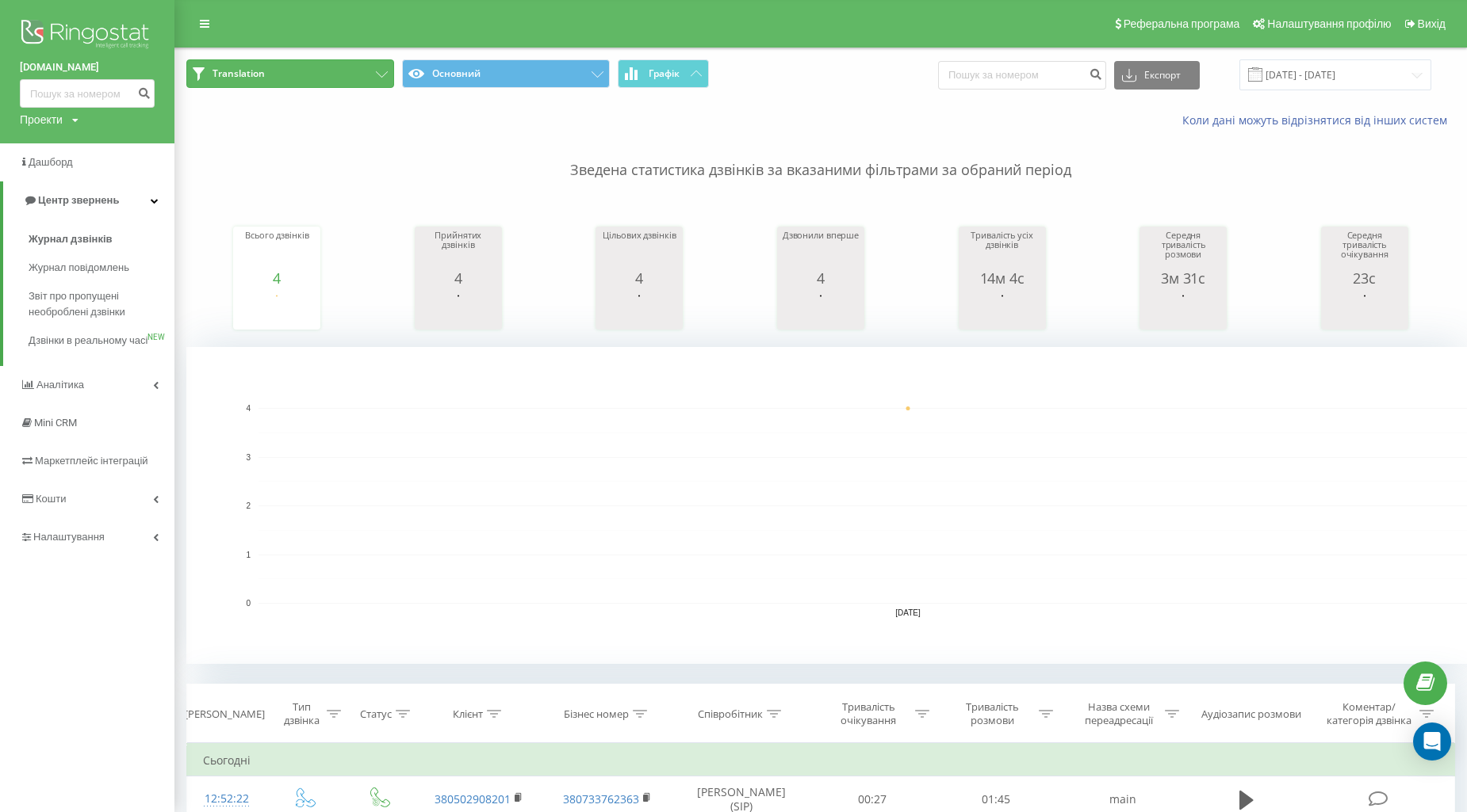
click at [368, 84] on button "Translation" at bounding box center [290, 73] width 207 height 29
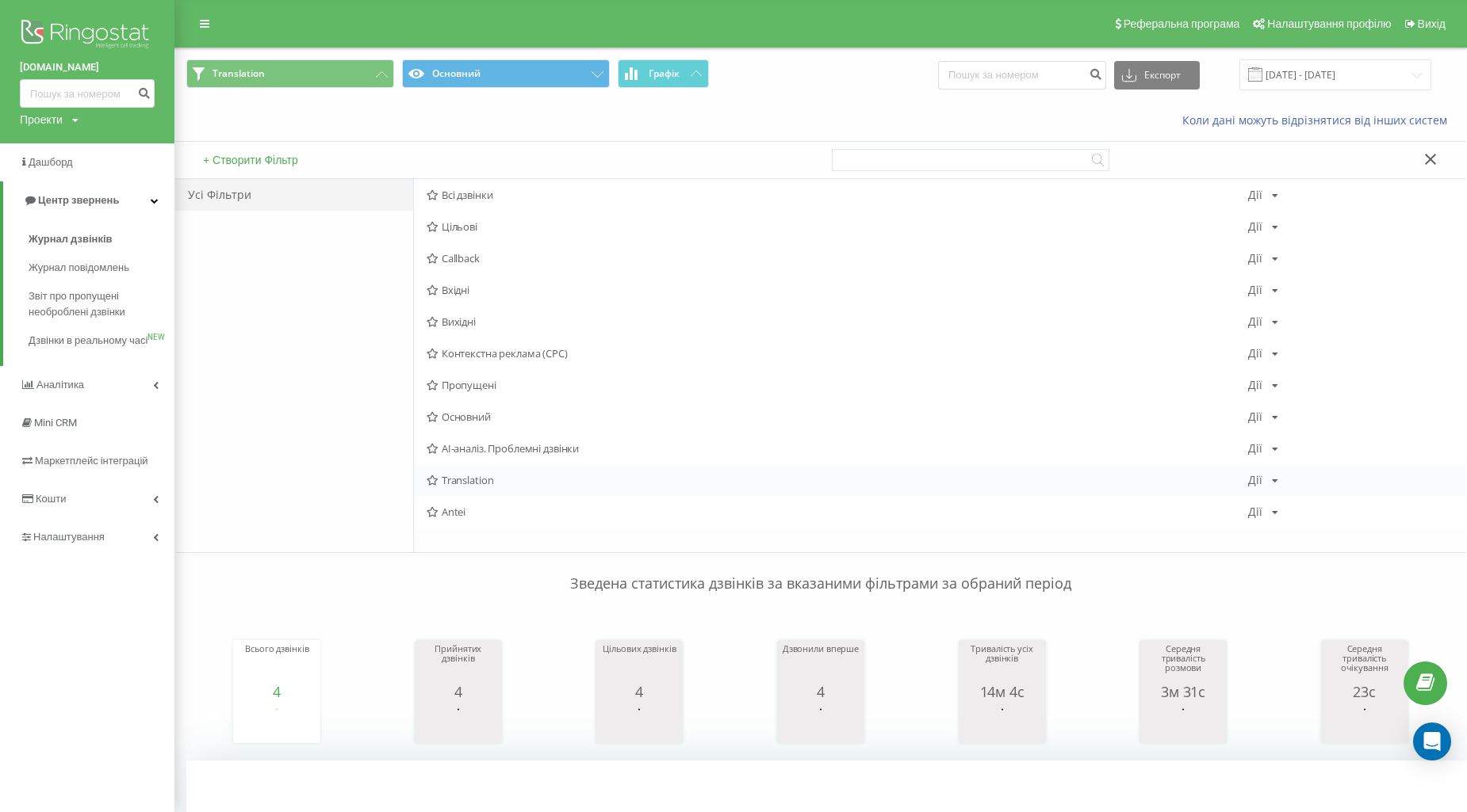
click at [1270, 477] on div "Дії Редагувати Копіювати Видалити За замовчуванням Поділитися" at bounding box center [1263, 480] width 31 height 11
click at [1270, 495] on icon at bounding box center [1269, 500] width 14 height 11
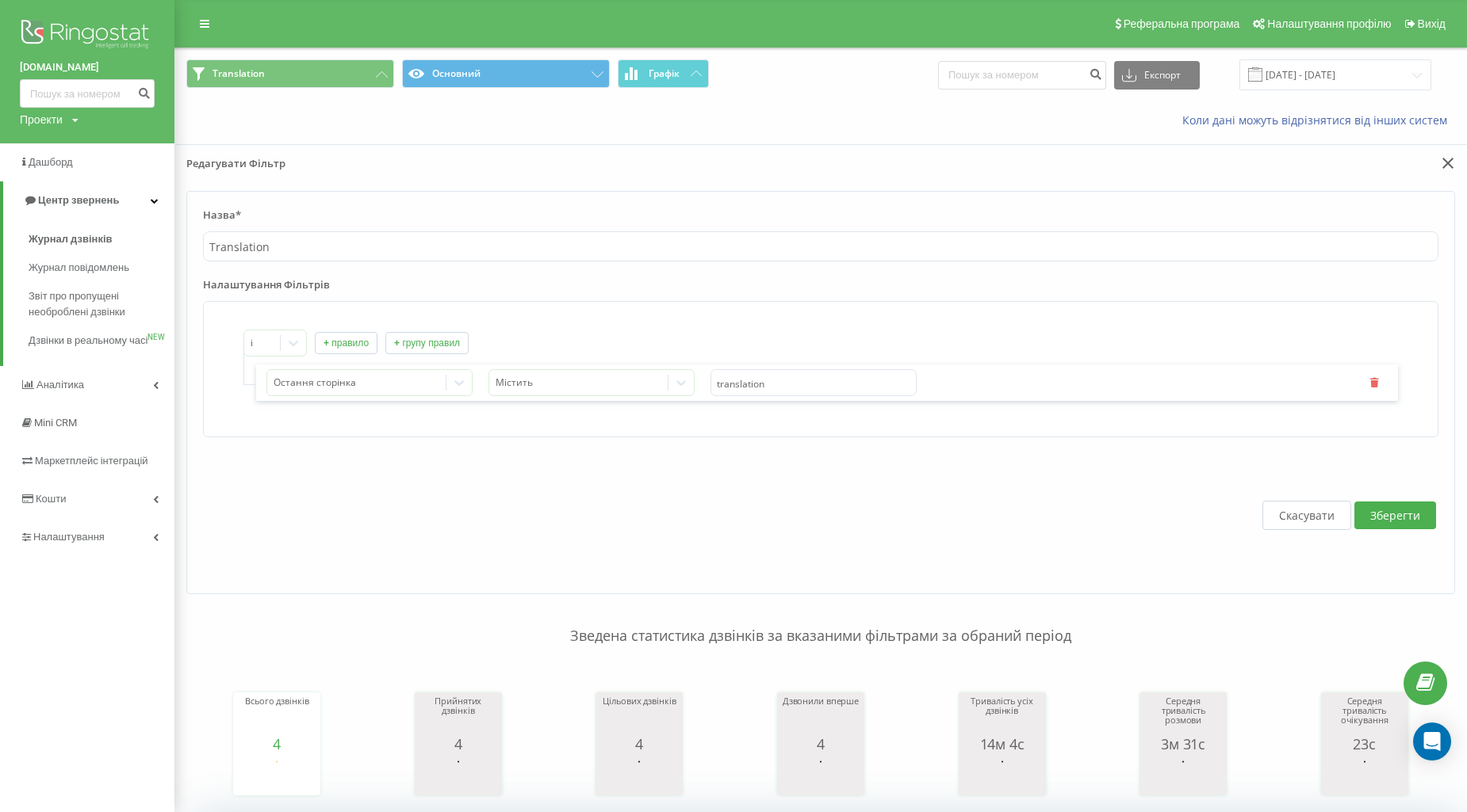
click at [1408, 516] on button "Зберегти" at bounding box center [1395, 515] width 82 height 28
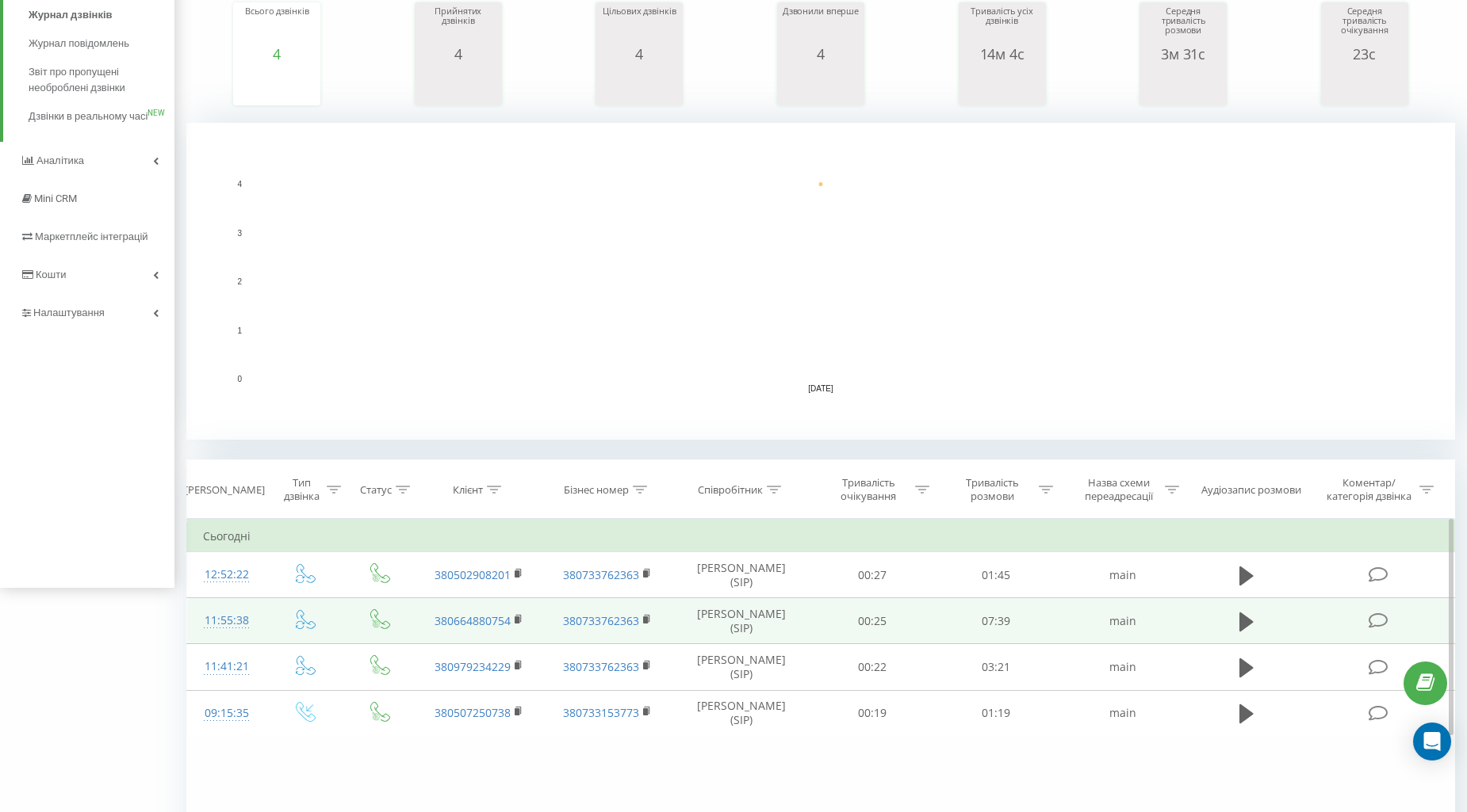
scroll to position [346, 0]
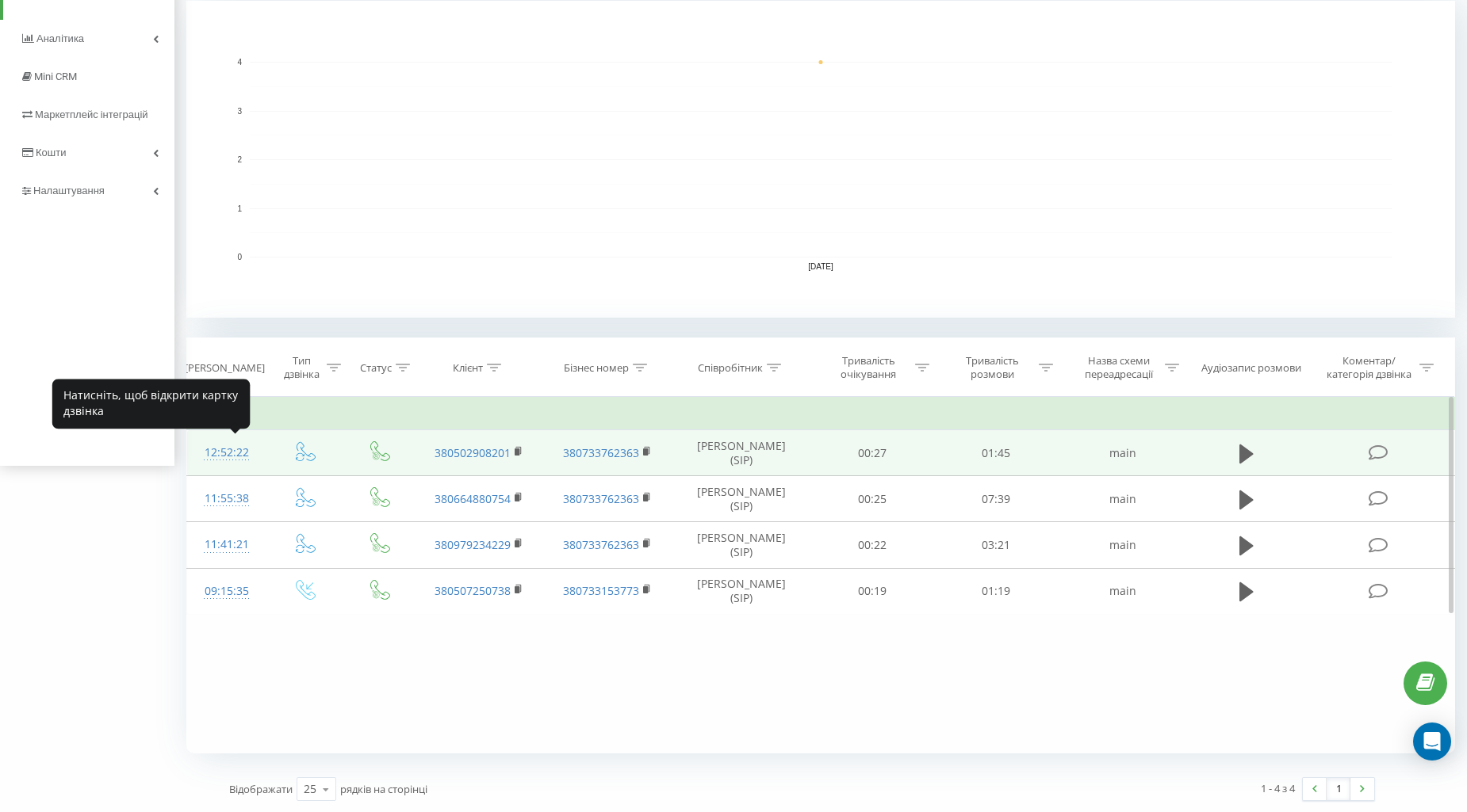
click at [227, 457] on div "12:52:22" at bounding box center [226, 452] width 46 height 31
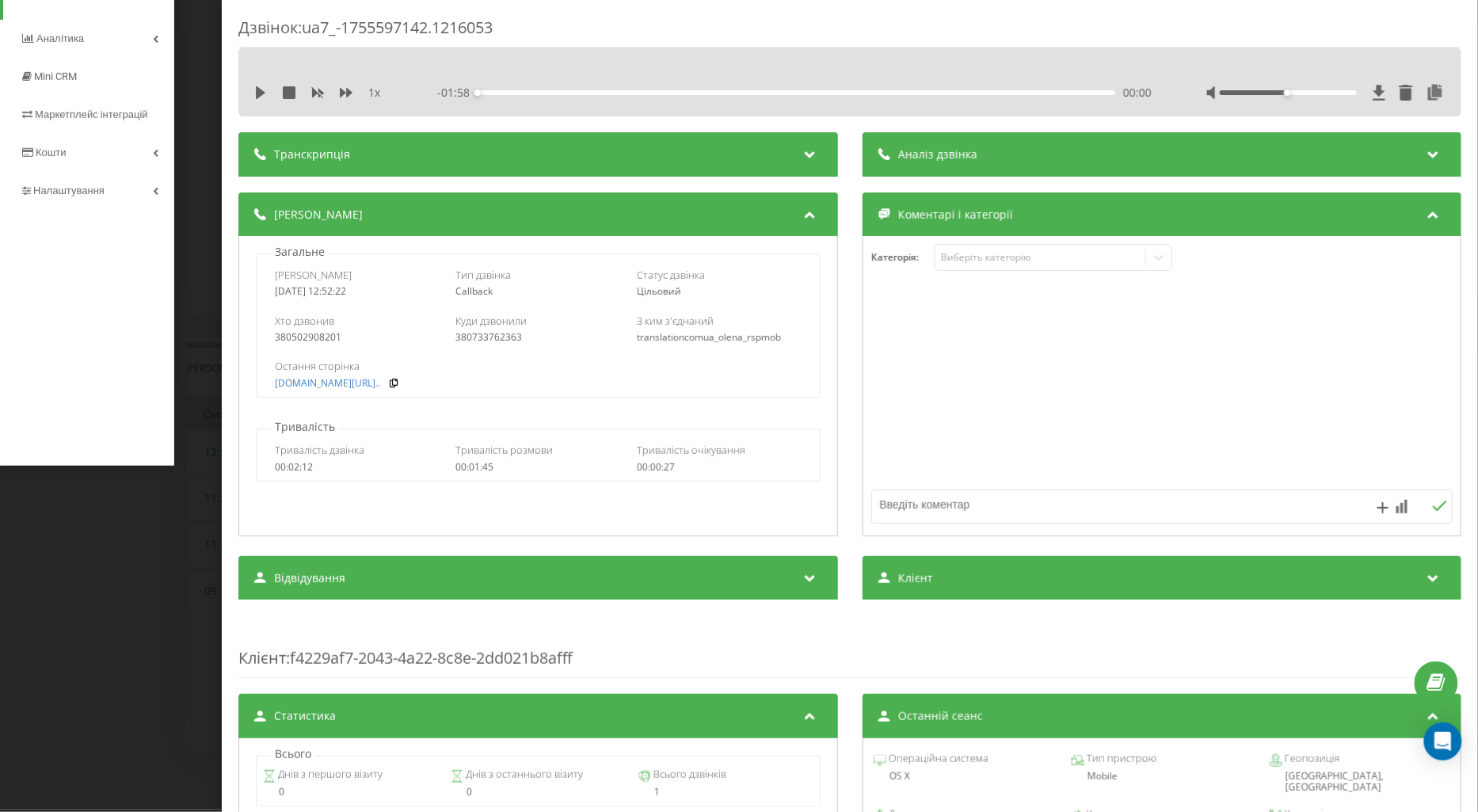
click at [147, 669] on div "Дзвінок : ua7_-1755597142.1216053 1 x - 01:58 00:00 00:00 Транскрипція Для AI-а…" at bounding box center [739, 406] width 1478 height 812
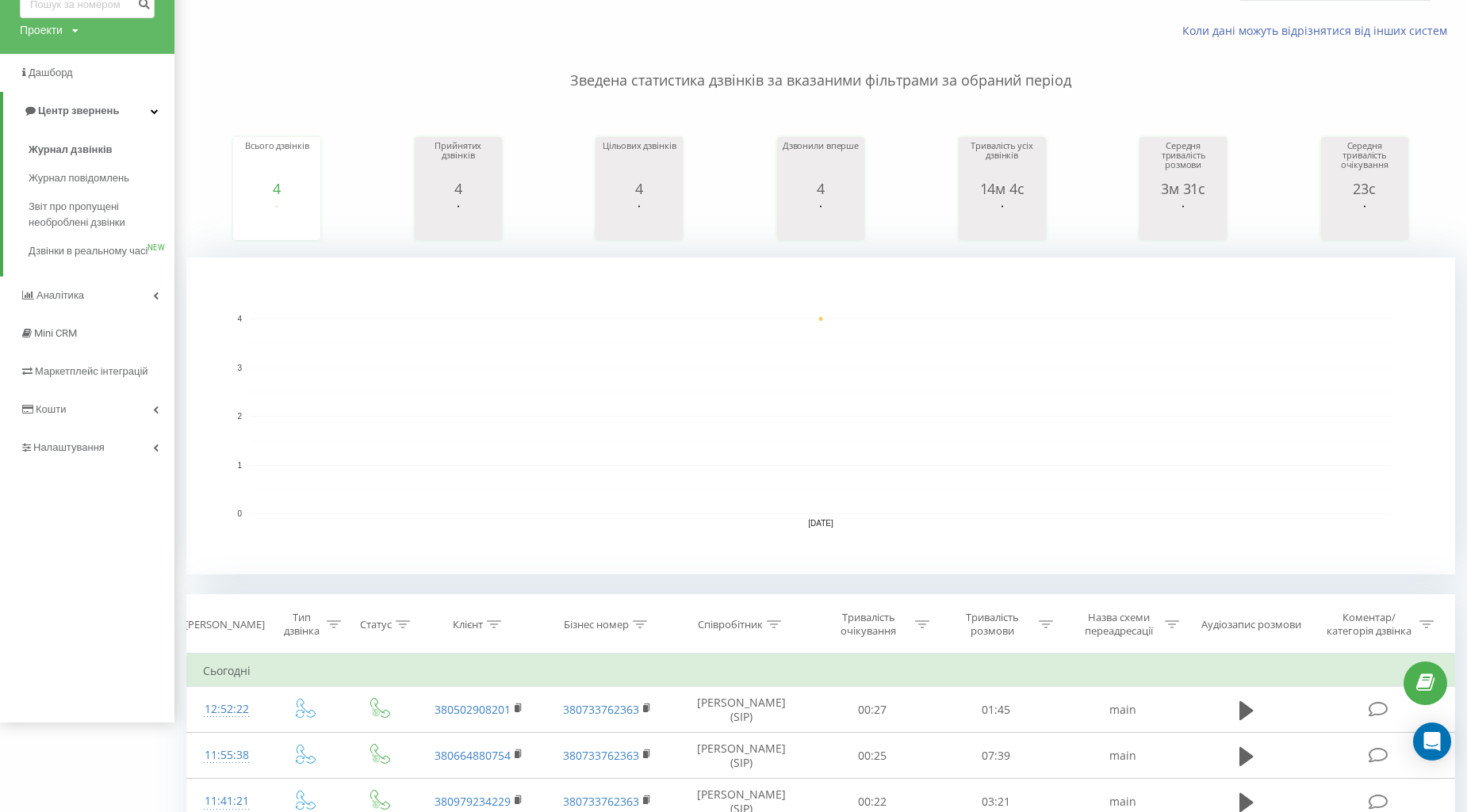
scroll to position [263, 0]
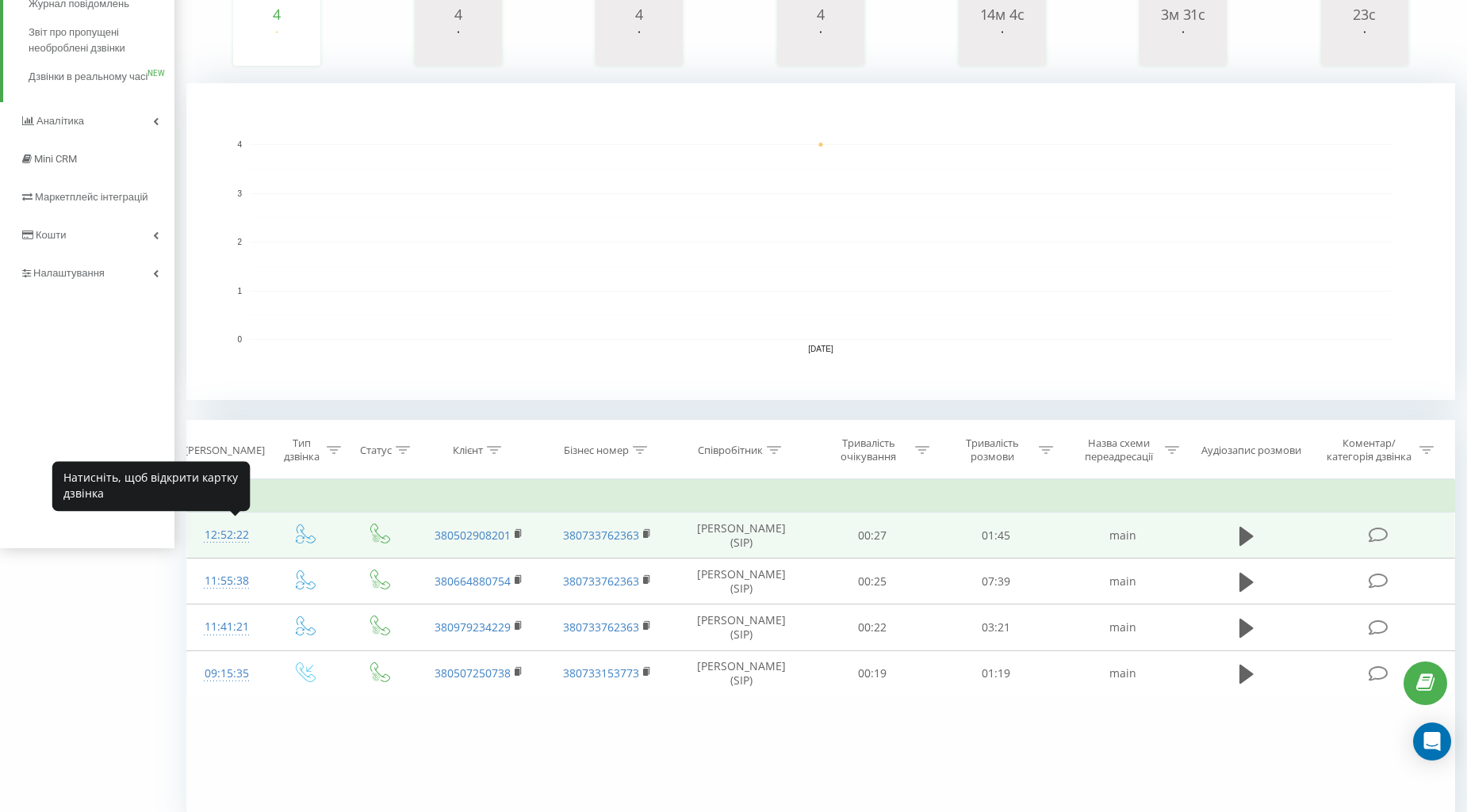
click at [220, 531] on div "12:52:22" at bounding box center [226, 535] width 46 height 31
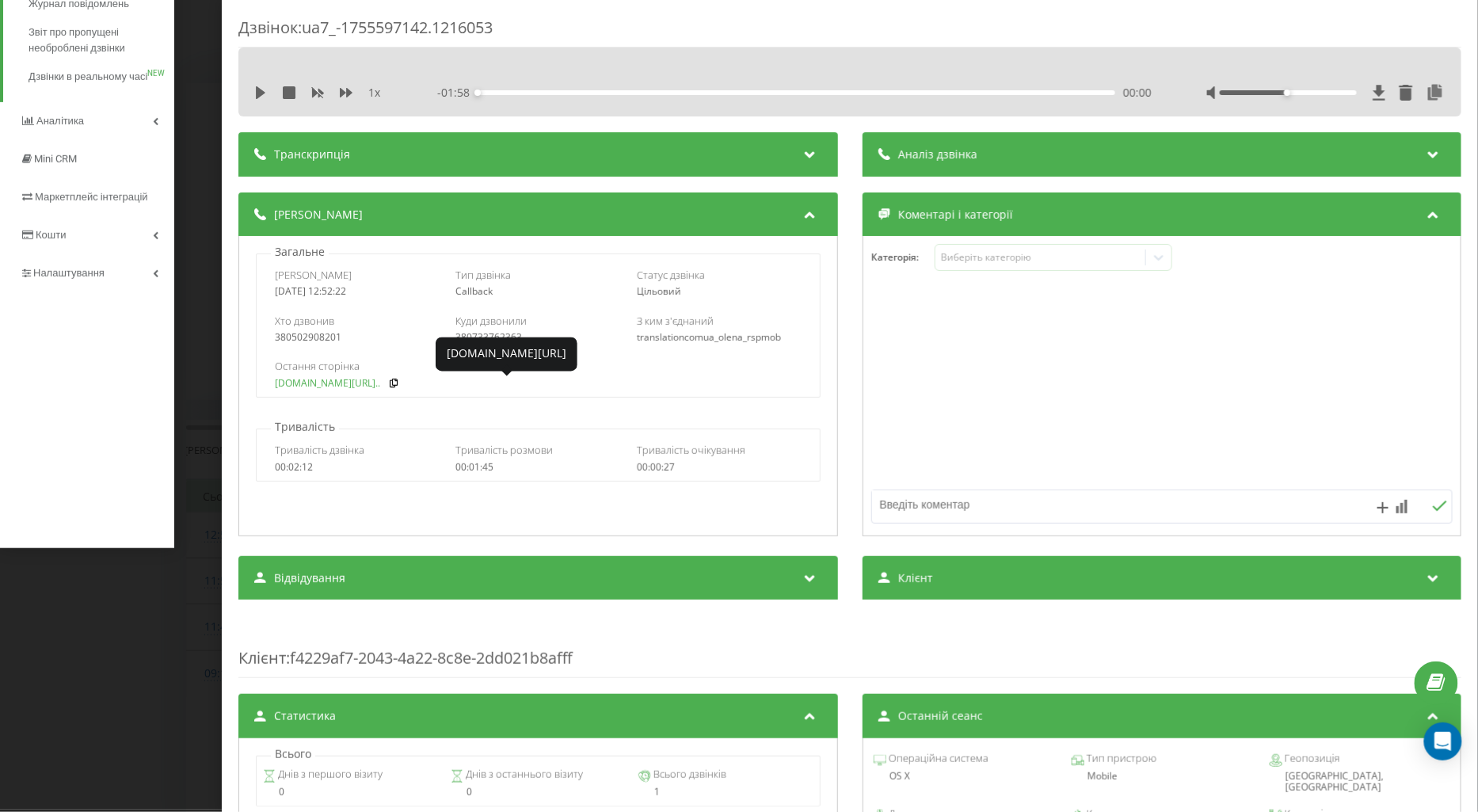
click at [361, 388] on link "antei.kiev.ua/ua/medical..." at bounding box center [328, 383] width 106 height 11
click at [161, 651] on div "Дзвінок : ua7_-1755597142.1216053 1 x - 01:58 00:00 00:00 Транскрипція Для AI-а…" at bounding box center [739, 406] width 1478 height 812
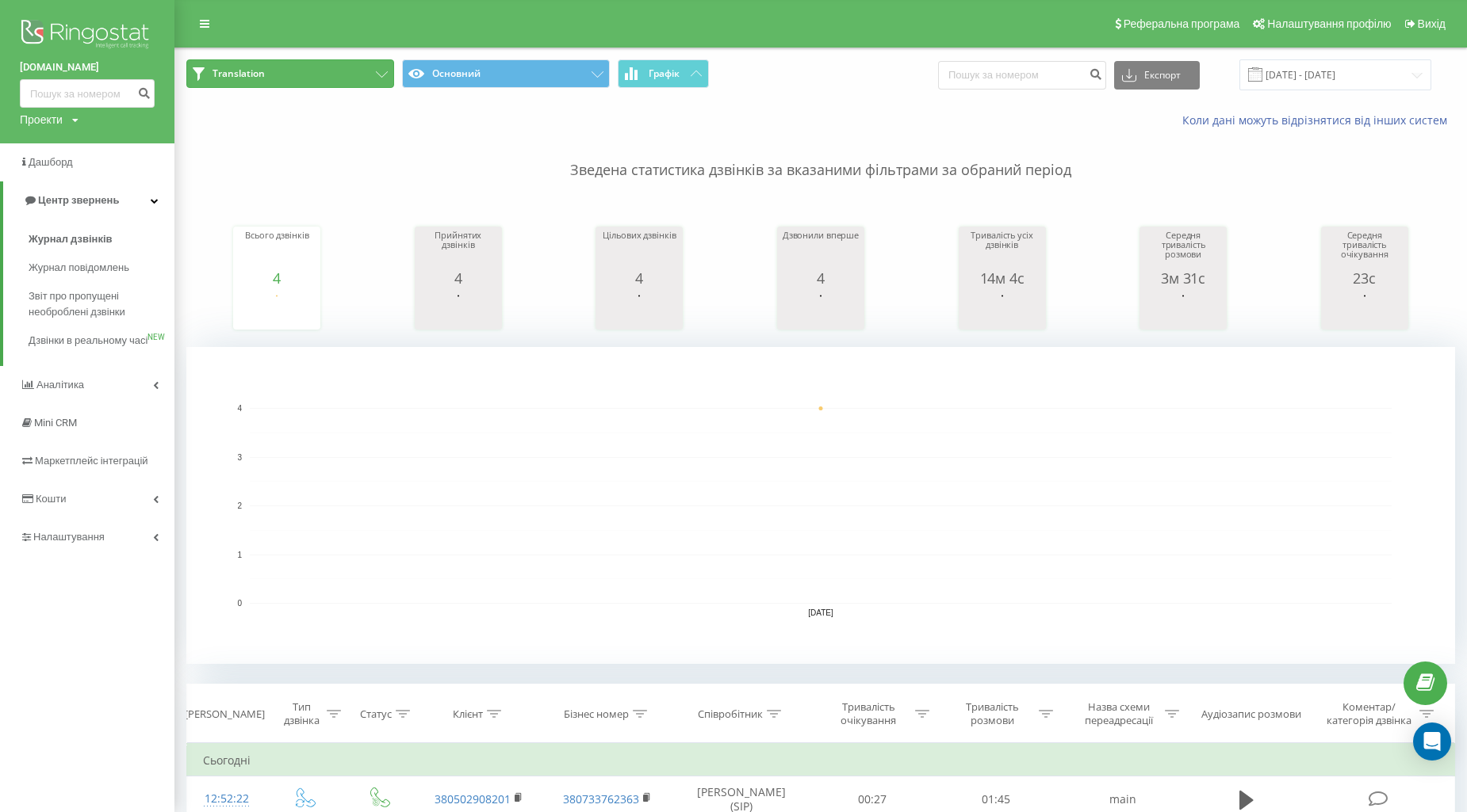
click at [287, 69] on button "Translation" at bounding box center [290, 73] width 207 height 29
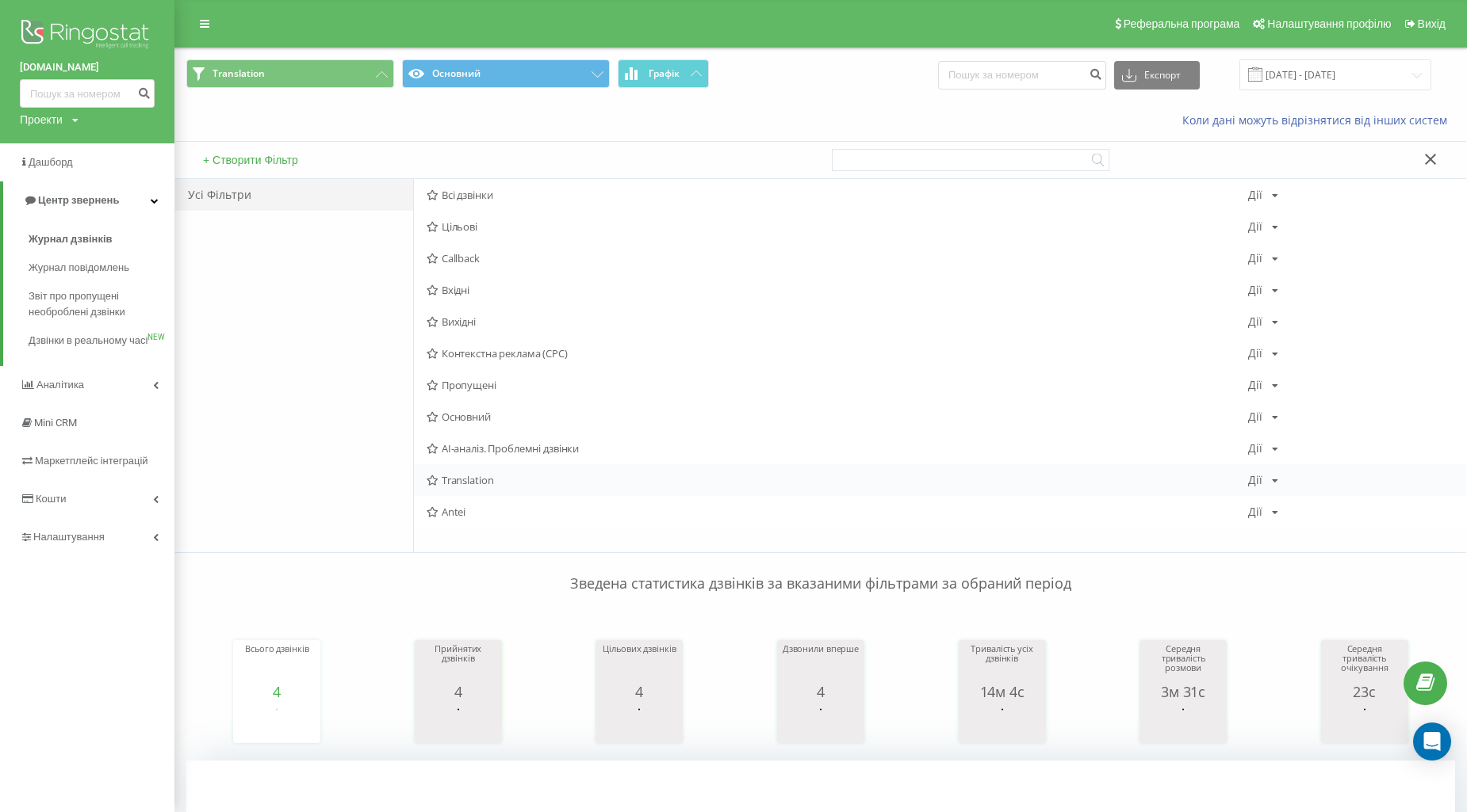
click at [1265, 476] on div "Дії Редагувати Копіювати Видалити За замовчуванням Поділитися" at bounding box center [1263, 480] width 31 height 11
click at [1281, 500] on div "Редагувати" at bounding box center [1324, 501] width 151 height 30
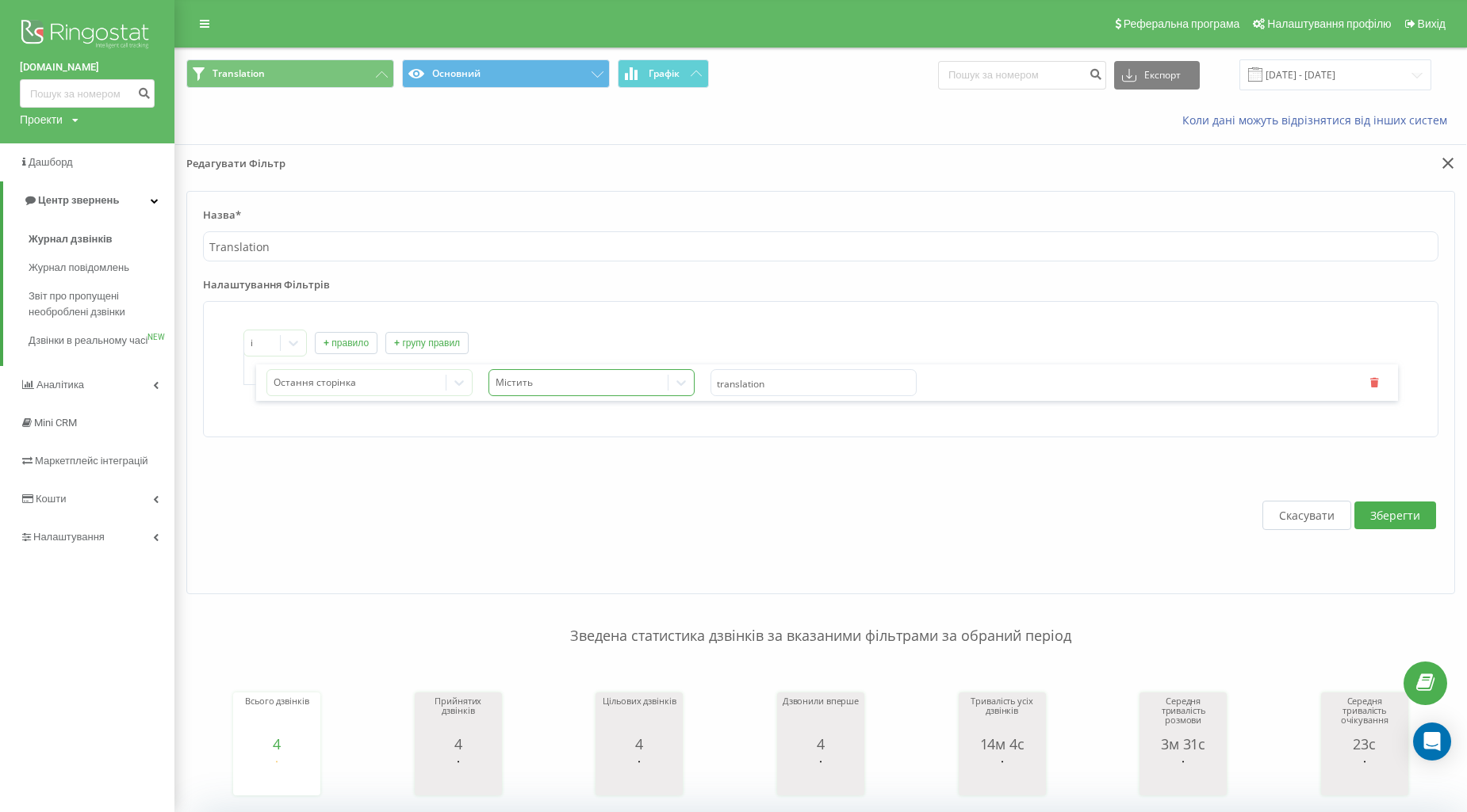
click at [574, 382] on div at bounding box center [579, 383] width 167 height 18
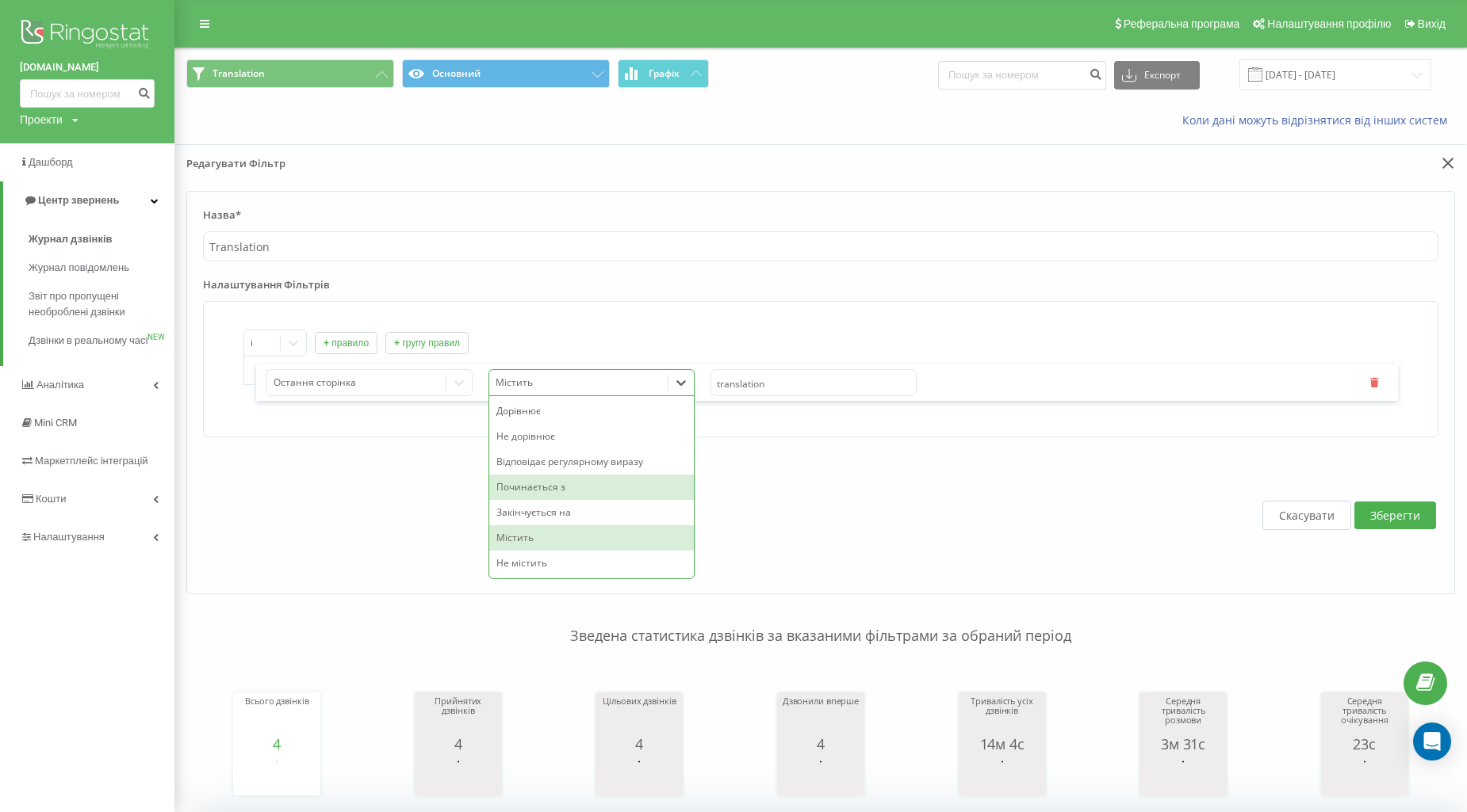
click at [850, 497] on div "Скасувати Зберегти" at bounding box center [820, 515] width 1235 height 124
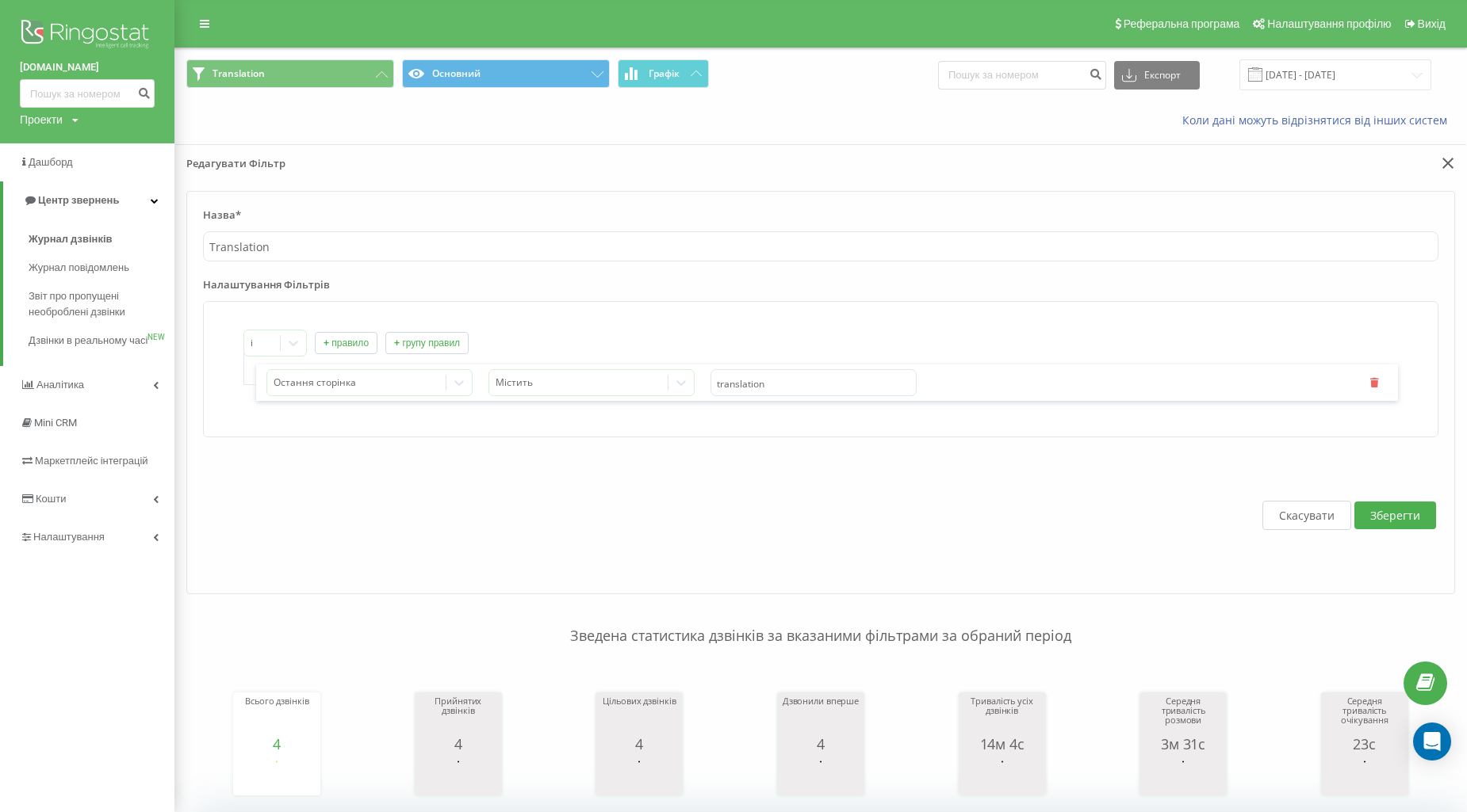
click at [345, 349] on button "+ правило" at bounding box center [346, 342] width 62 height 22
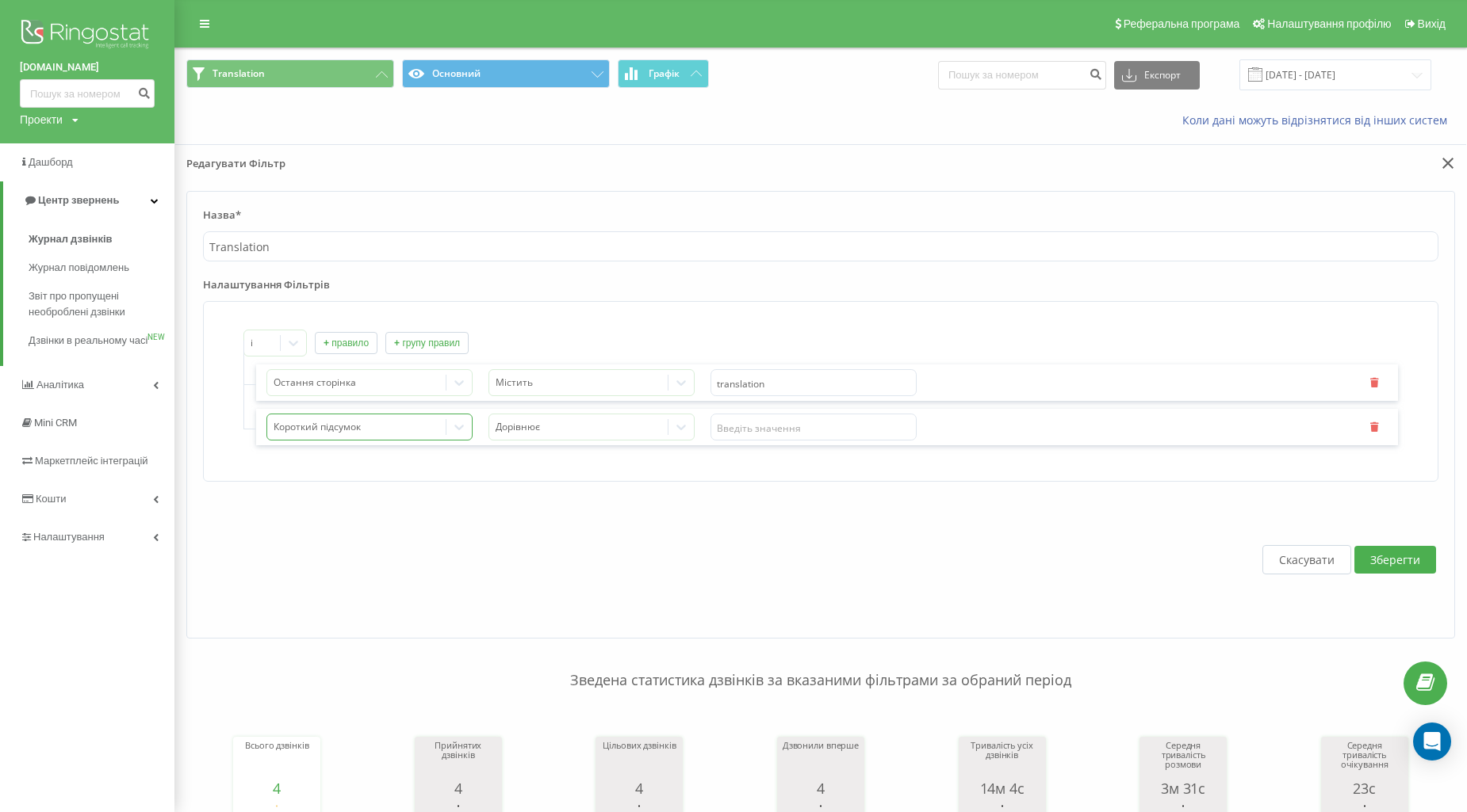
click at [349, 428] on div at bounding box center [356, 427] width 167 height 18
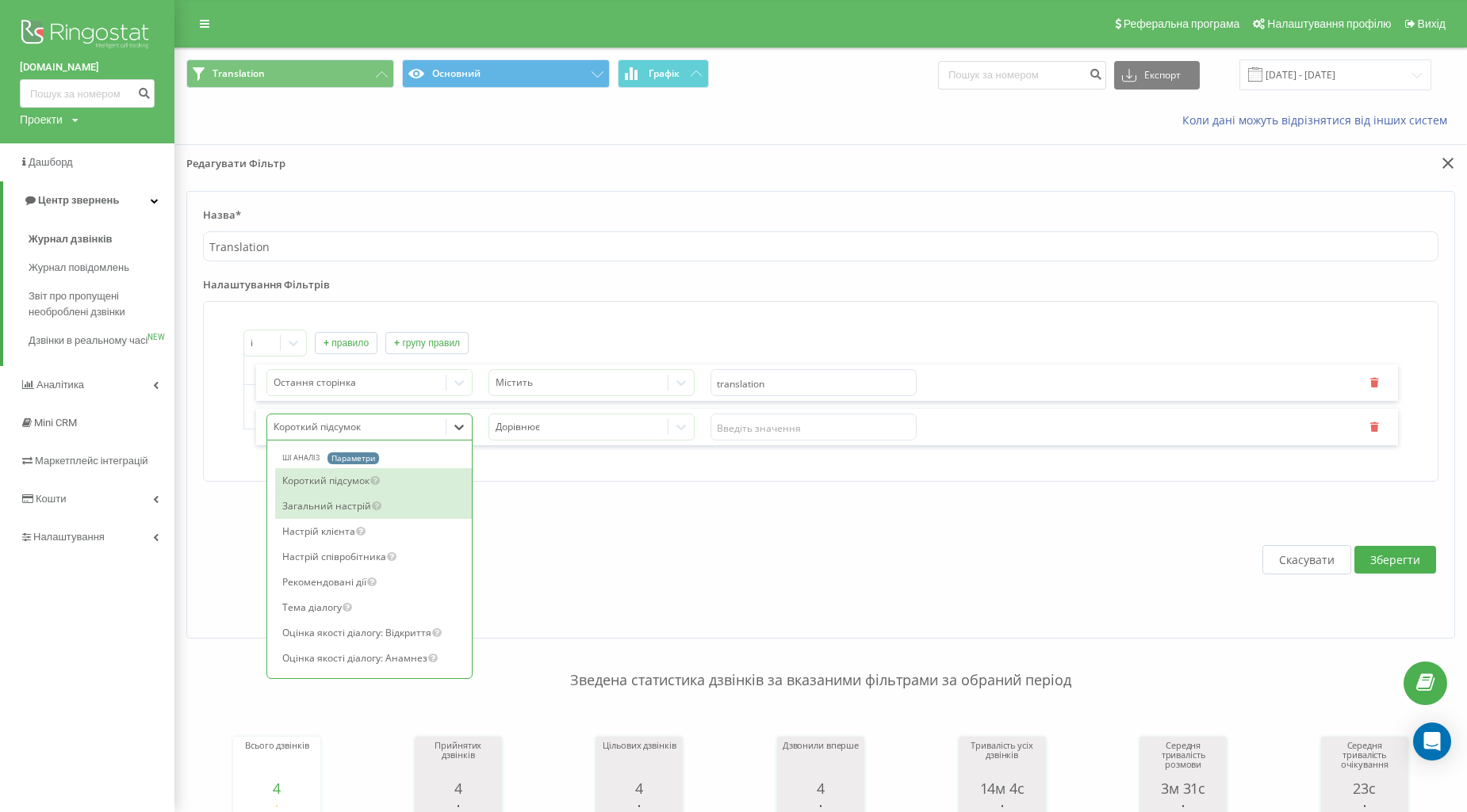
click at [540, 525] on div "Скасувати Зберегти" at bounding box center [820, 559] width 1235 height 124
click at [413, 432] on div at bounding box center [356, 427] width 167 height 18
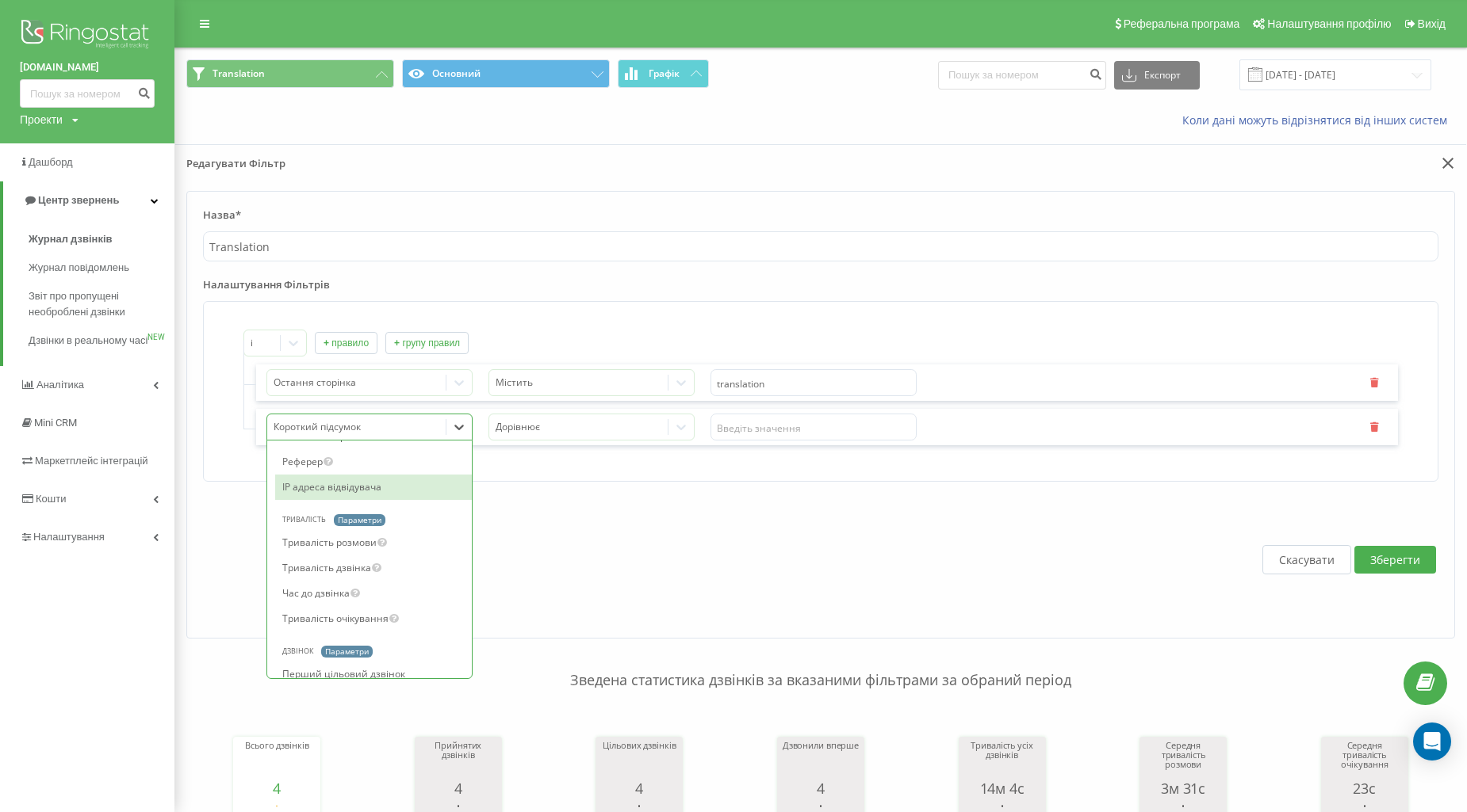
scroll to position [1232, 0]
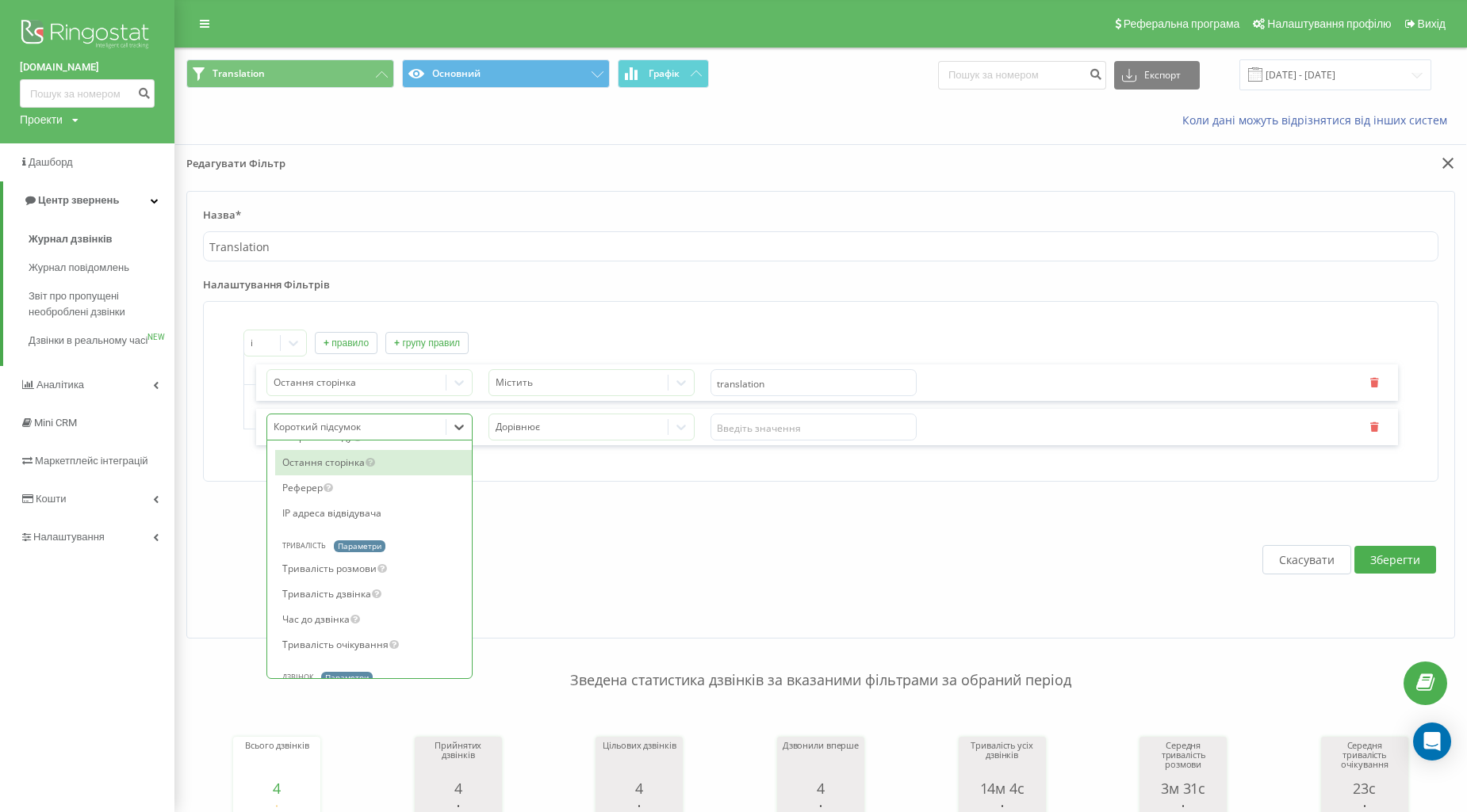
click at [356, 476] on div "Остання сторінка" at bounding box center [373, 463] width 196 height 26
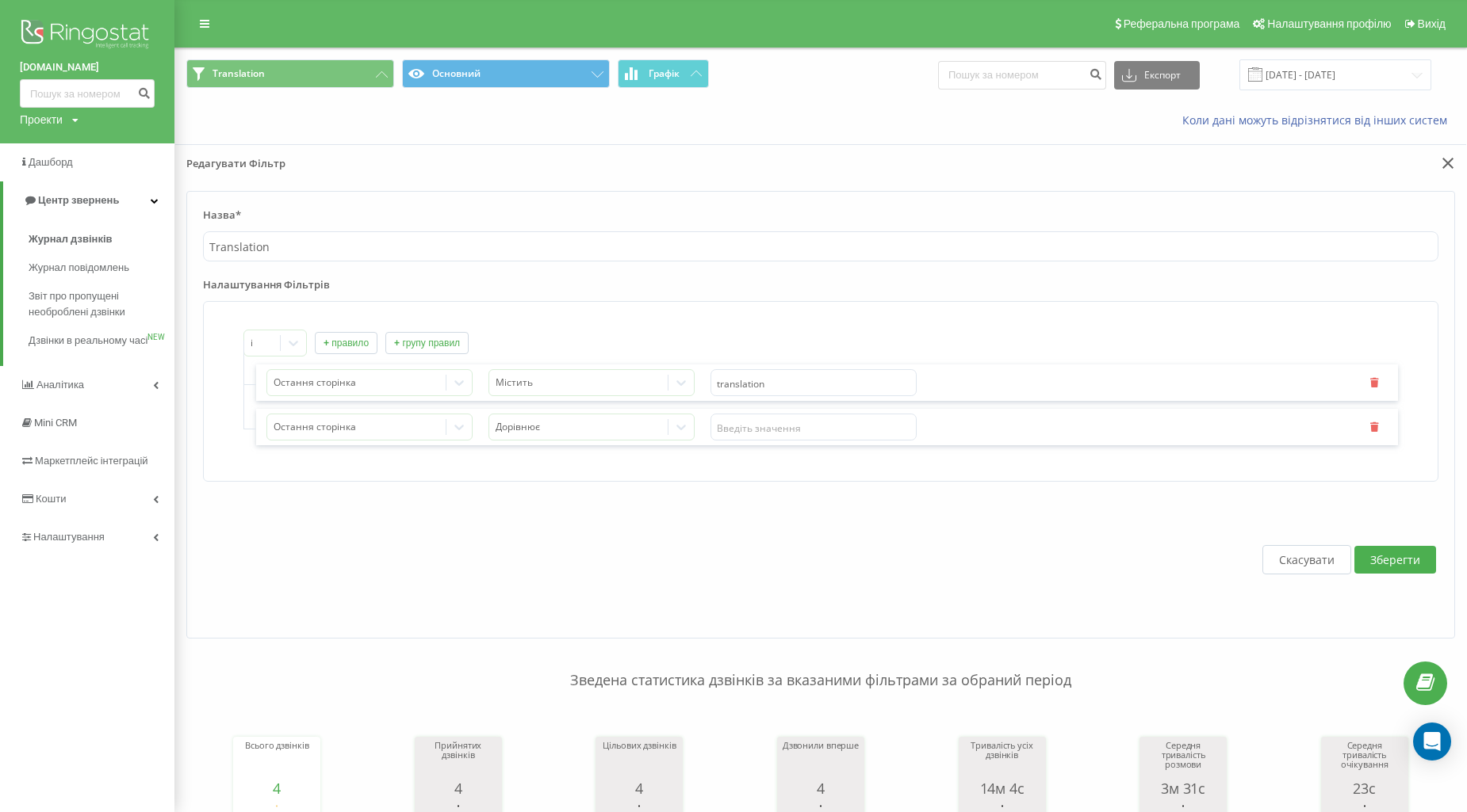
click at [543, 413] on div "Остання сторінка Дорівнює" at bounding box center [826, 426] width 1141 height 37
click at [543, 424] on div at bounding box center [579, 427] width 167 height 18
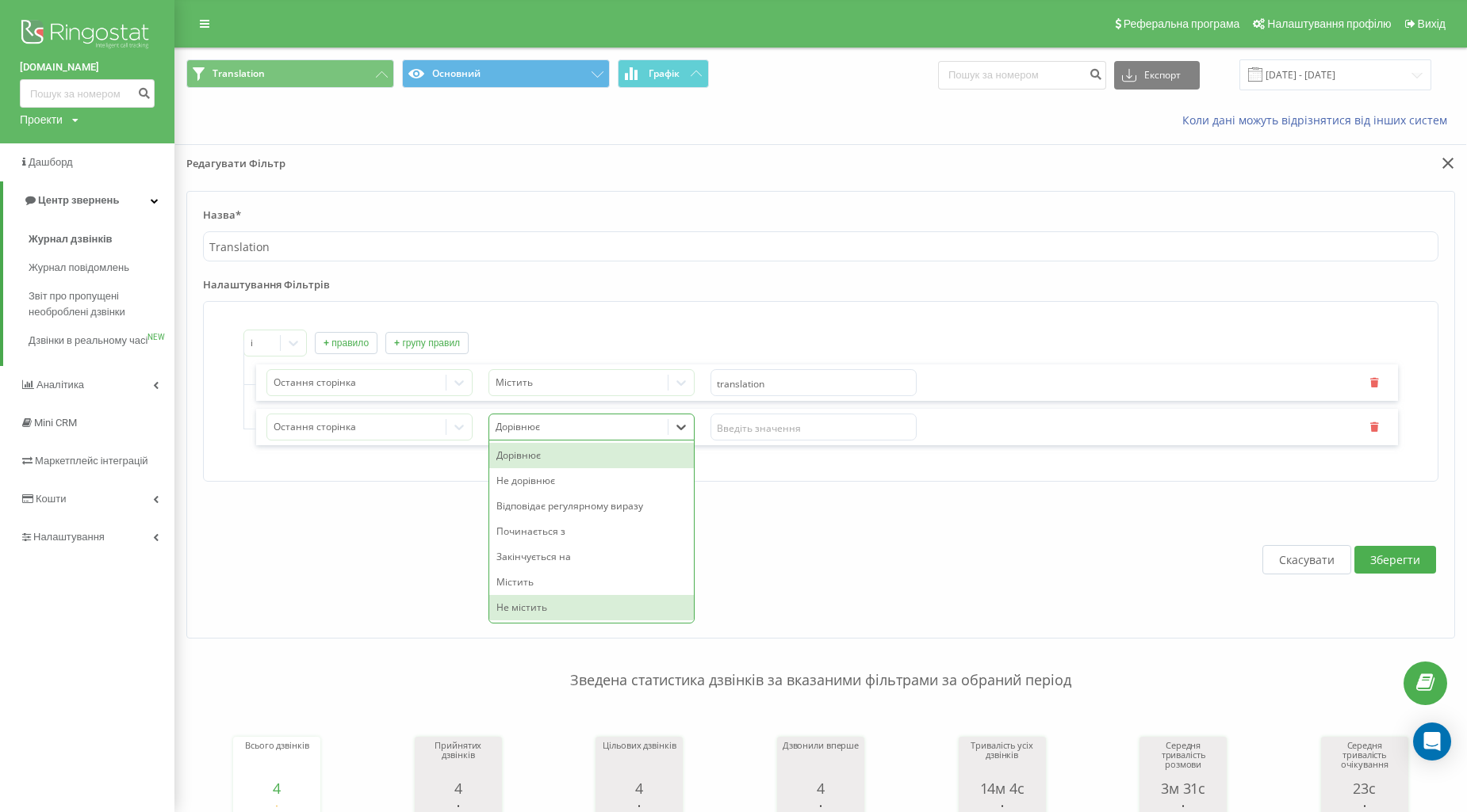
click at [554, 602] on div "Не містить" at bounding box center [590, 608] width 204 height 26
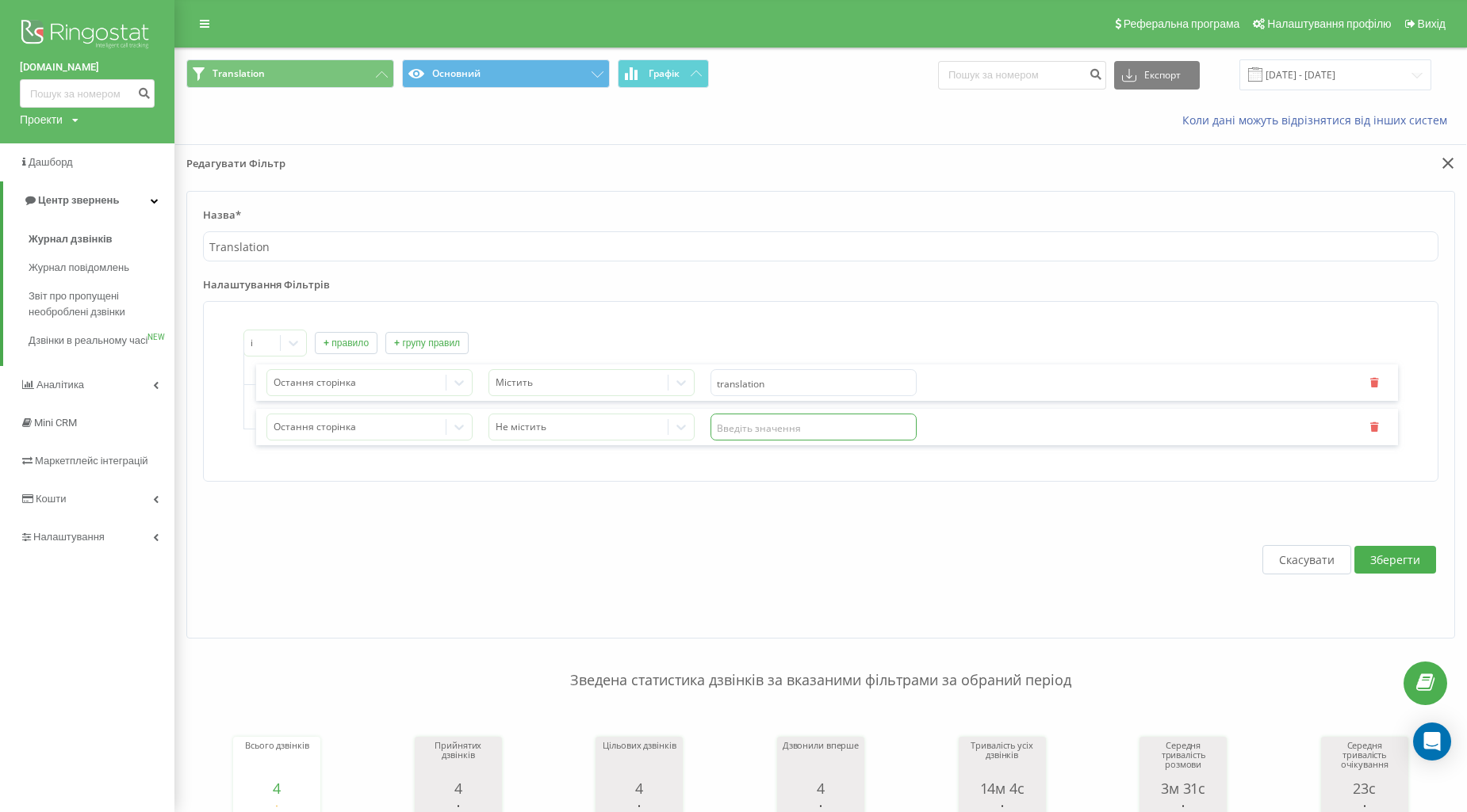
click at [720, 432] on input "text" at bounding box center [813, 426] width 206 height 27
type input "antei"
click at [1390, 573] on button "Зберегти" at bounding box center [1395, 559] width 82 height 28
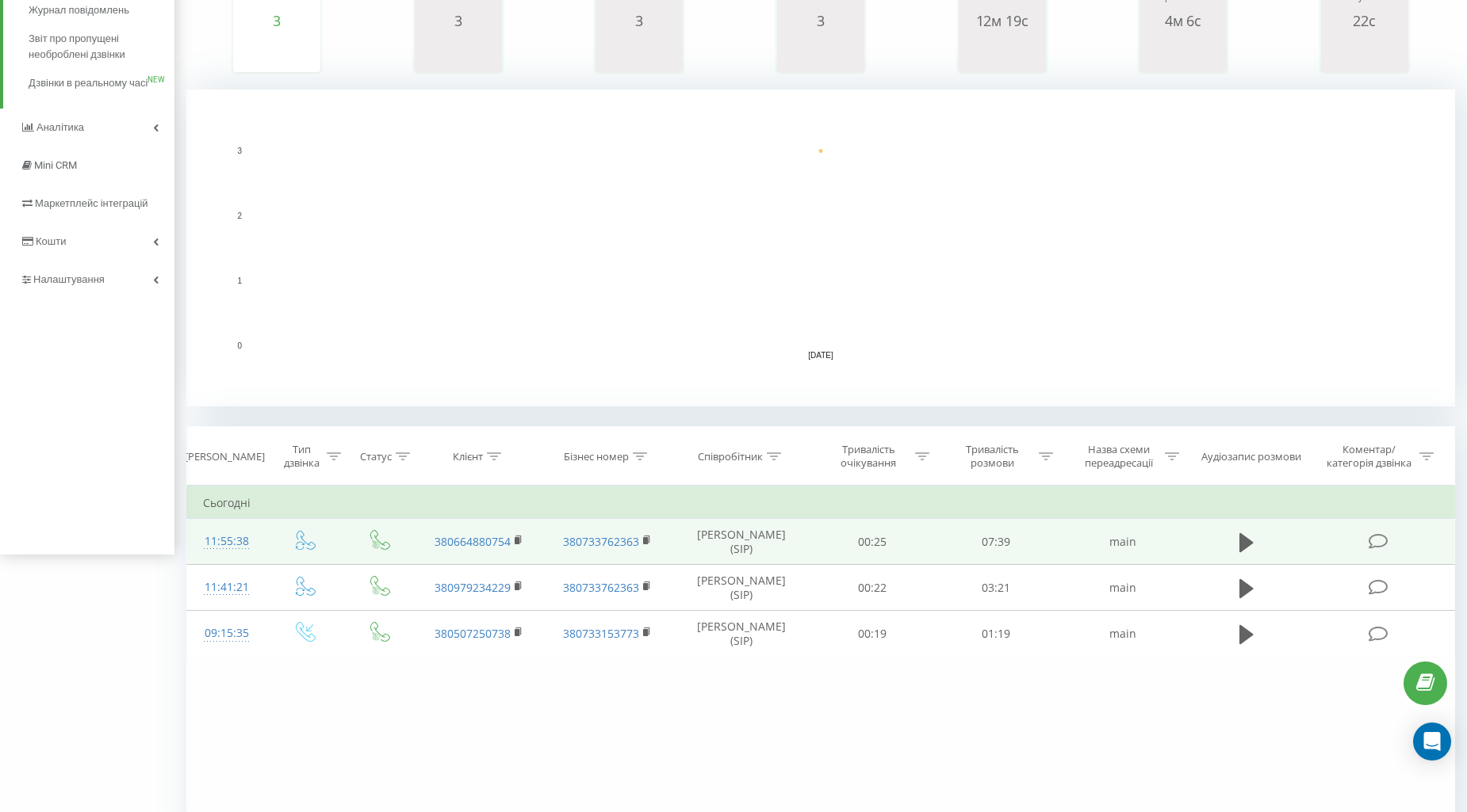
scroll to position [346, 0]
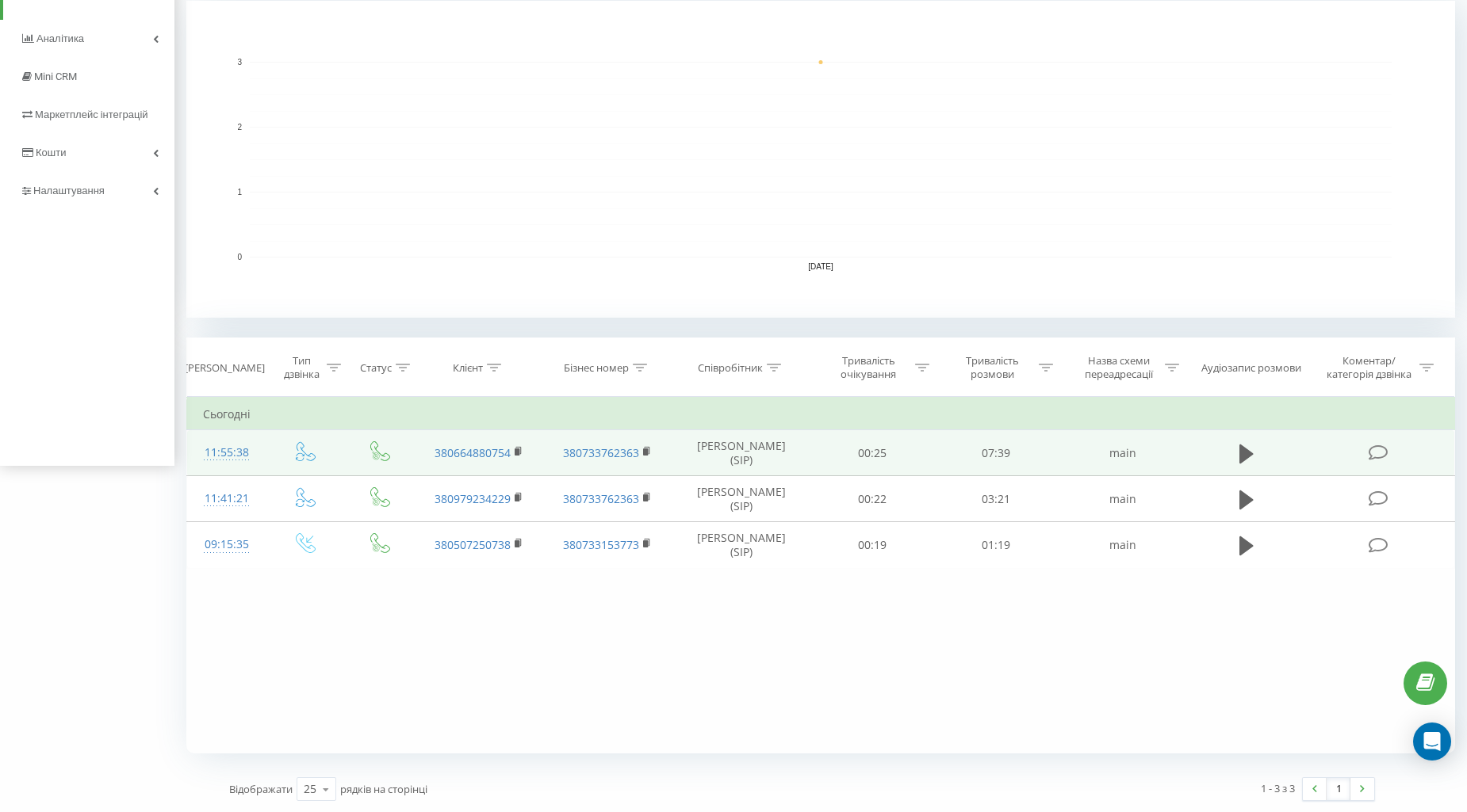
click at [233, 450] on div "11:55:38" at bounding box center [226, 452] width 46 height 31
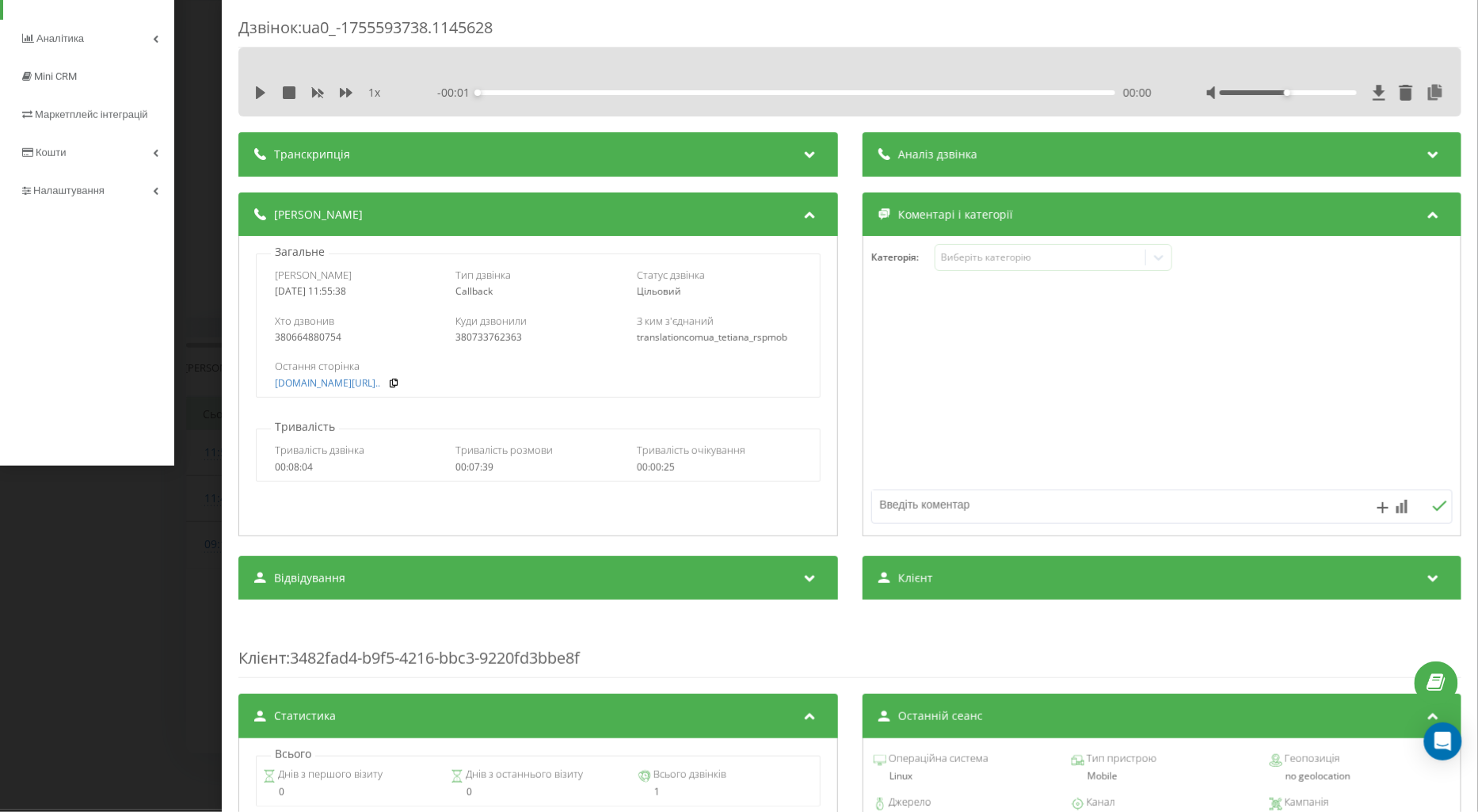
click at [123, 589] on div "Дзвінок : ua0_-1755593738.1145628 1 x - 00:01 00:00 00:00 Транскрипція Для AI-а…" at bounding box center [739, 406] width 1478 height 812
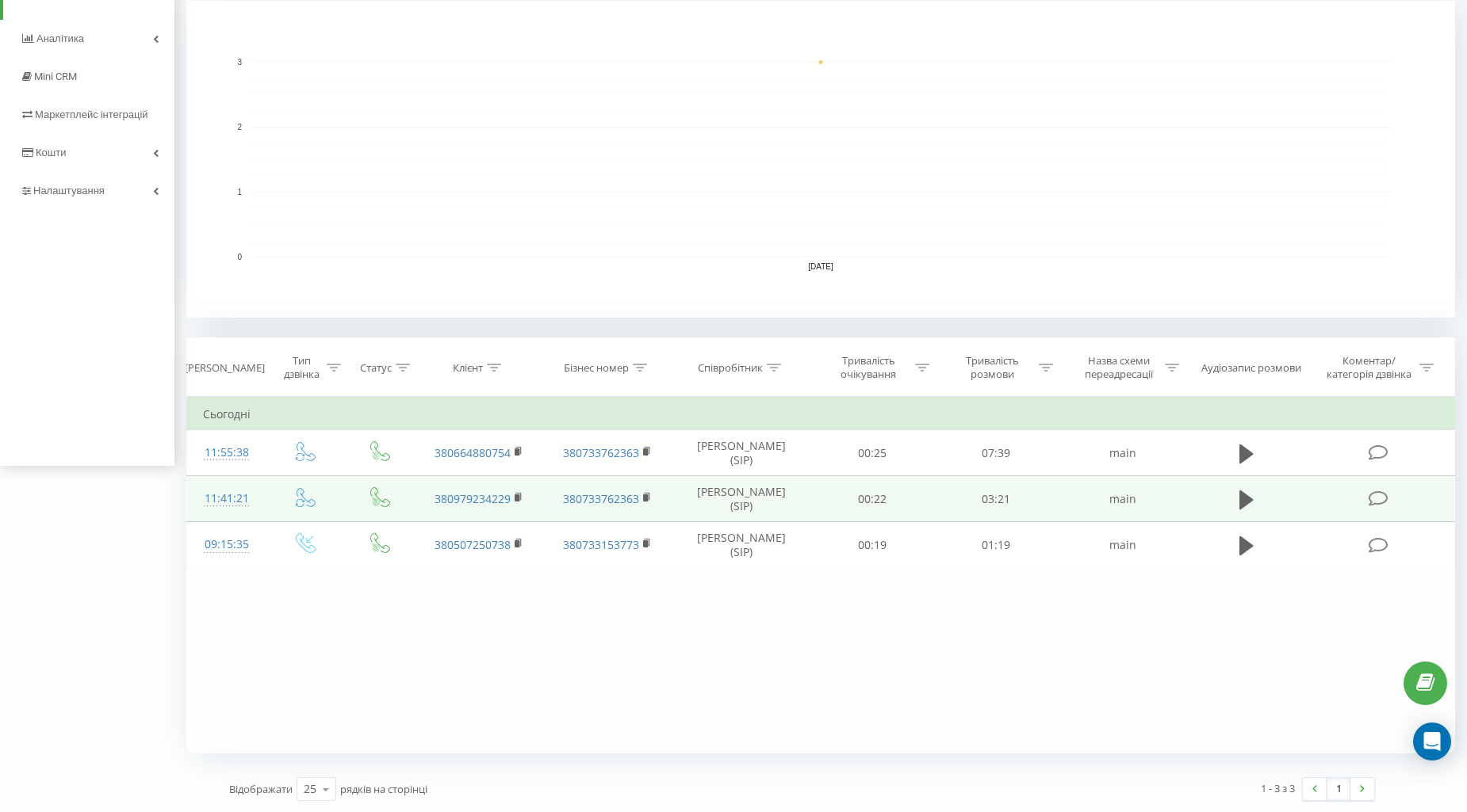
click at [234, 499] on div "11:41:21" at bounding box center [226, 498] width 46 height 31
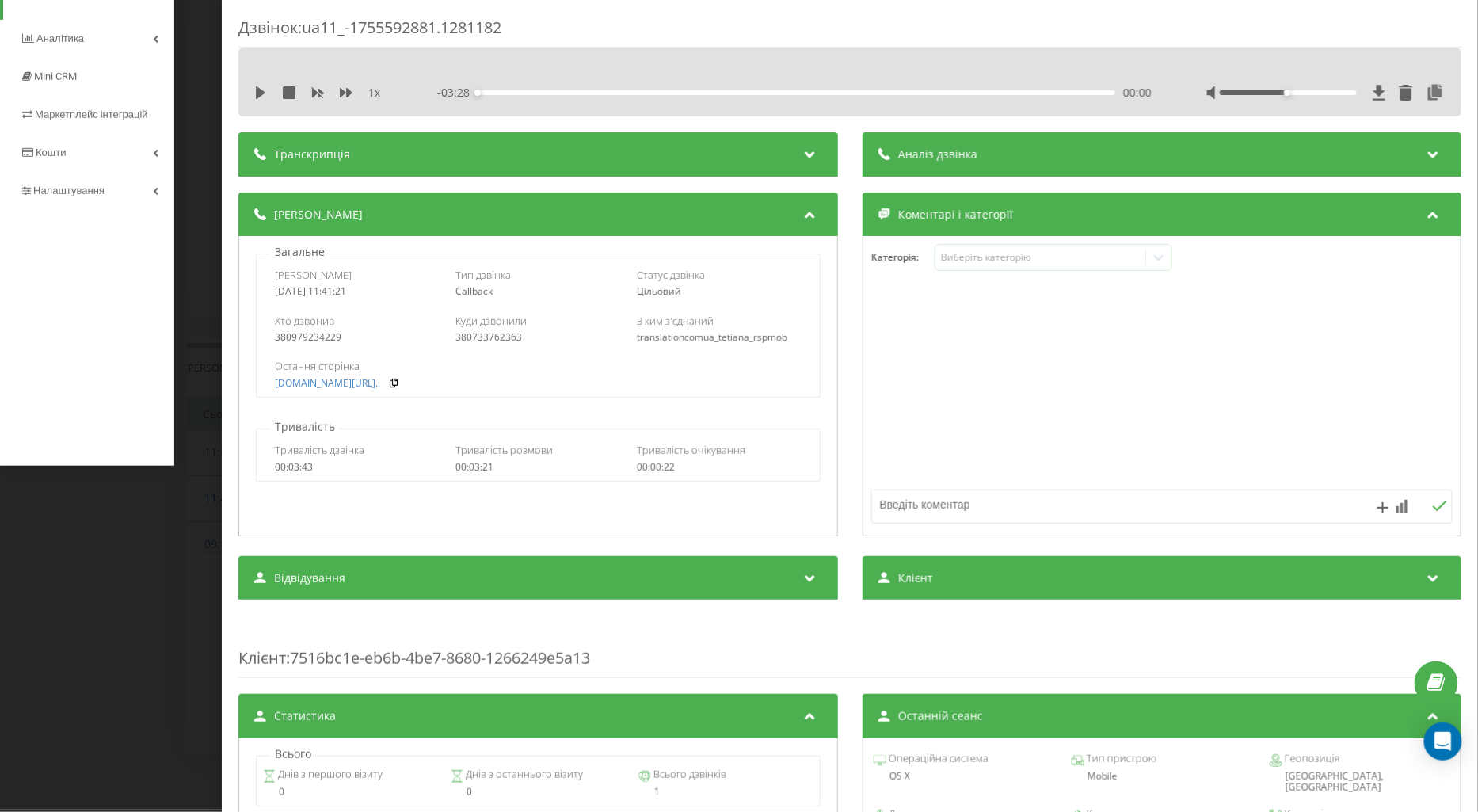
click at [140, 581] on div "Дзвінок : ua11_-1755592881.1281182 1 x - 03:28 00:00 00:00 Транскрипція Для AI-…" at bounding box center [739, 406] width 1478 height 812
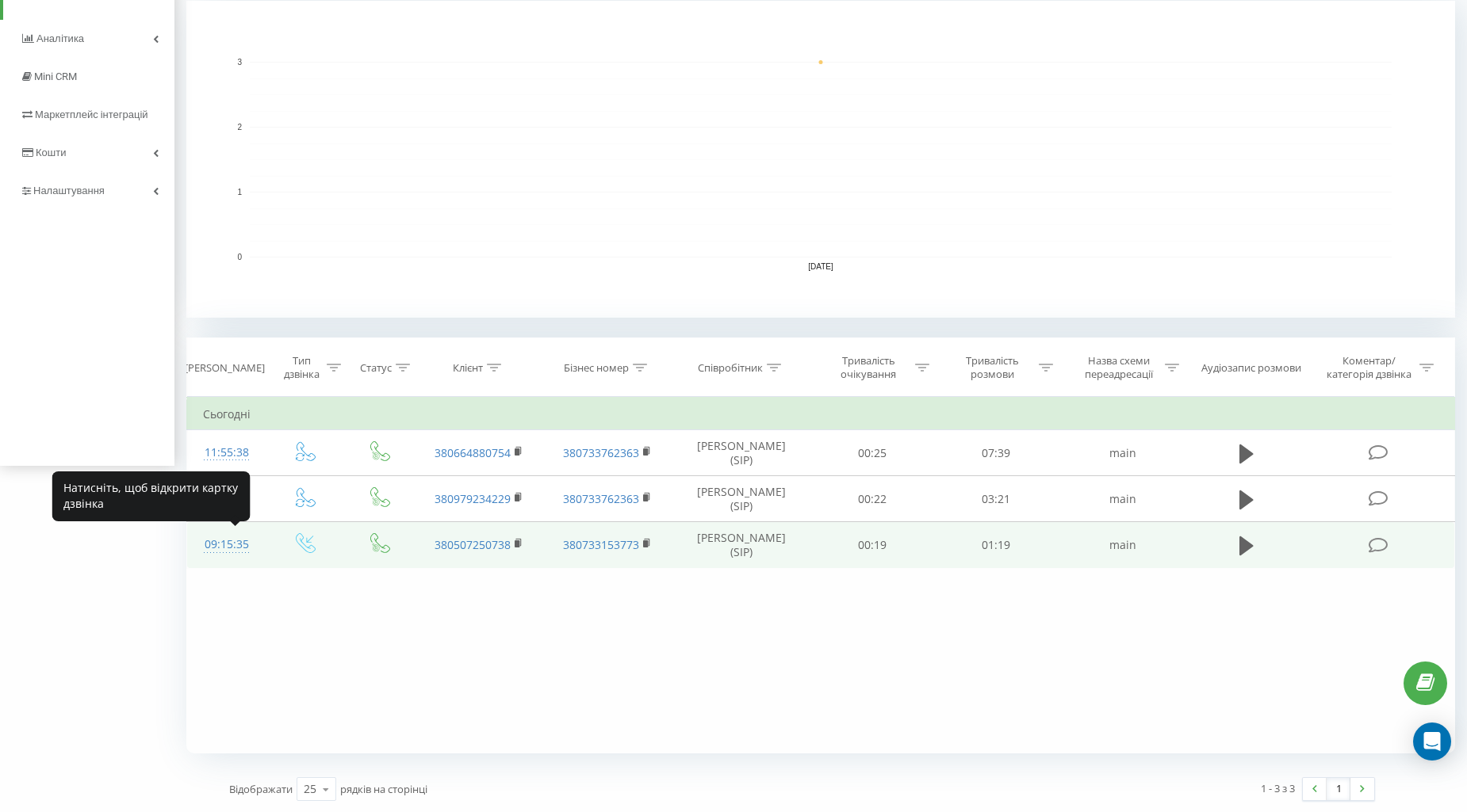
click at [230, 539] on div "09:15:35" at bounding box center [226, 544] width 46 height 31
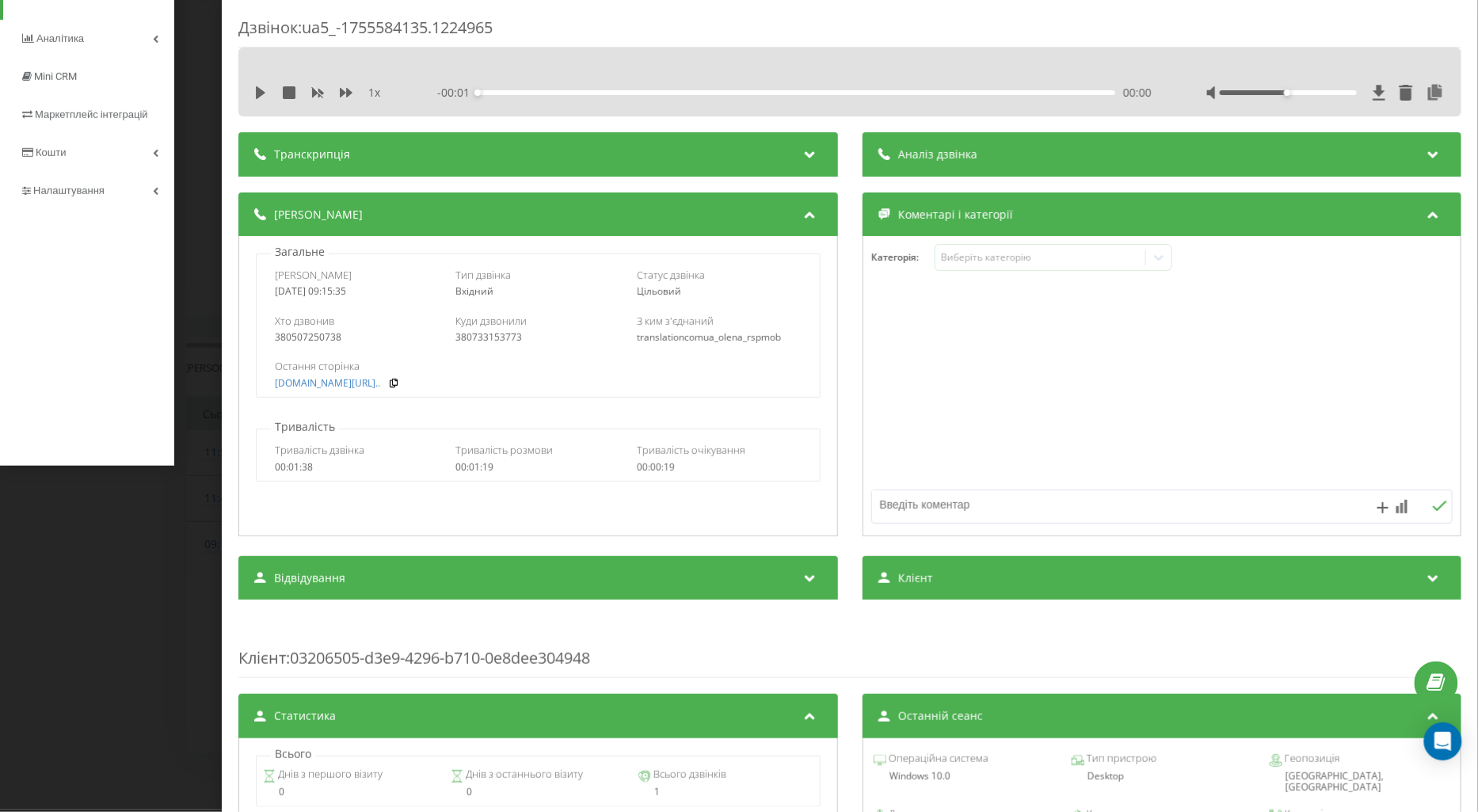
click at [65, 549] on div "Дзвінок : ua5_-1755584135.1224965 1 x - 00:01 00:00 00:00 Транскрипція Для AI-а…" at bounding box center [739, 406] width 1478 height 812
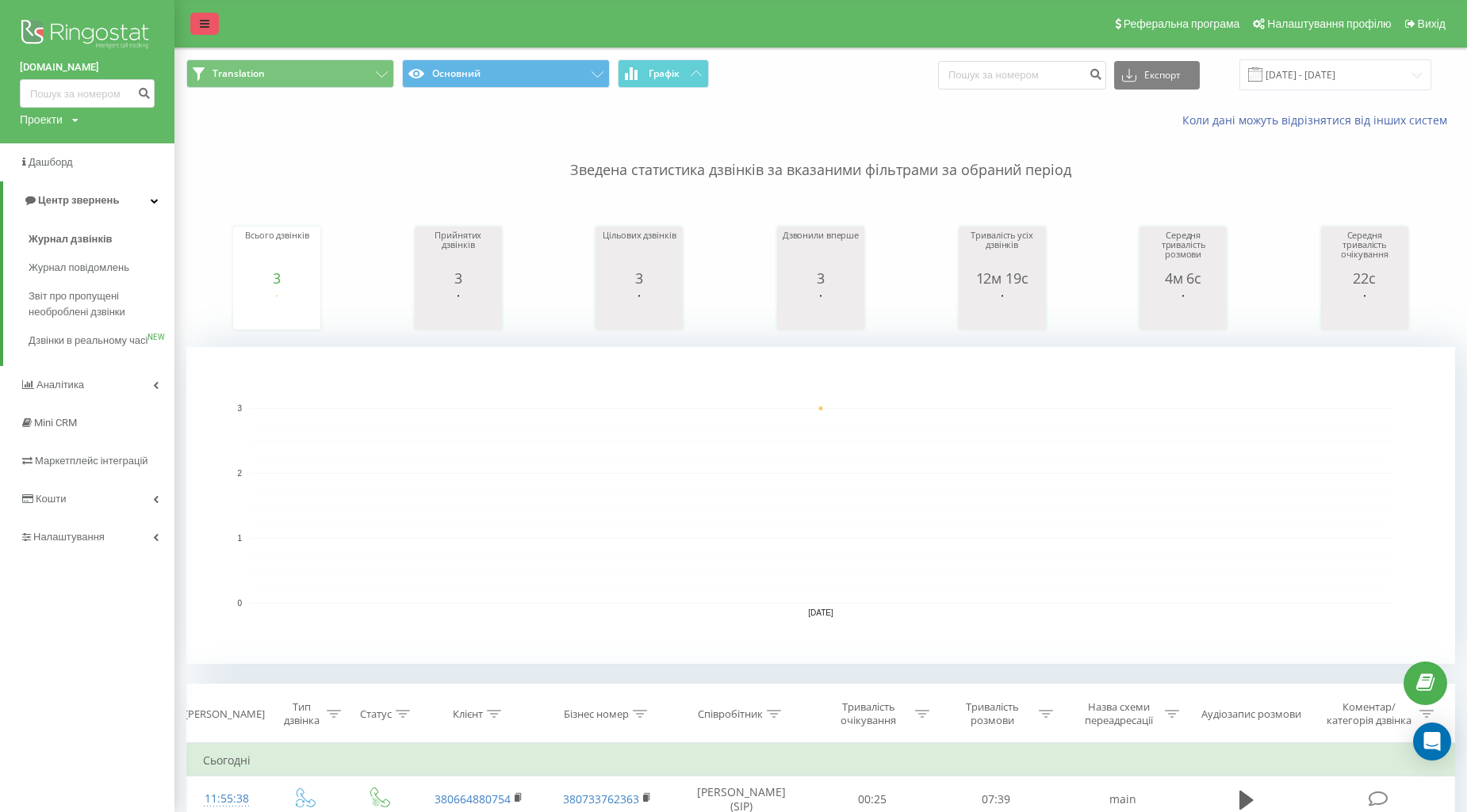
click at [206, 19] on icon at bounding box center [204, 23] width 10 height 11
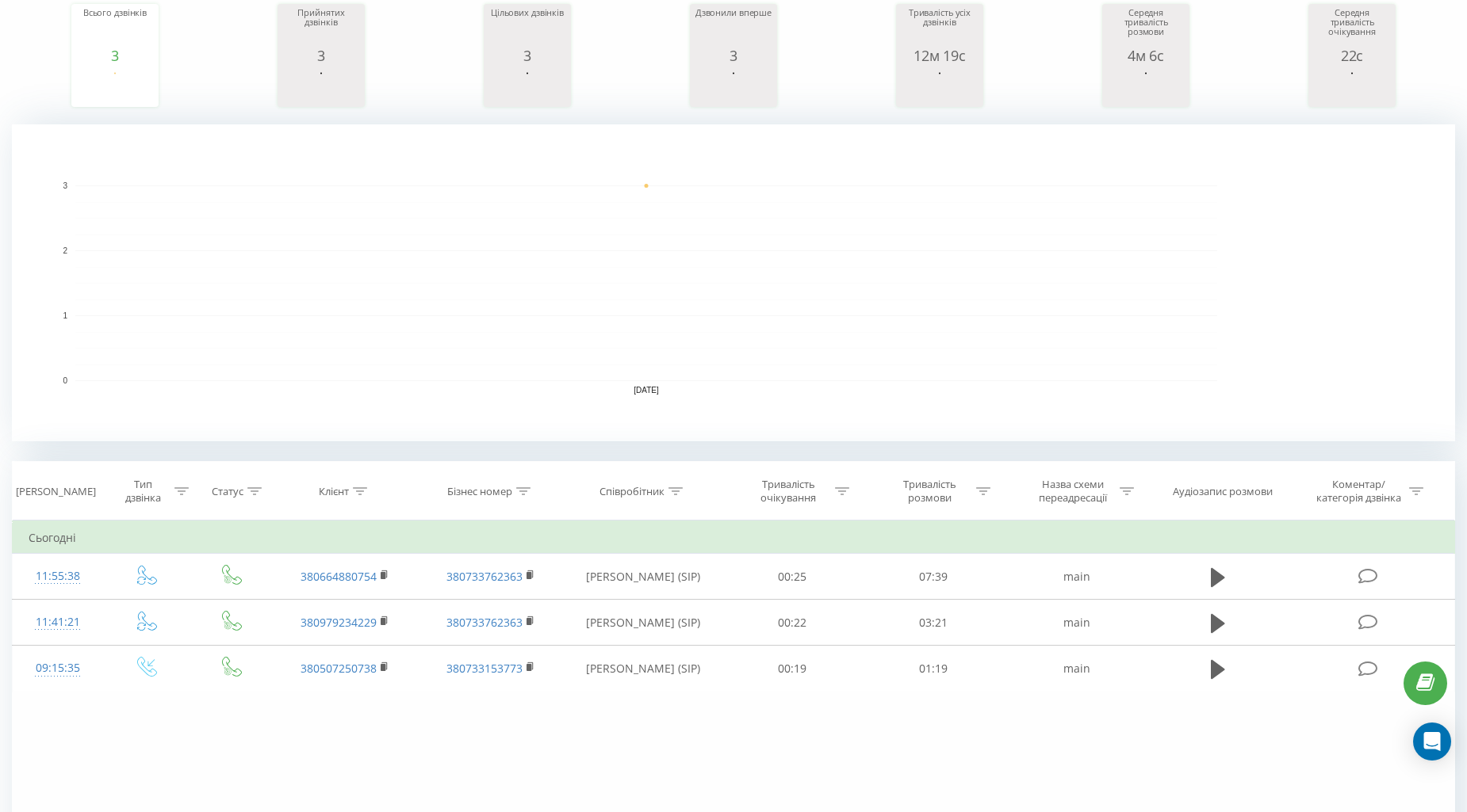
scroll to position [346, 0]
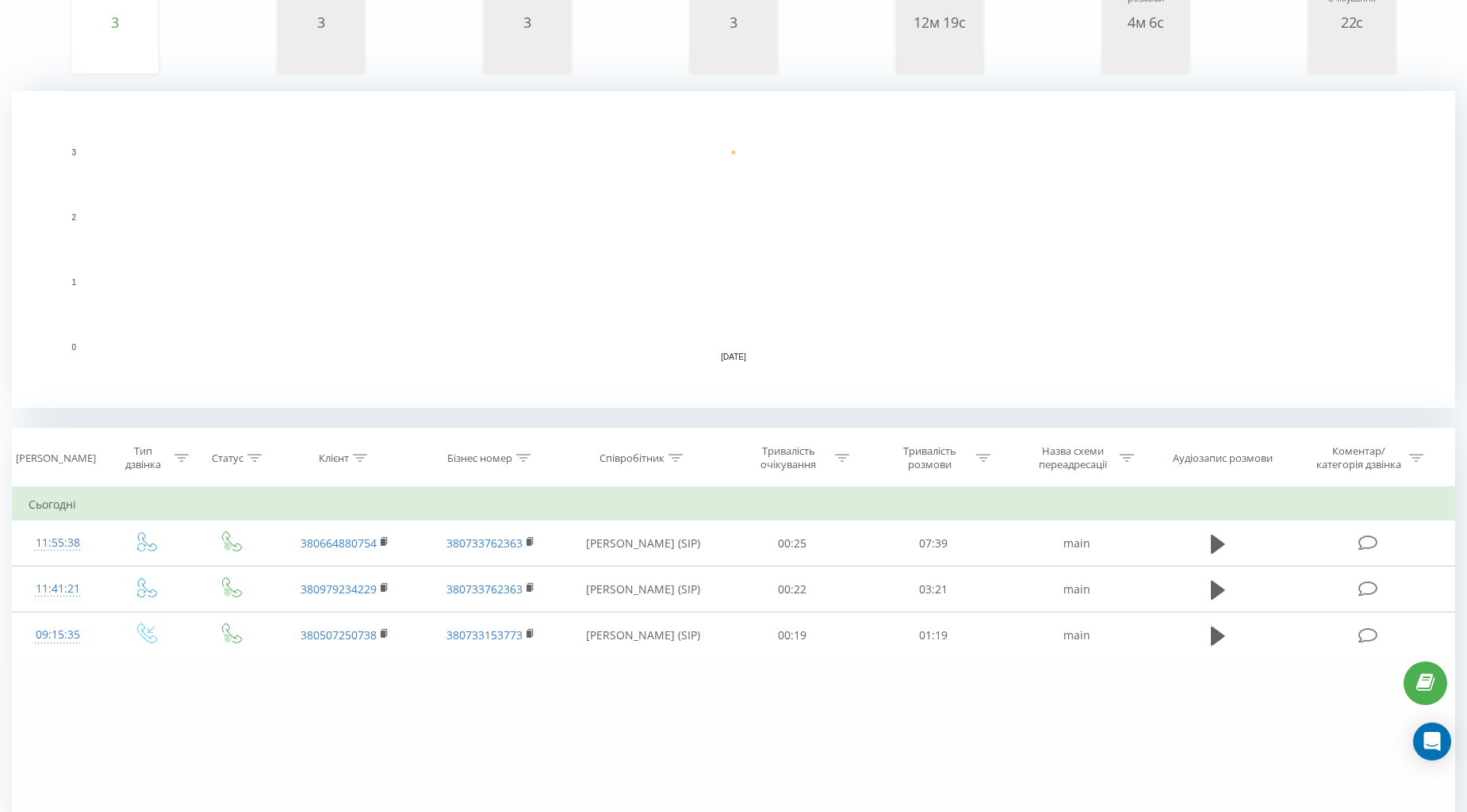
scroll to position [263, 0]
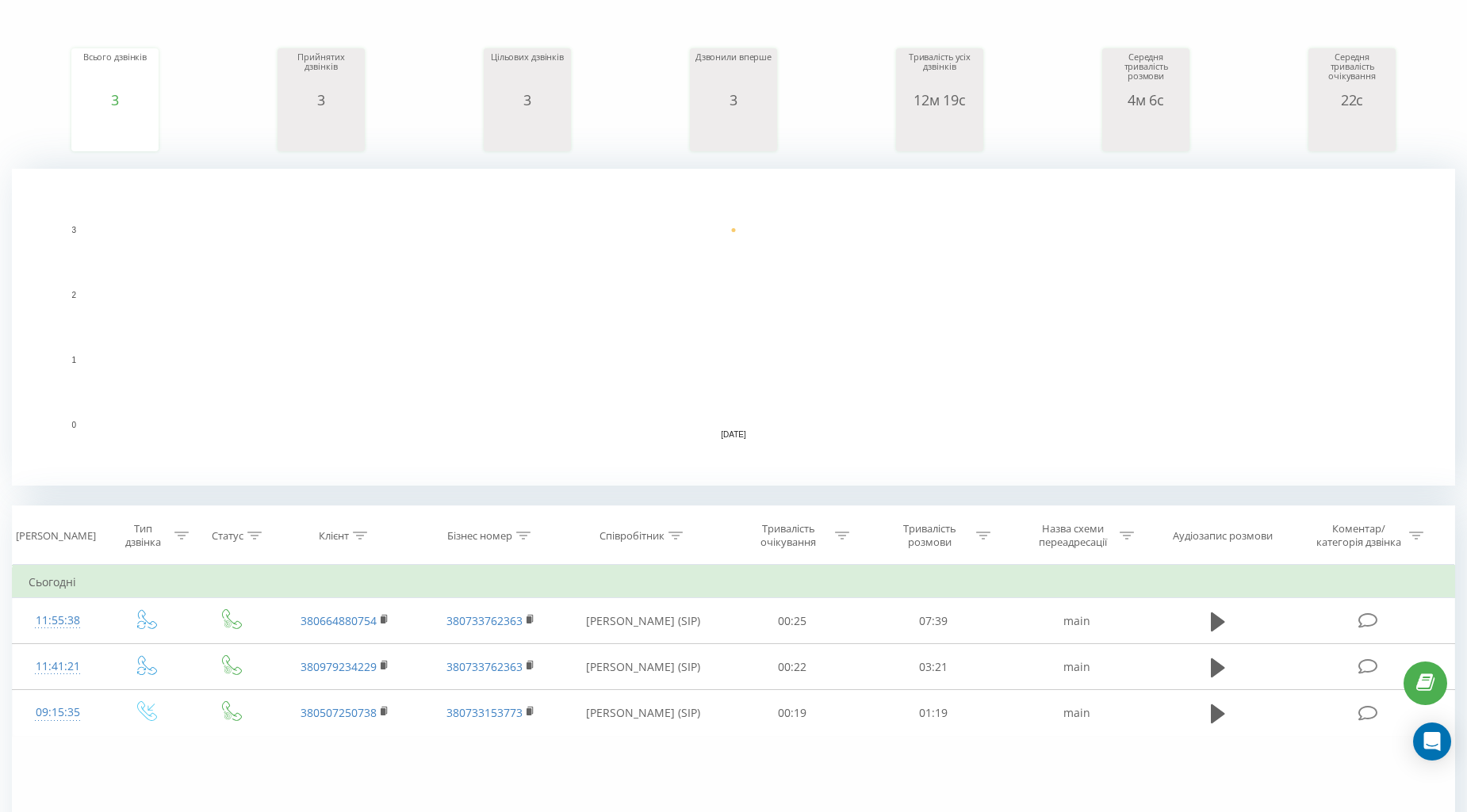
scroll to position [346, 0]
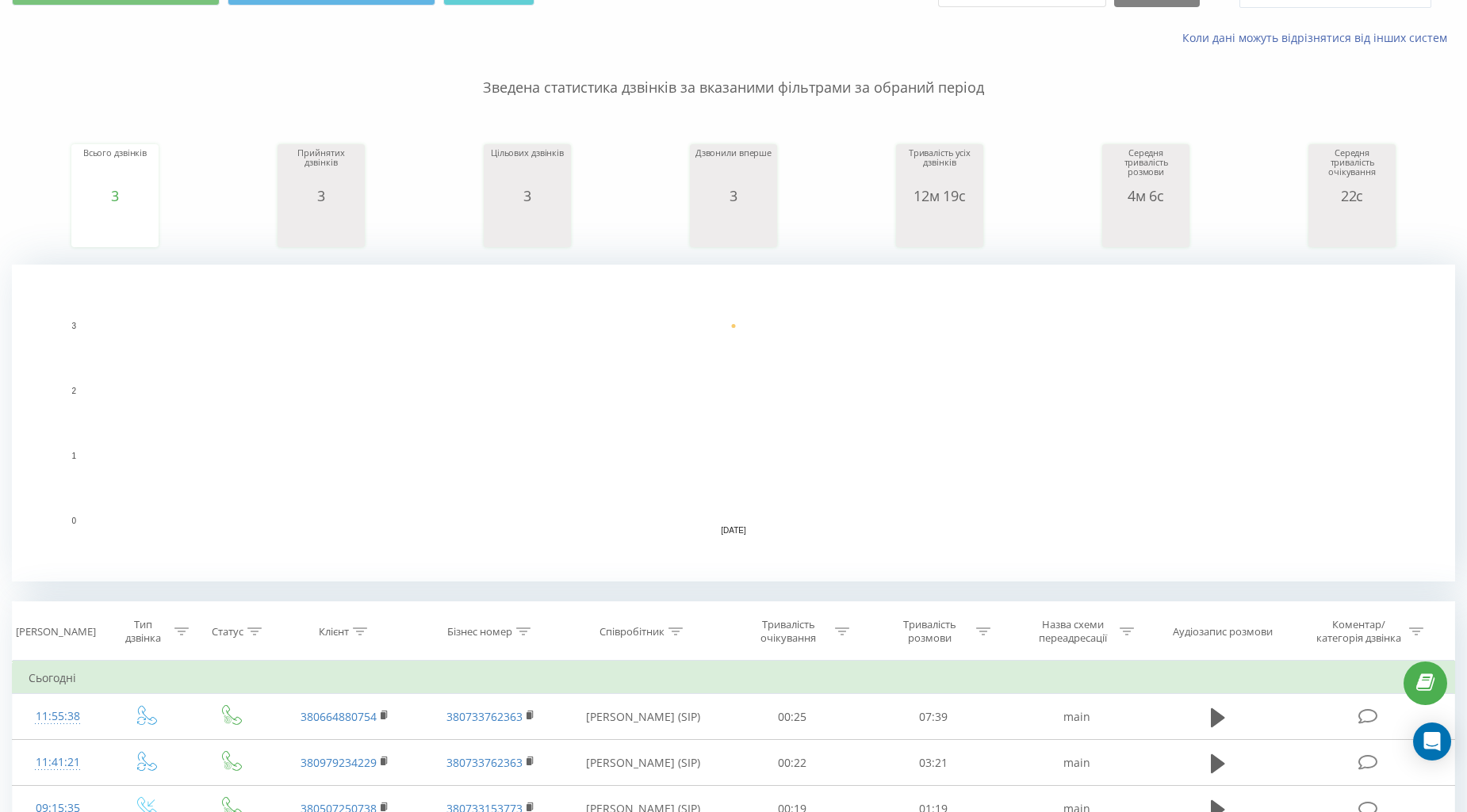
scroll to position [258, 0]
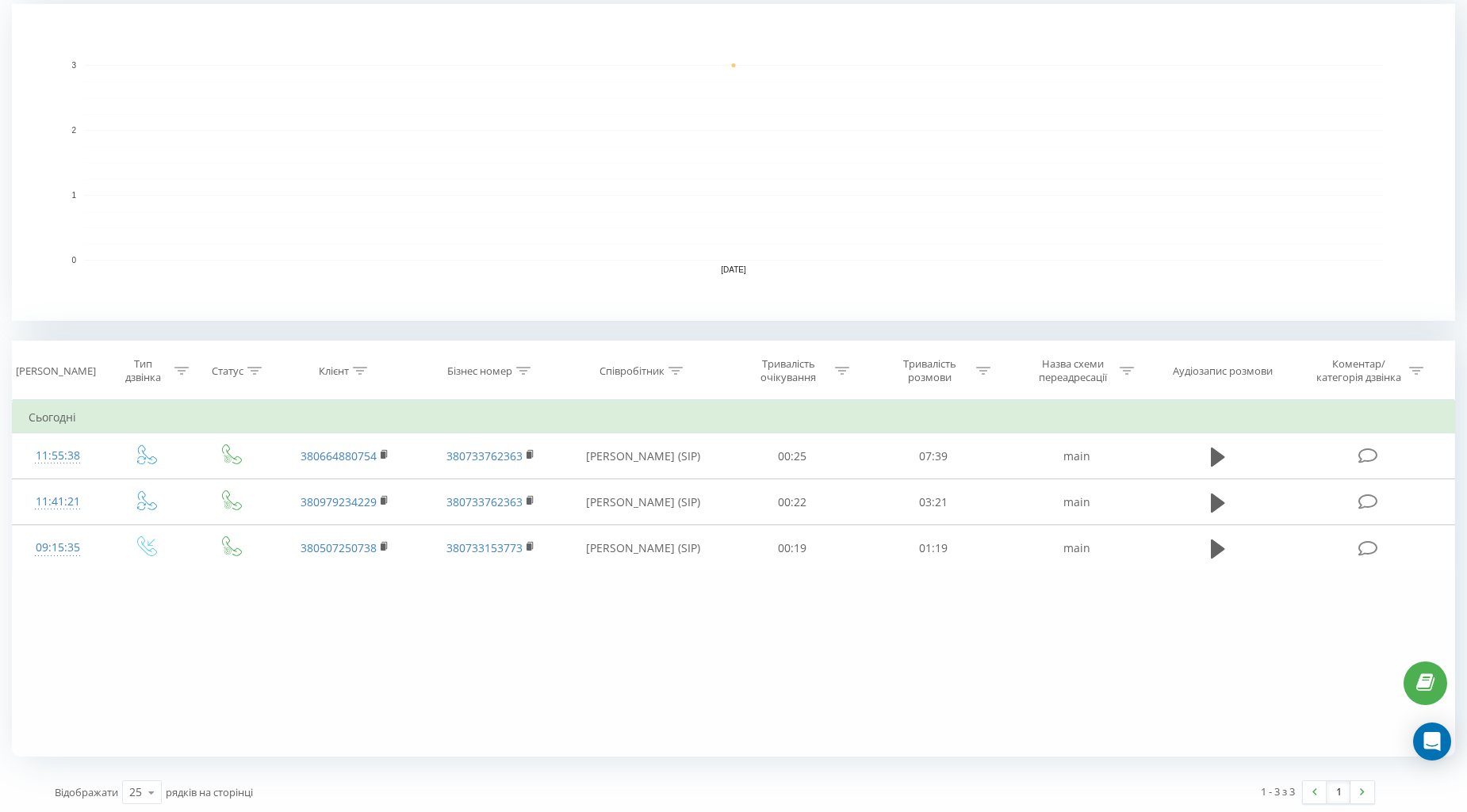
scroll to position [346, 0]
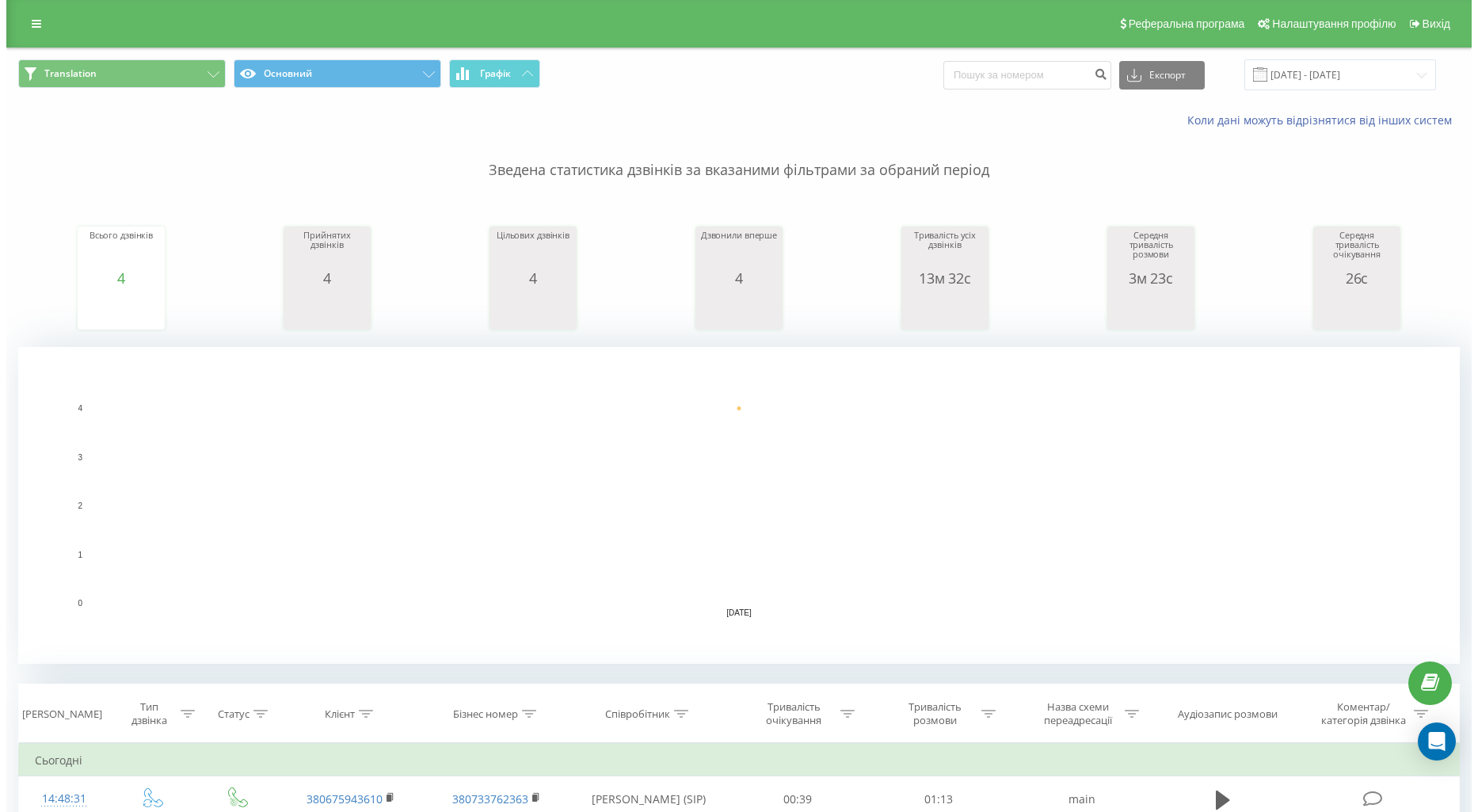
scroll to position [263, 0]
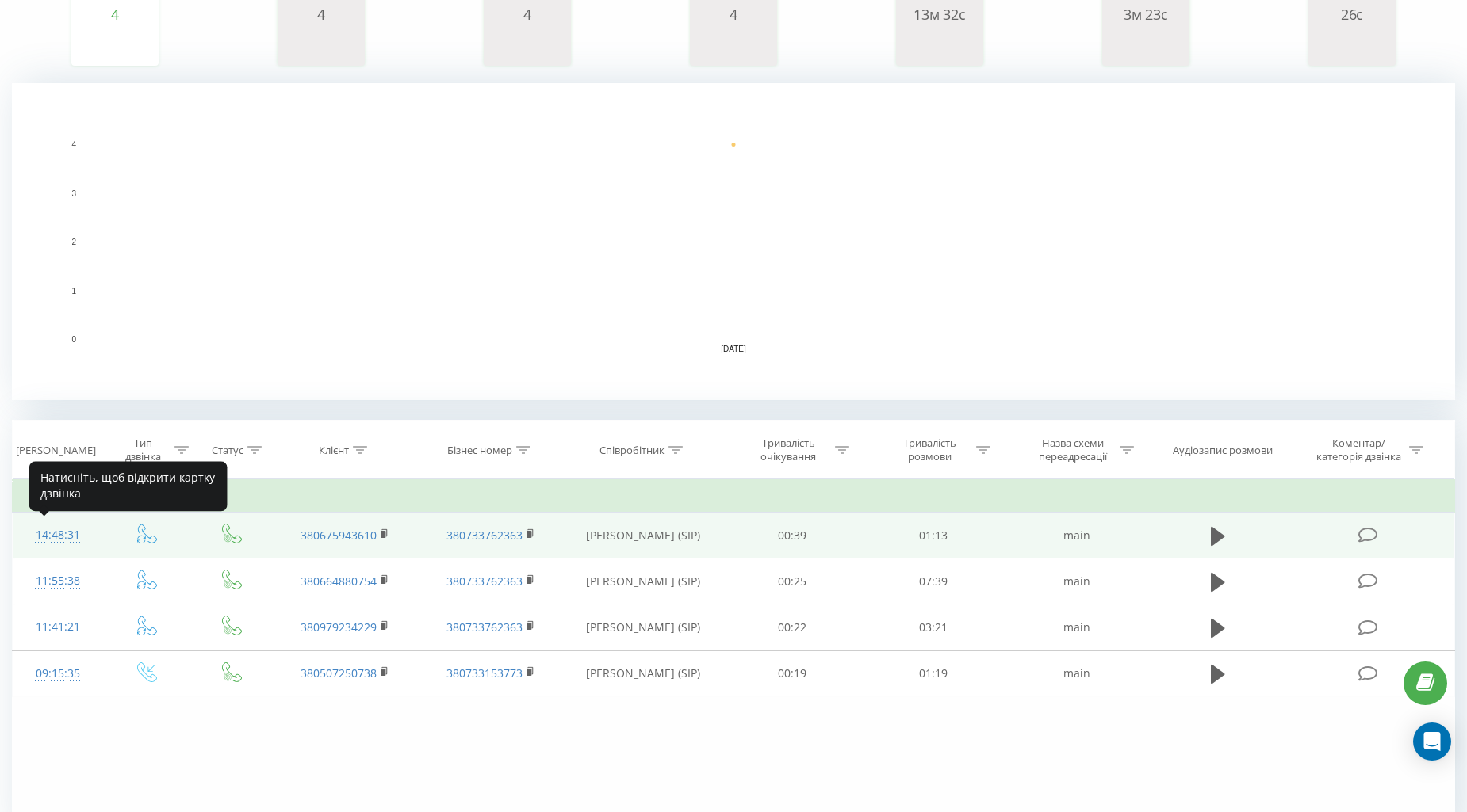
click at [67, 528] on div "14:48:31" at bounding box center [57, 535] width 58 height 31
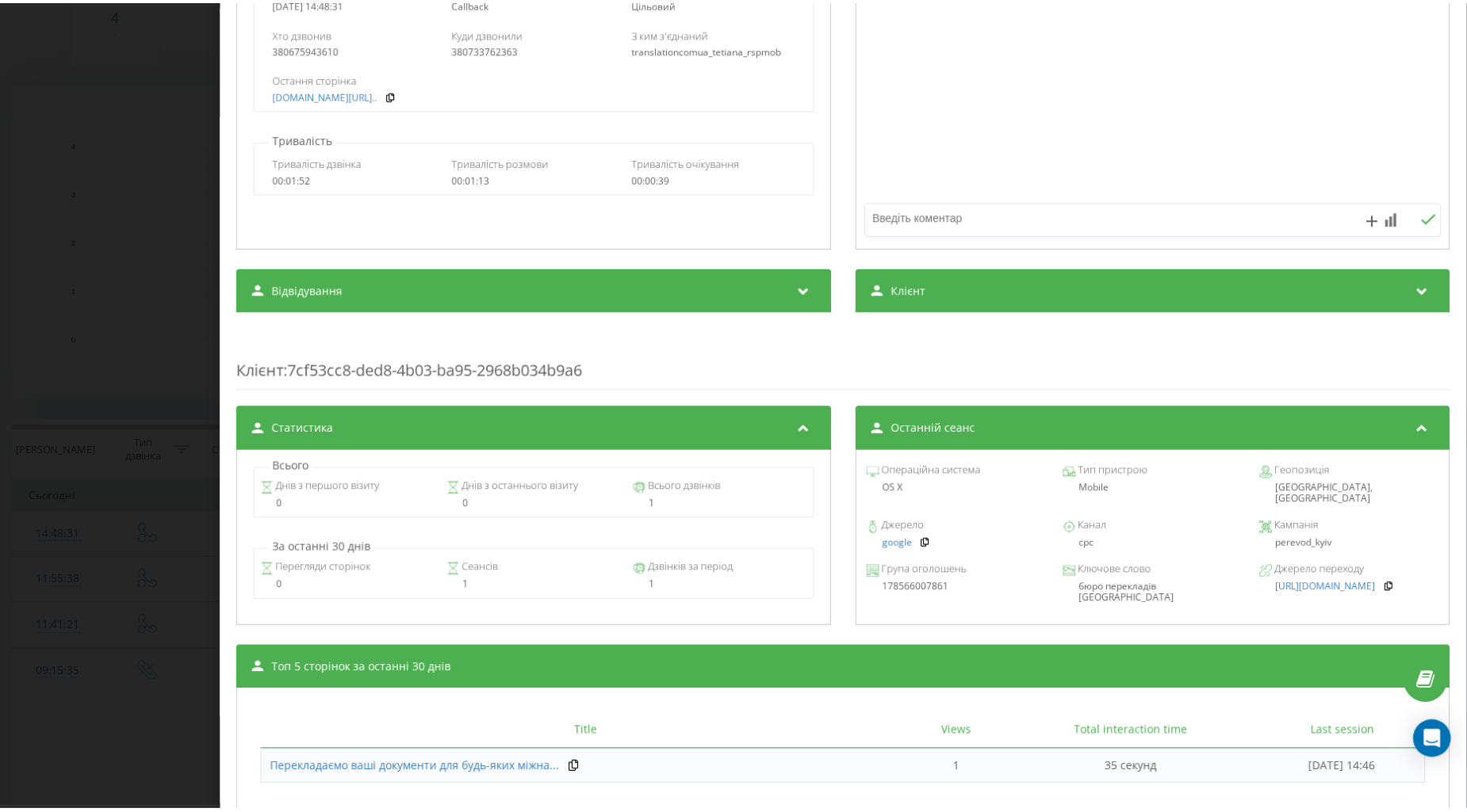
scroll to position [413, 0]
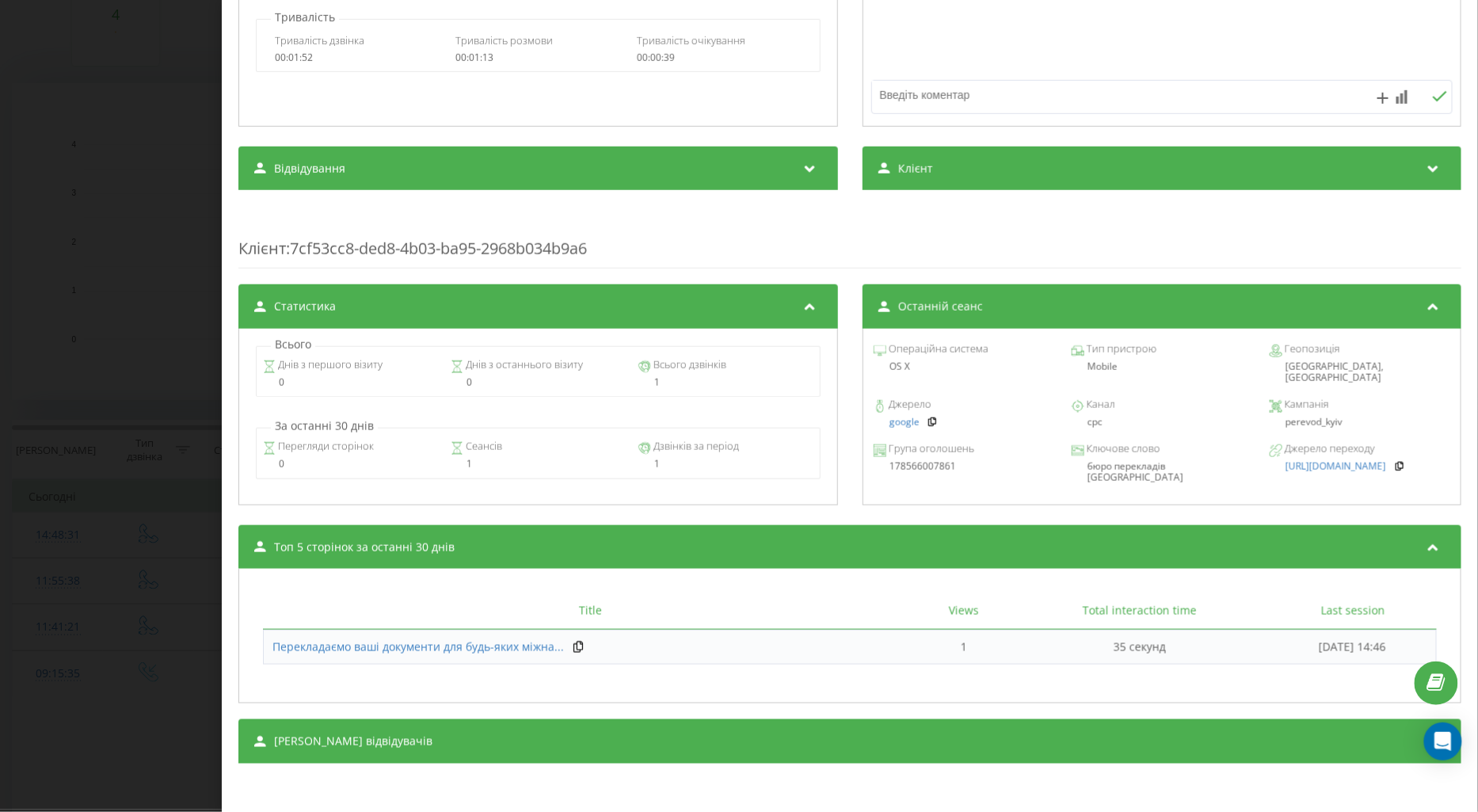
click at [115, 529] on div "Дзвінок : ua0_-1755604111.1209730 1 x - 00:01 00:00 00:00 Транскрипція Для AI-а…" at bounding box center [739, 406] width 1478 height 812
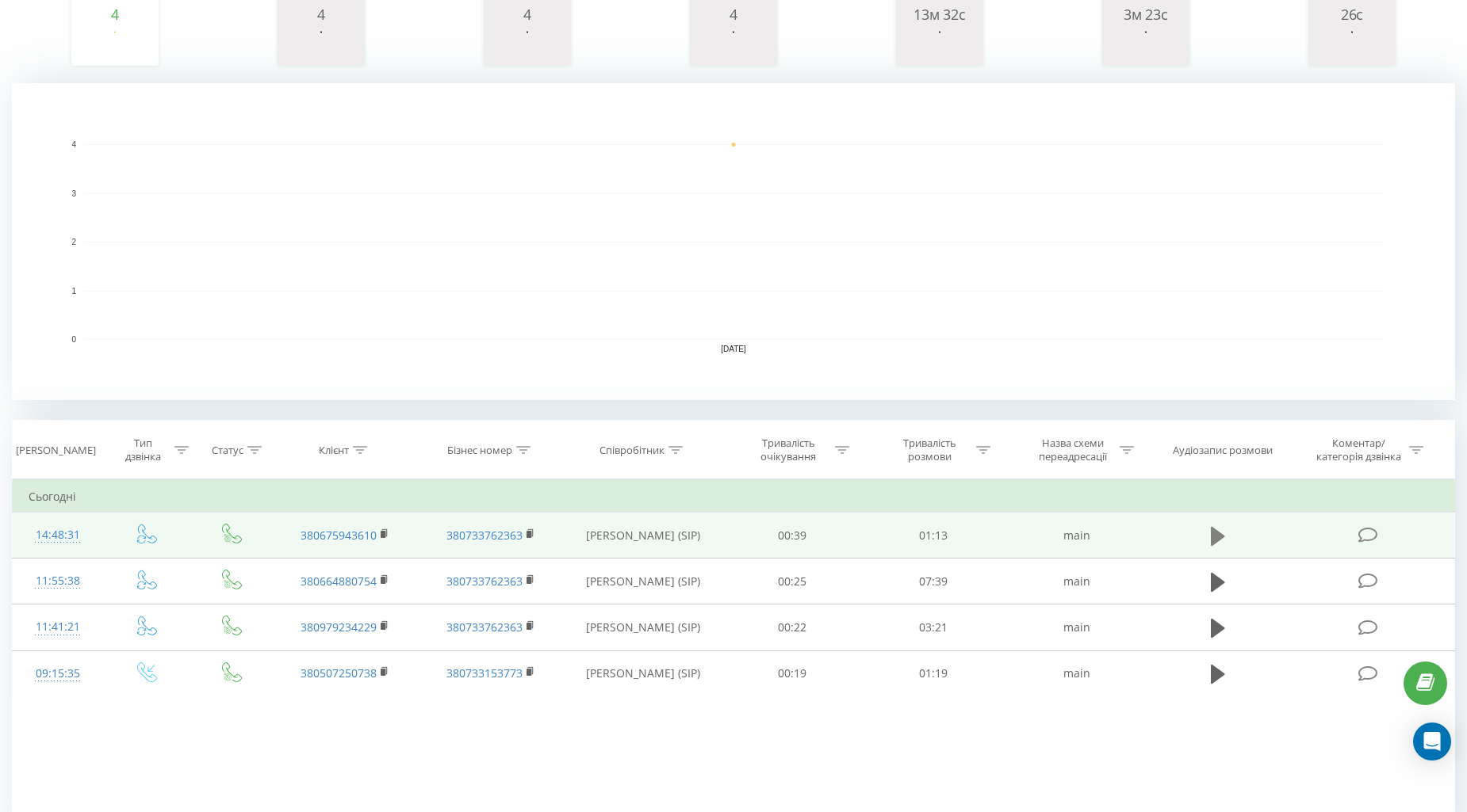
click at [1221, 539] on icon at bounding box center [1217, 536] width 14 height 22
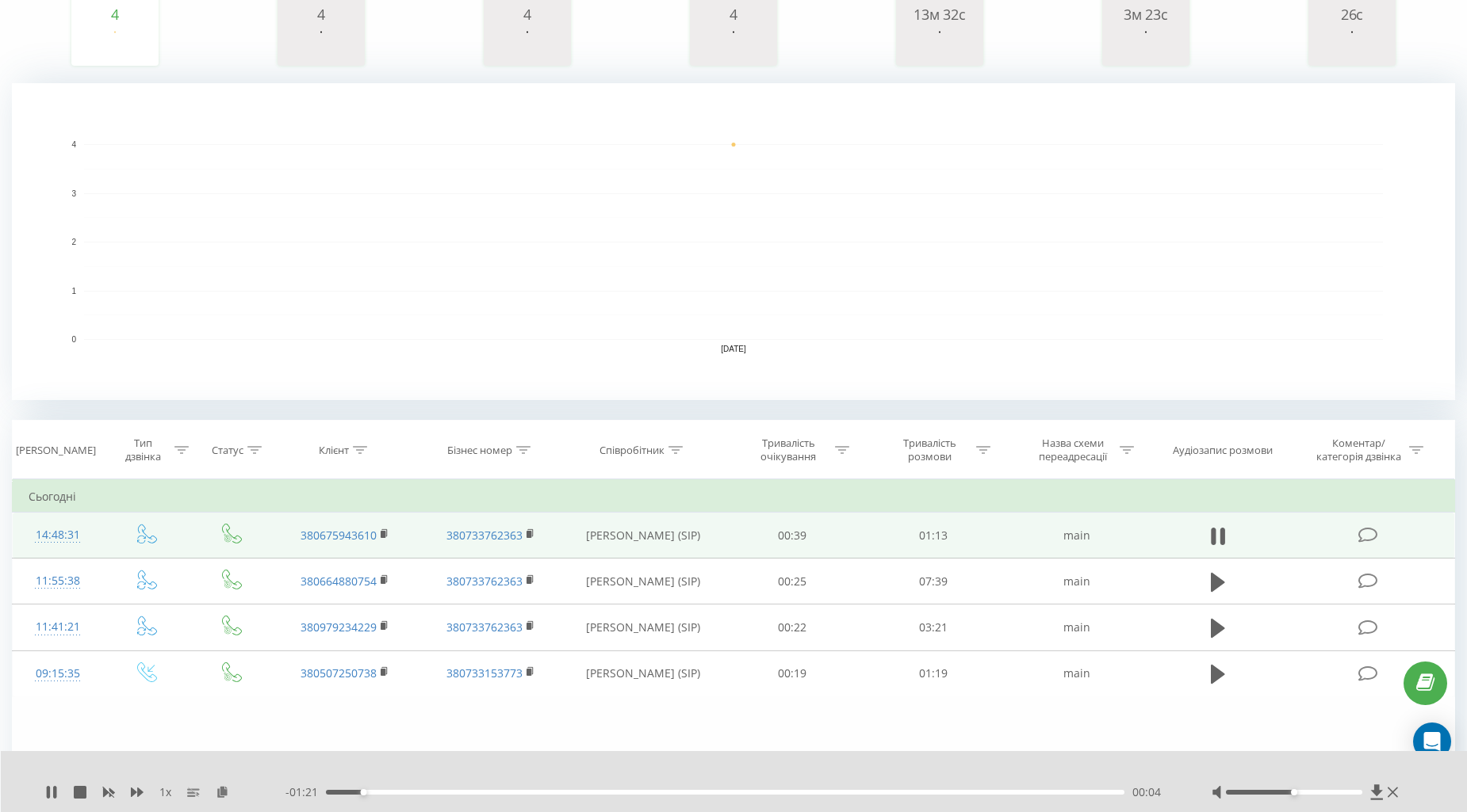
click at [382, 793] on div "00:04" at bounding box center [725, 792] width 798 height 5
drag, startPoint x: 397, startPoint y: 796, endPoint x: 405, endPoint y: 796, distance: 8.0
click at [397, 796] on div "- 01:18 00:06 00:06" at bounding box center [729, 792] width 887 height 16
click at [405, 794] on div "- 01:18 00:06 00:06" at bounding box center [729, 792] width 887 height 16
click at [408, 790] on div "00:08" at bounding box center [725, 792] width 798 height 5
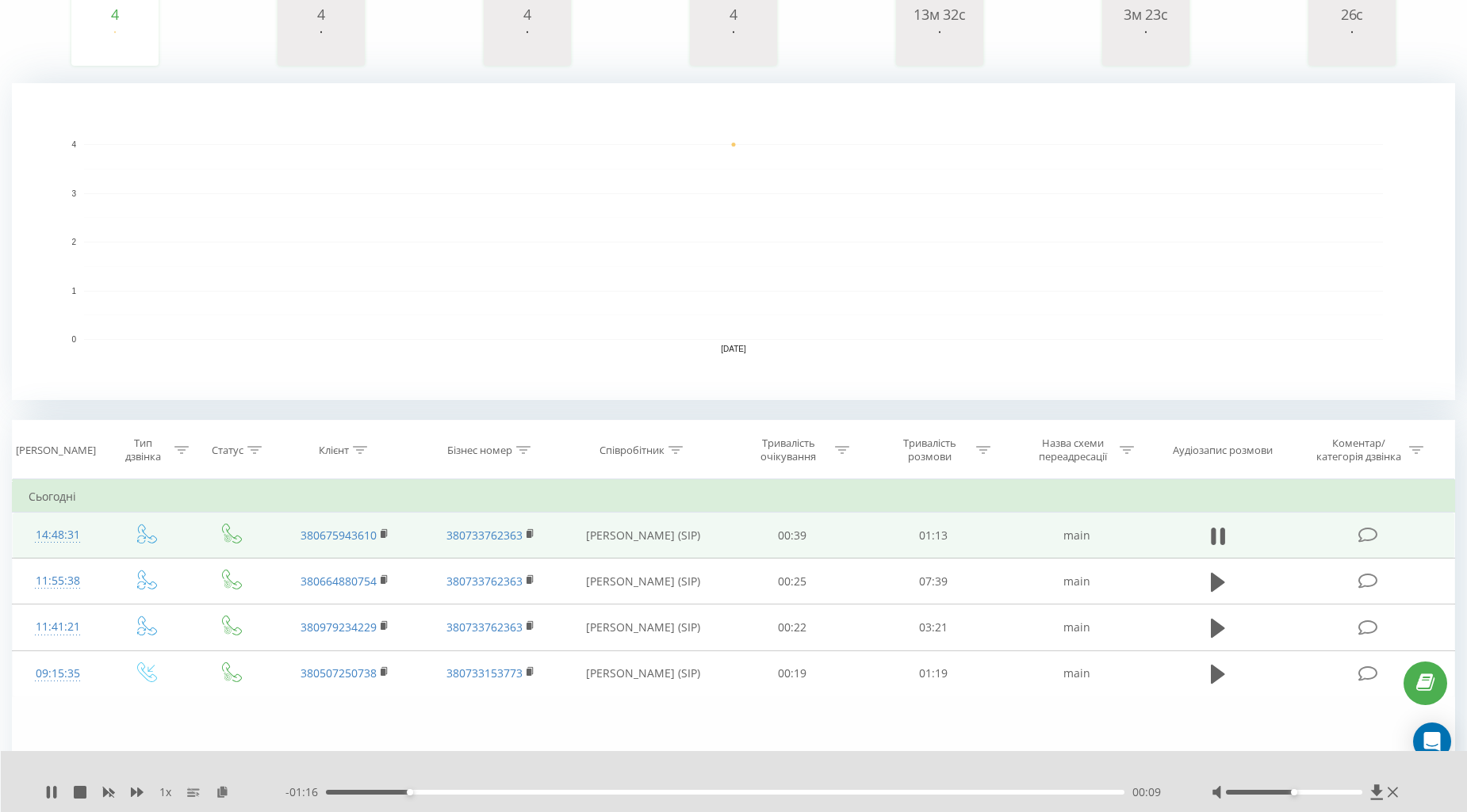
click at [428, 793] on div "00:09" at bounding box center [725, 792] width 798 height 5
click at [453, 788] on div "- 01:13 00:11 00:11" at bounding box center [729, 792] width 887 height 16
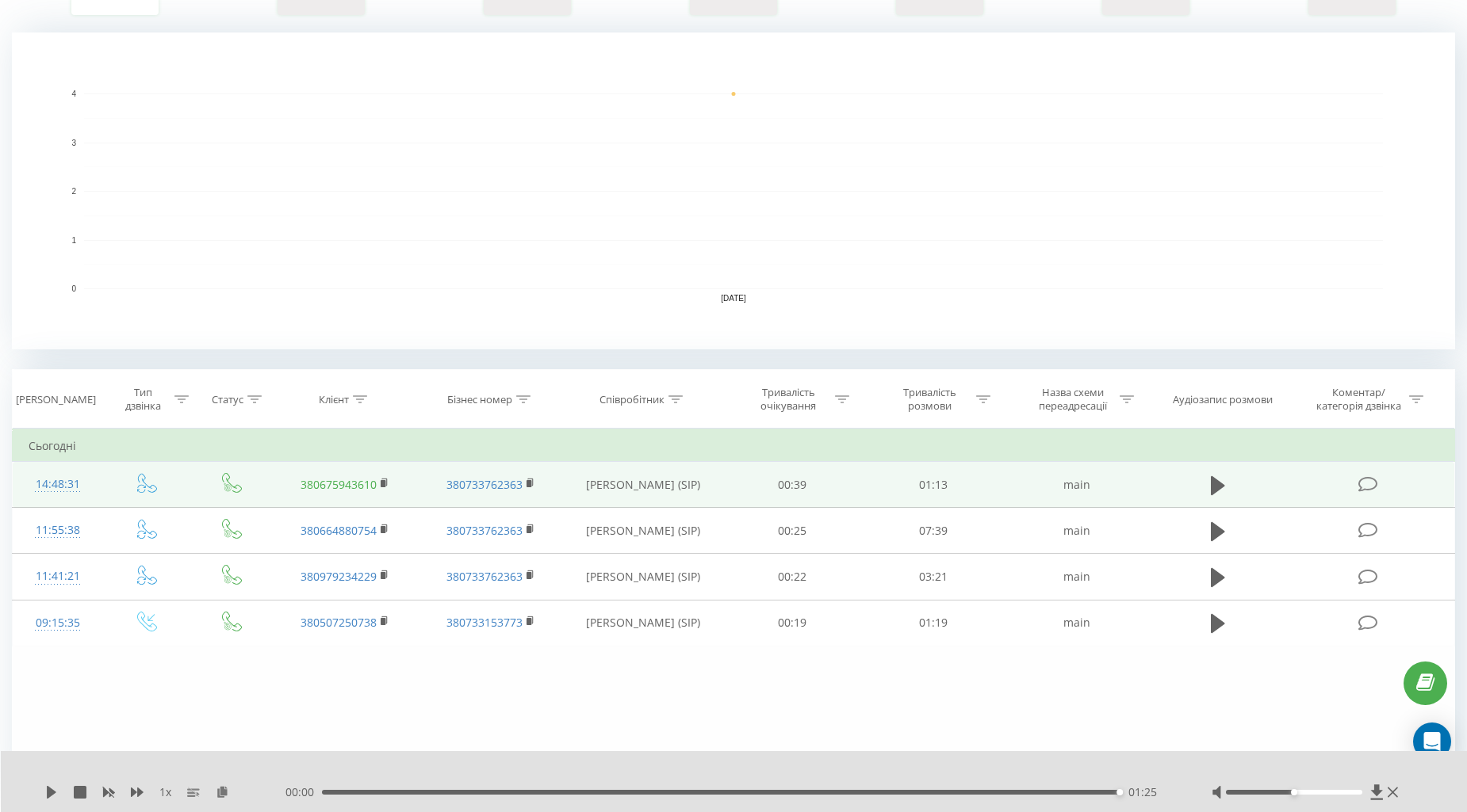
scroll to position [346, 0]
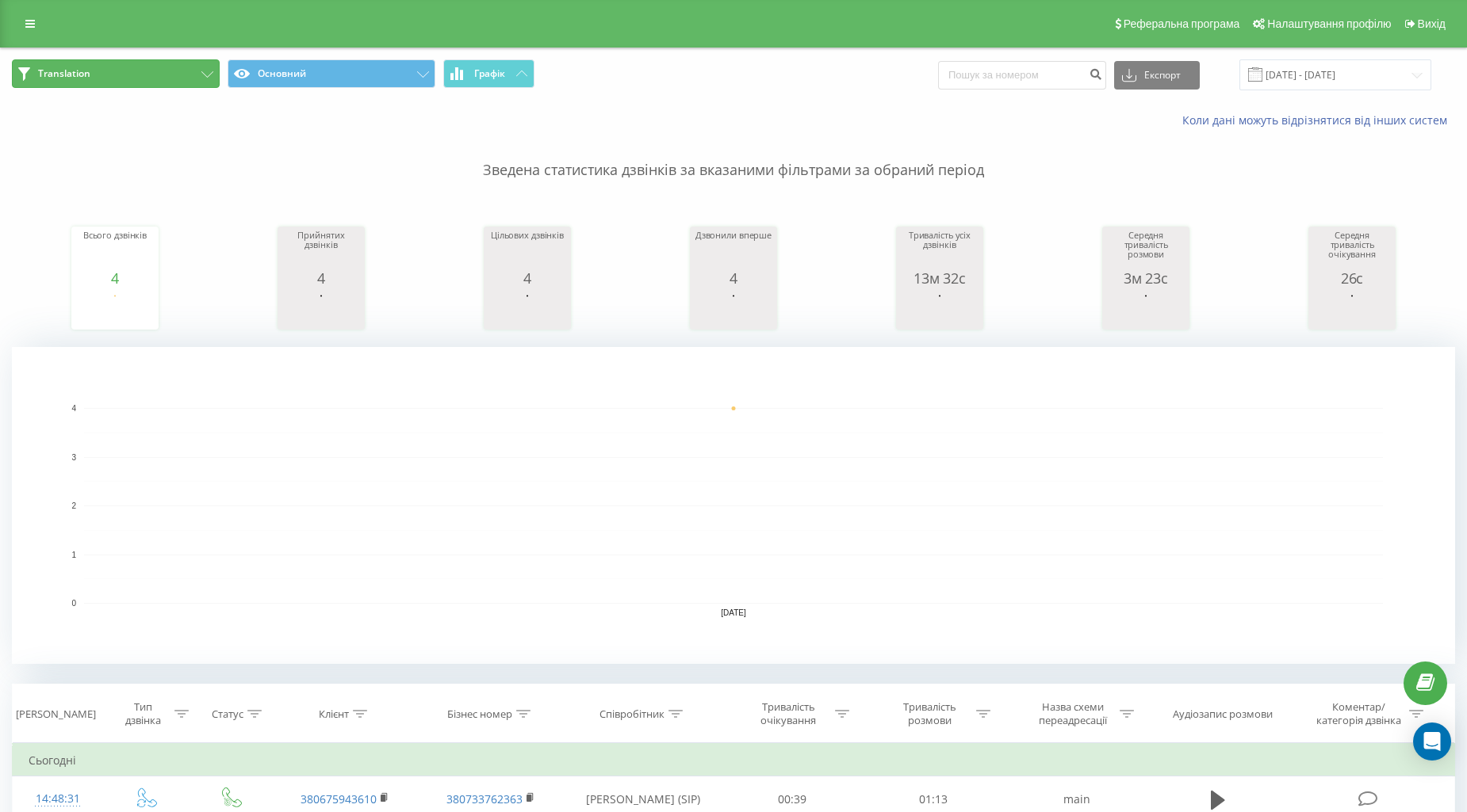
click at [107, 67] on button "Translation" at bounding box center [116, 73] width 207 height 29
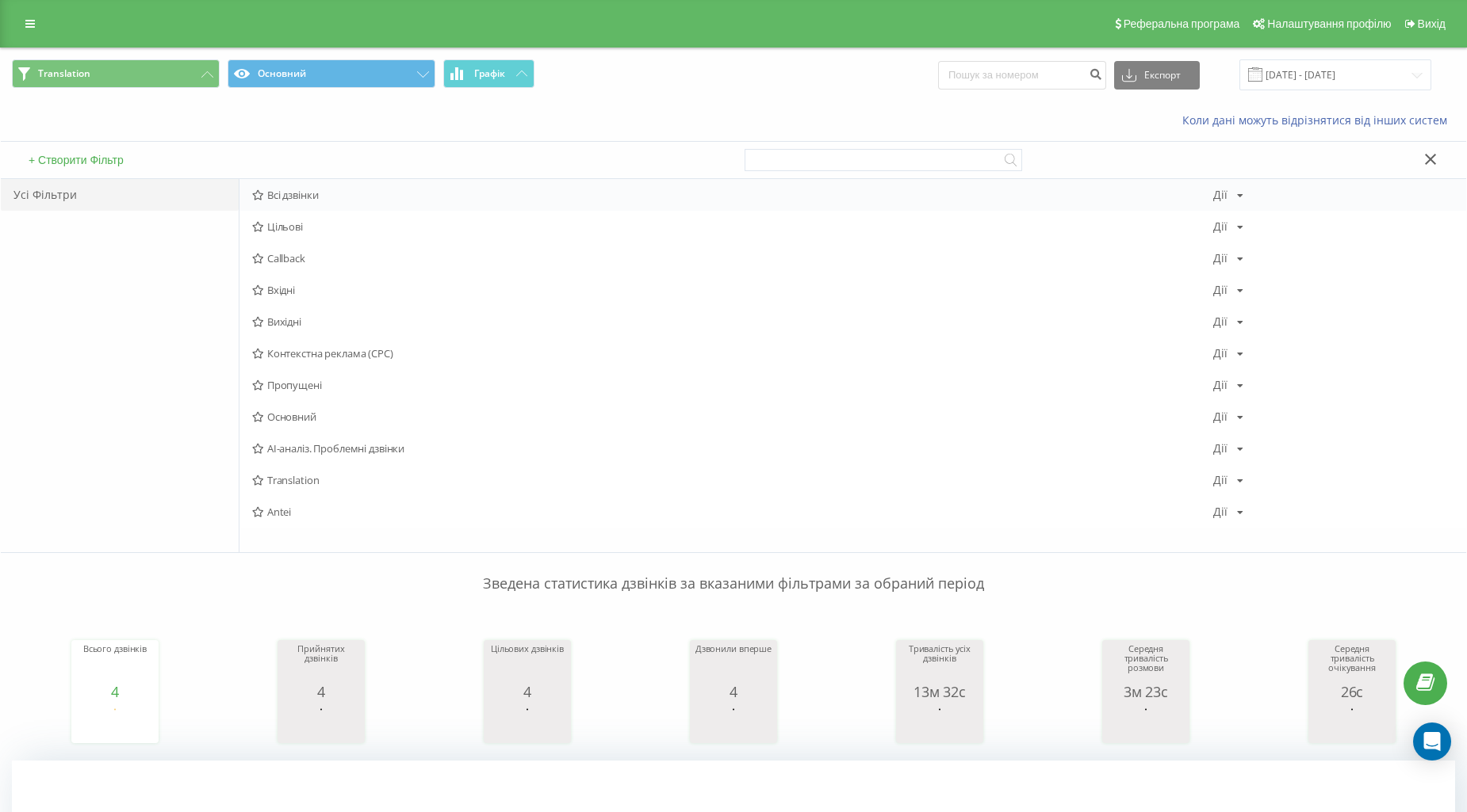
click at [303, 199] on span "Всі дзвінки" at bounding box center [732, 194] width 961 height 11
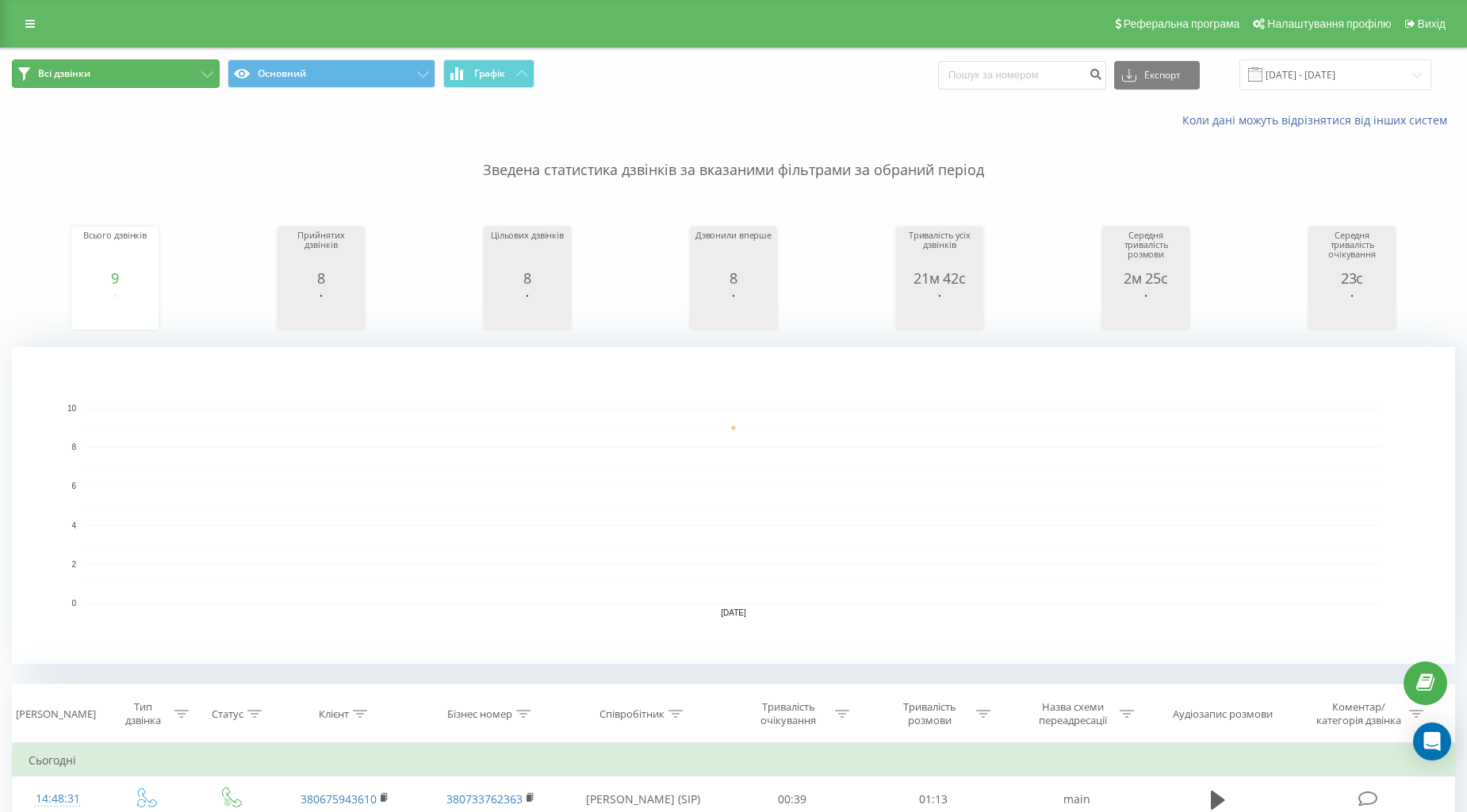
click at [117, 69] on button "Всі дзвінки" at bounding box center [116, 73] width 207 height 29
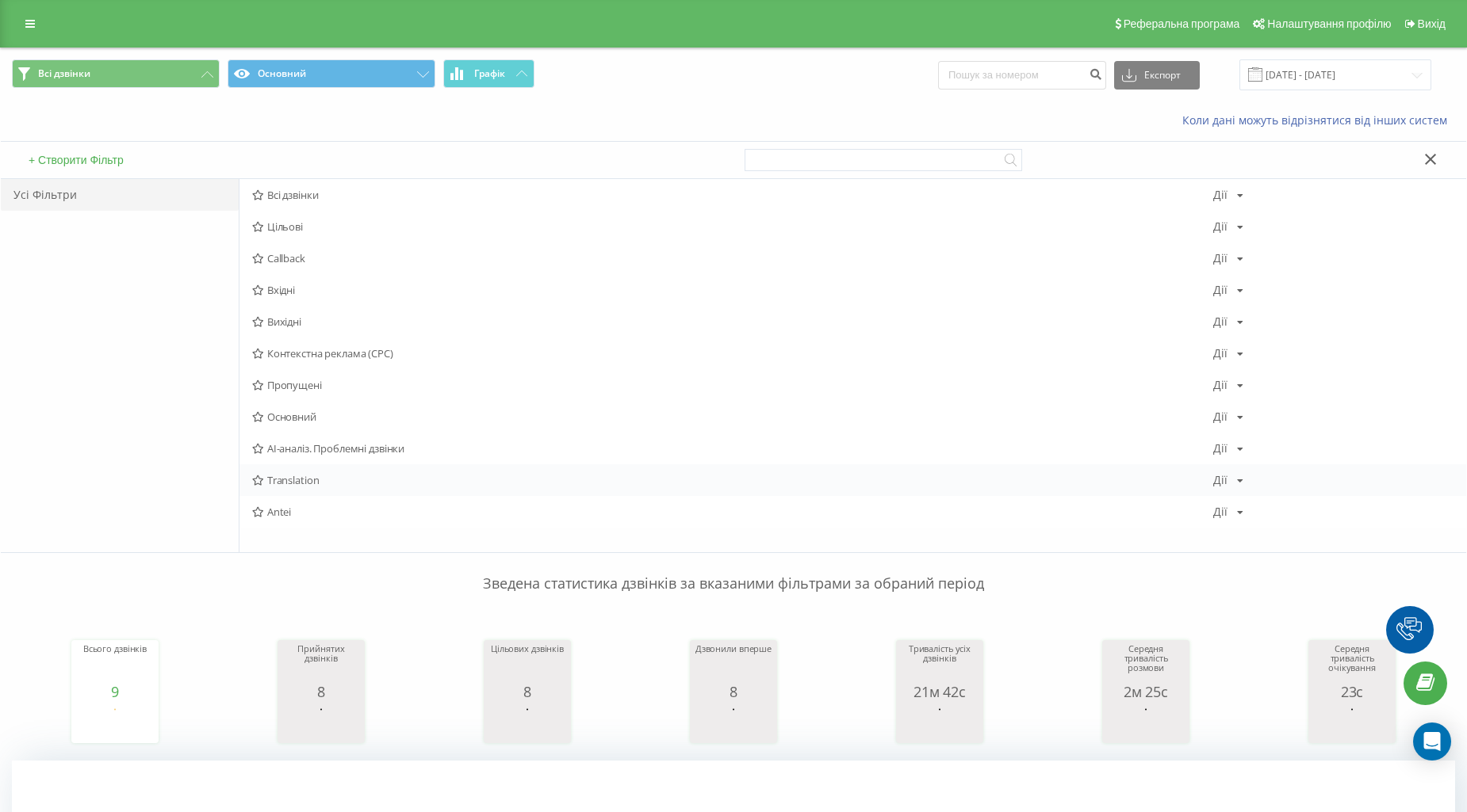
click at [318, 480] on span "Translation" at bounding box center [732, 480] width 961 height 11
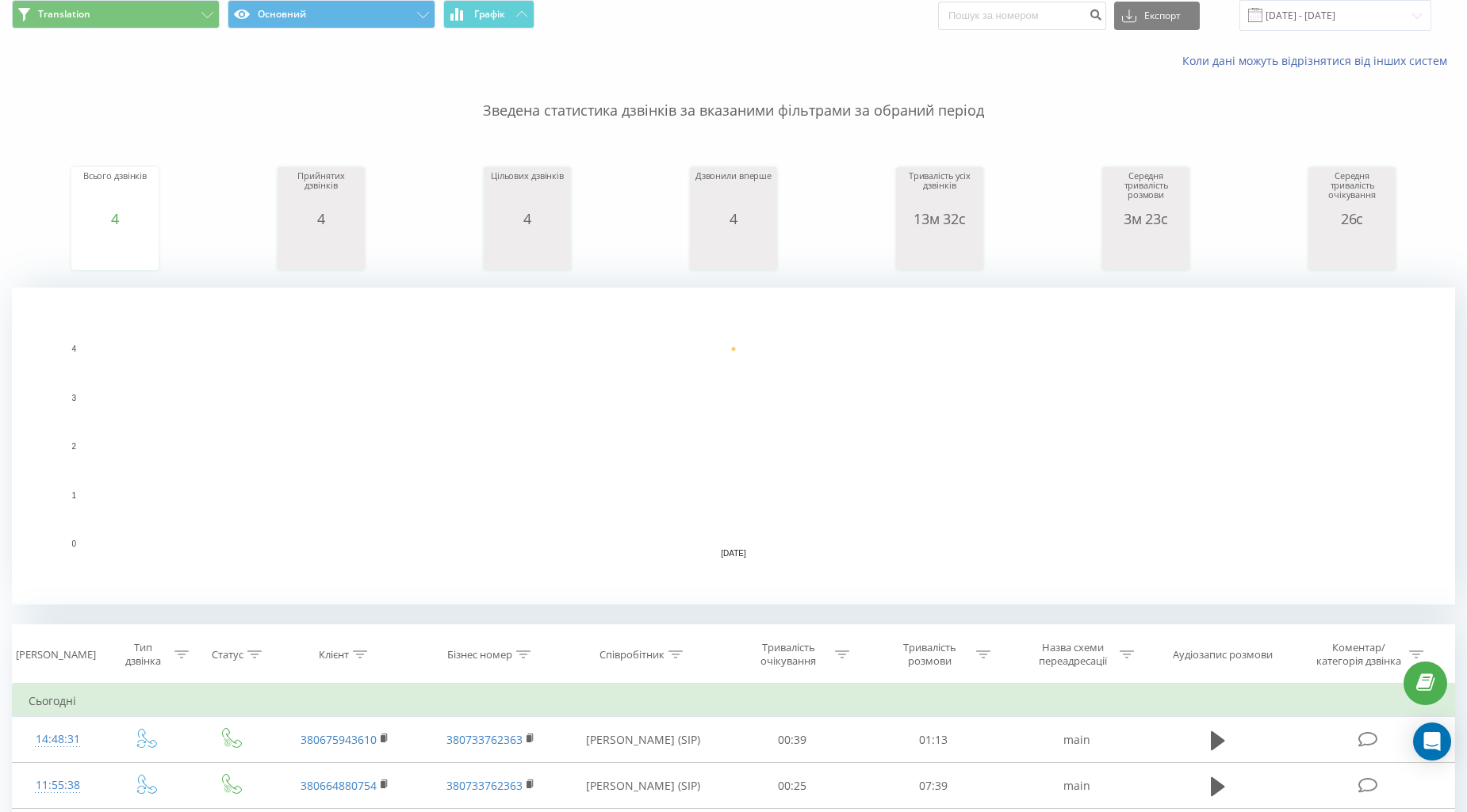
scroll to position [346, 0]
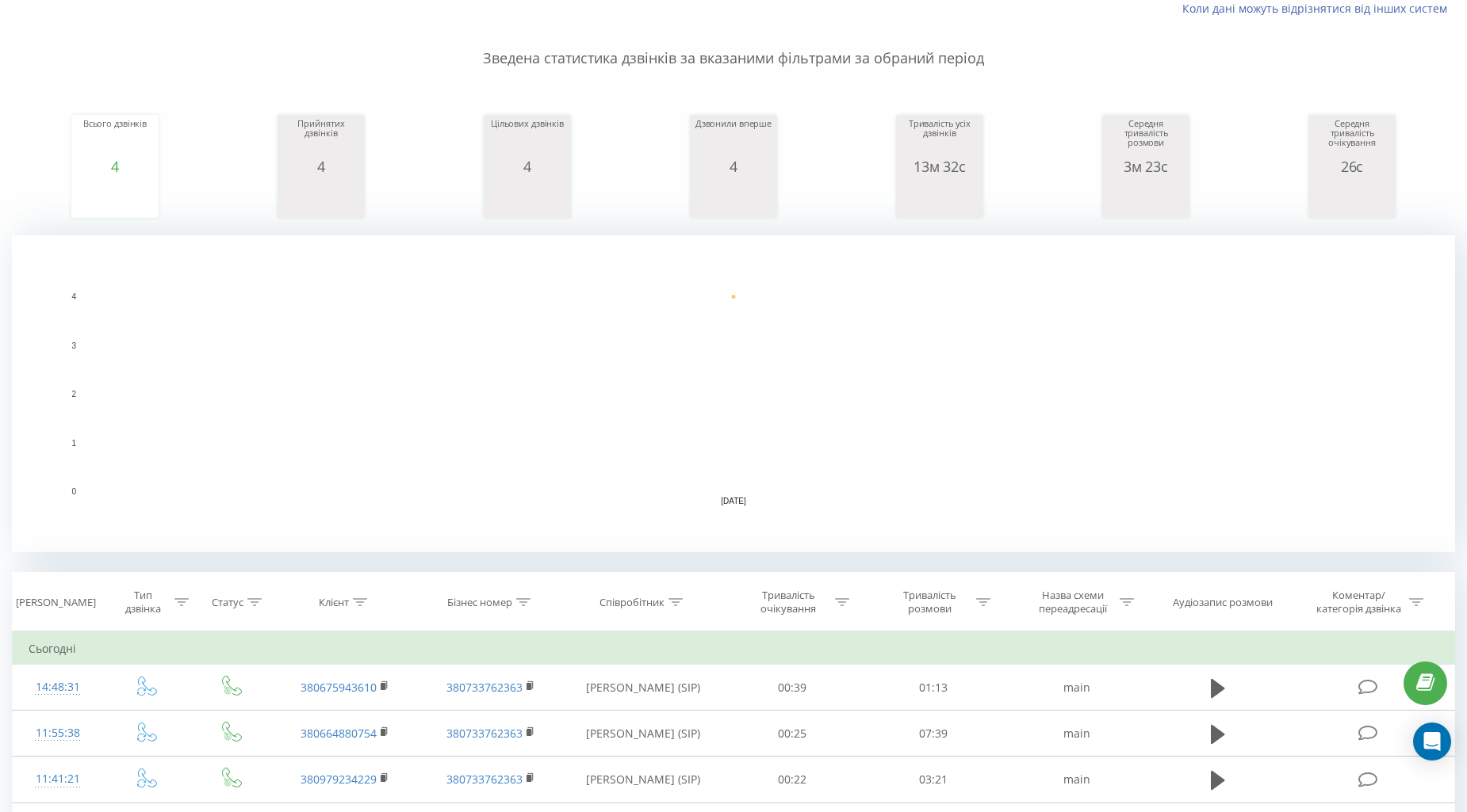
scroll to position [263, 0]
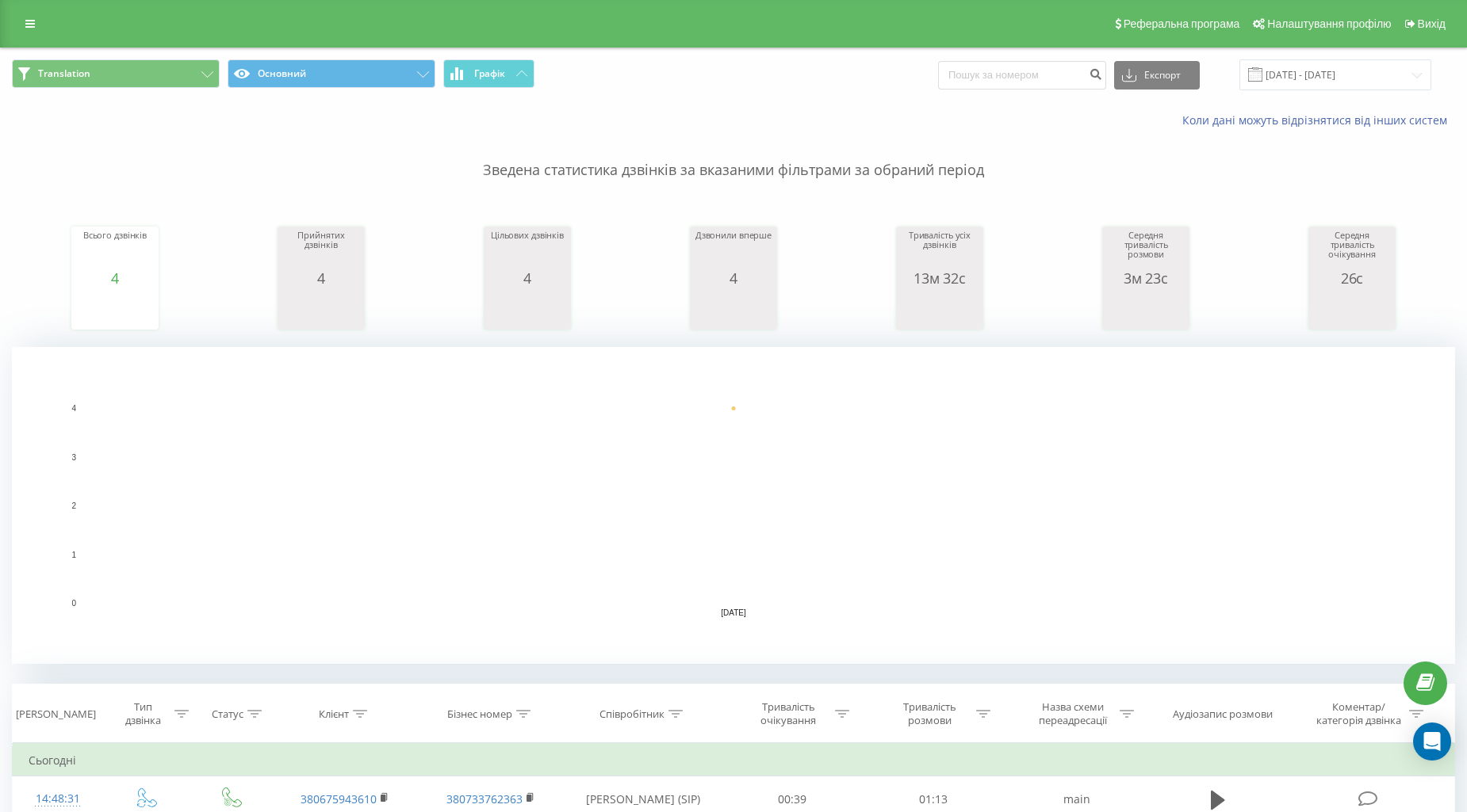
scroll to position [346, 0]
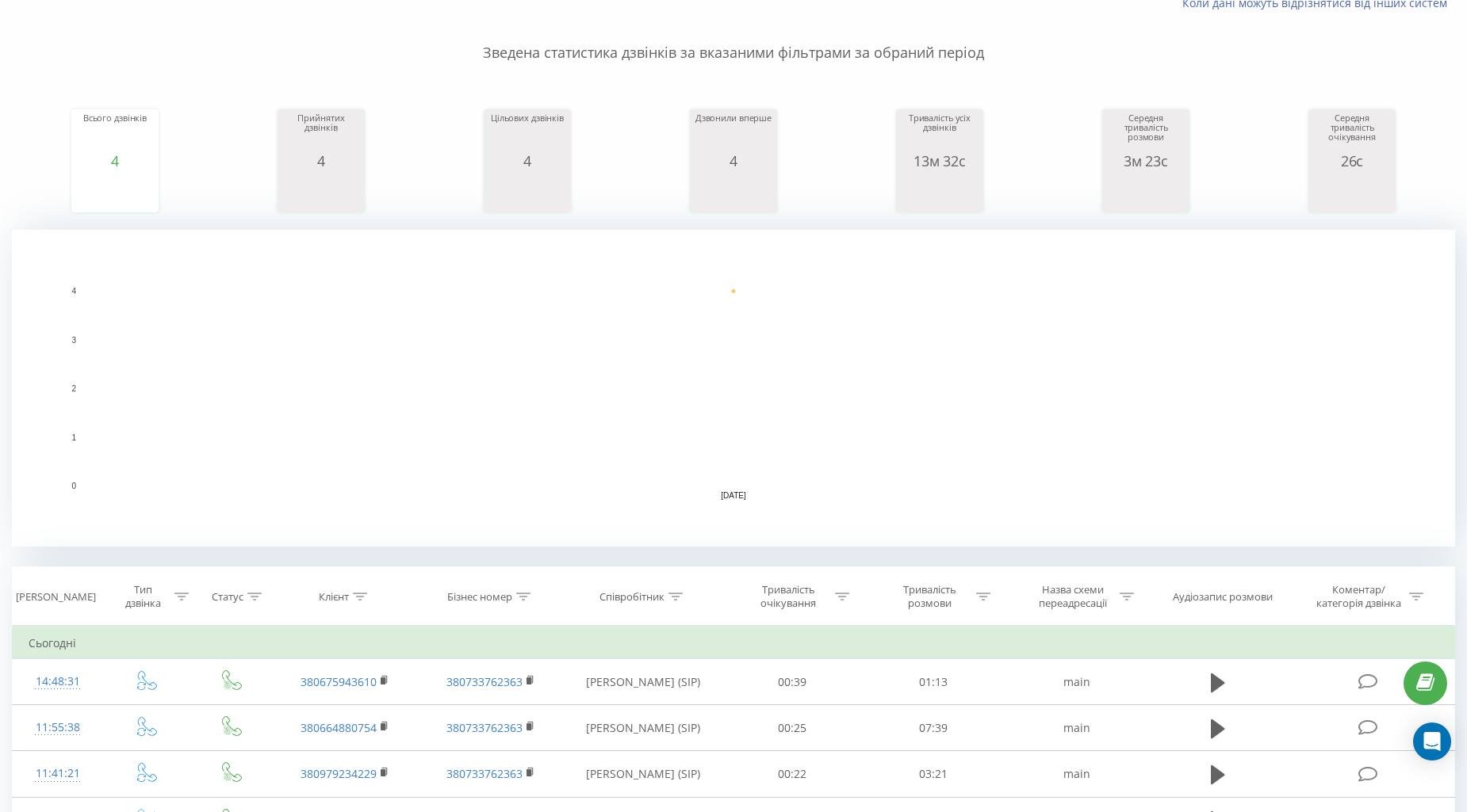
scroll to position [263, 0]
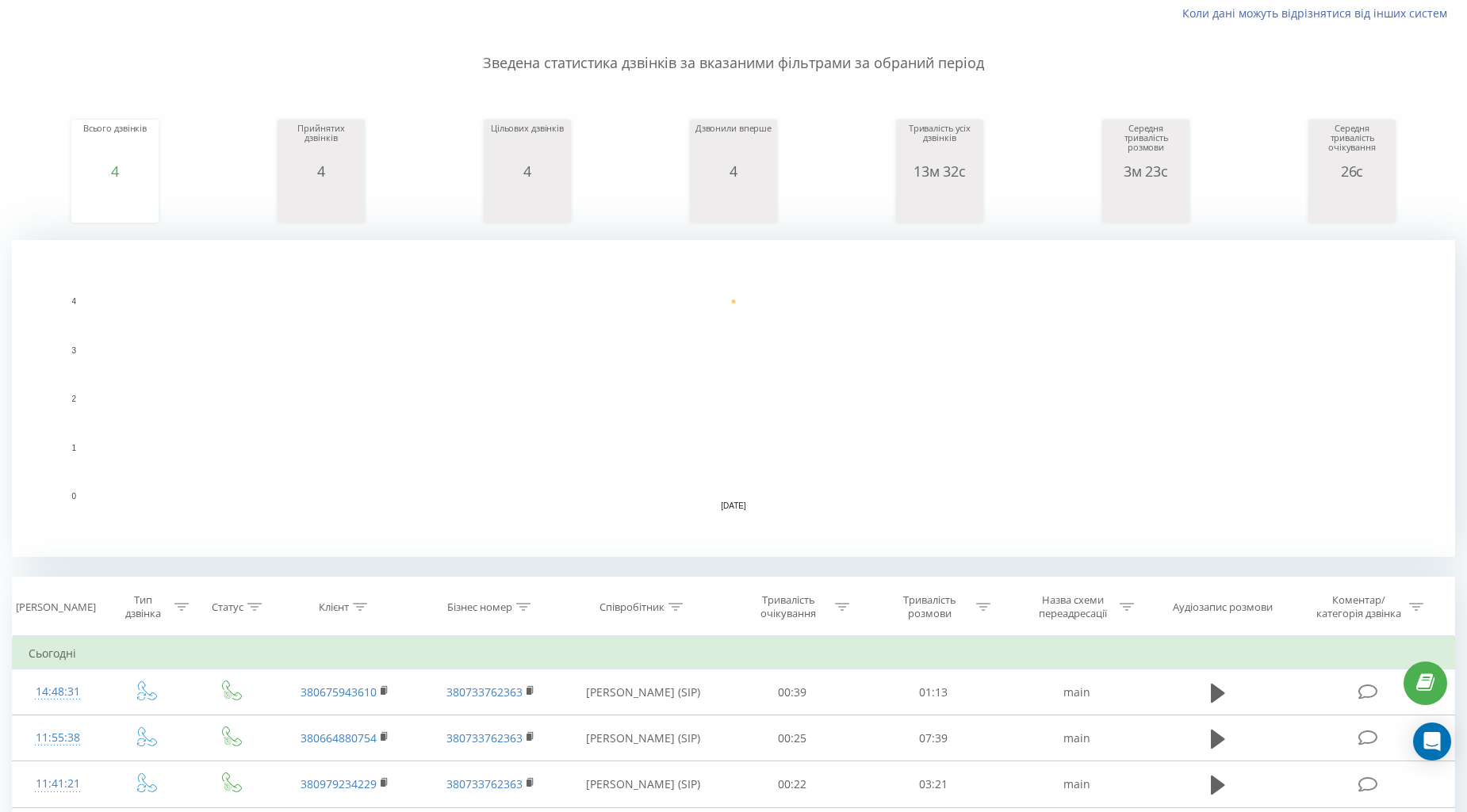
scroll to position [346, 0]
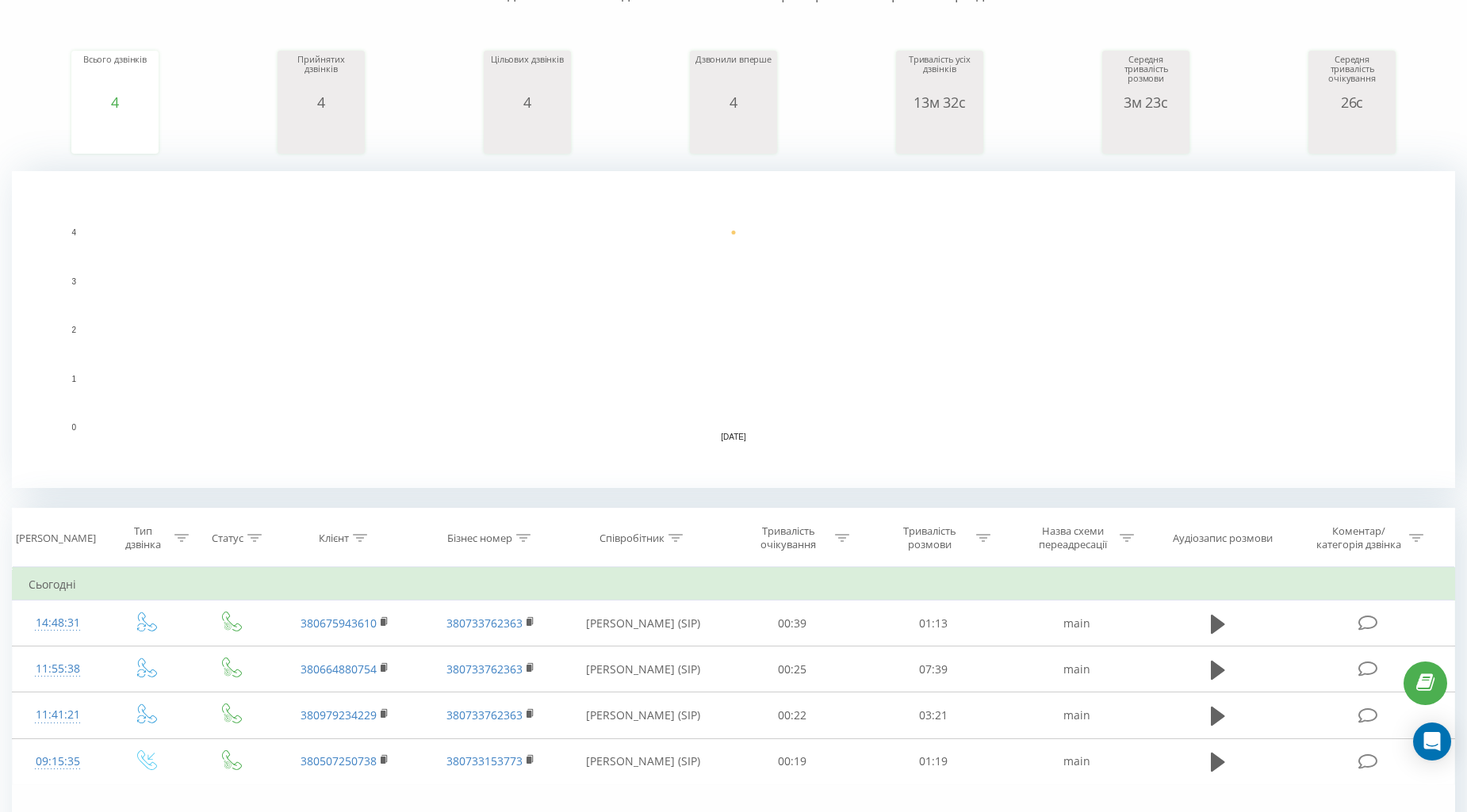
scroll to position [346, 0]
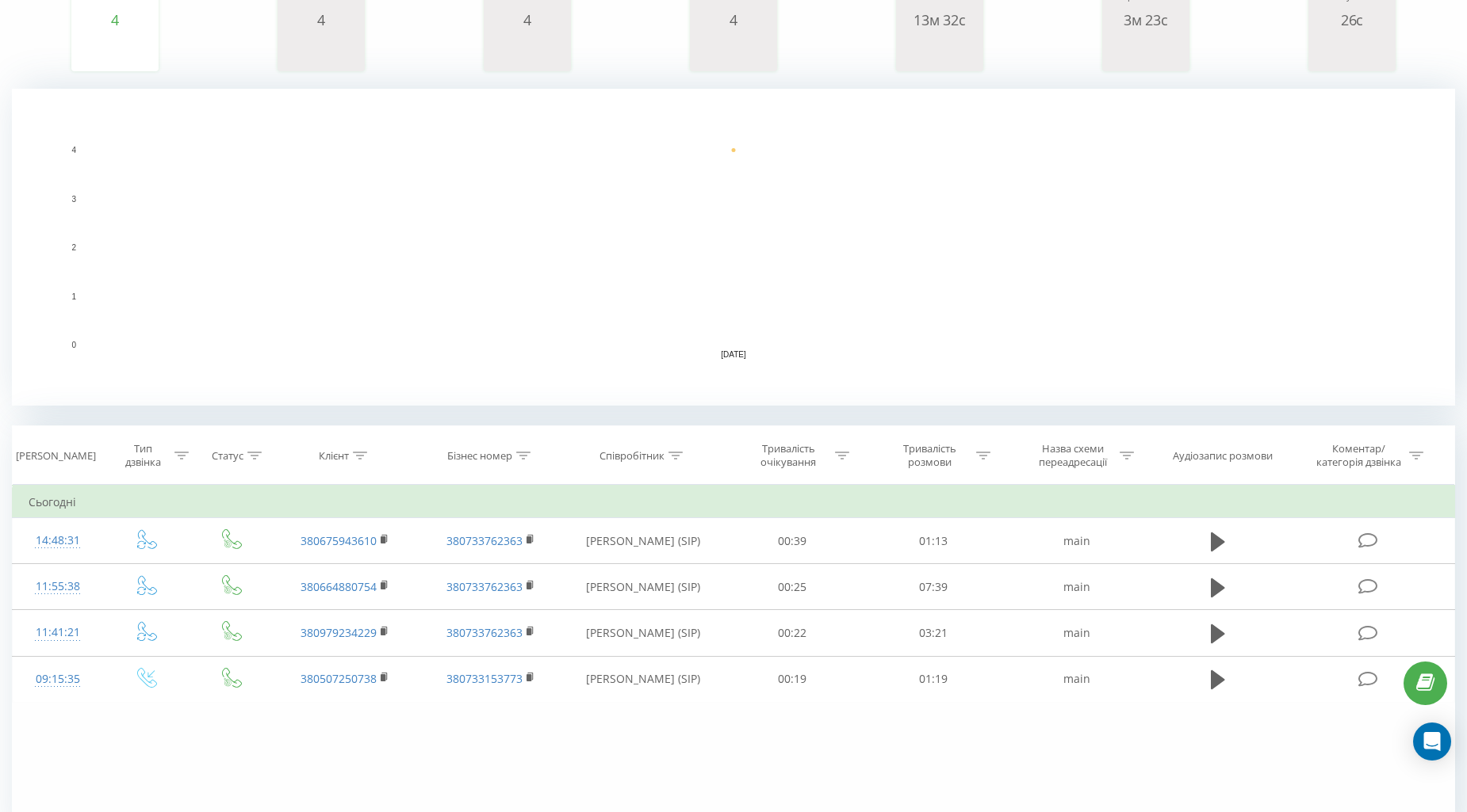
scroll to position [346, 0]
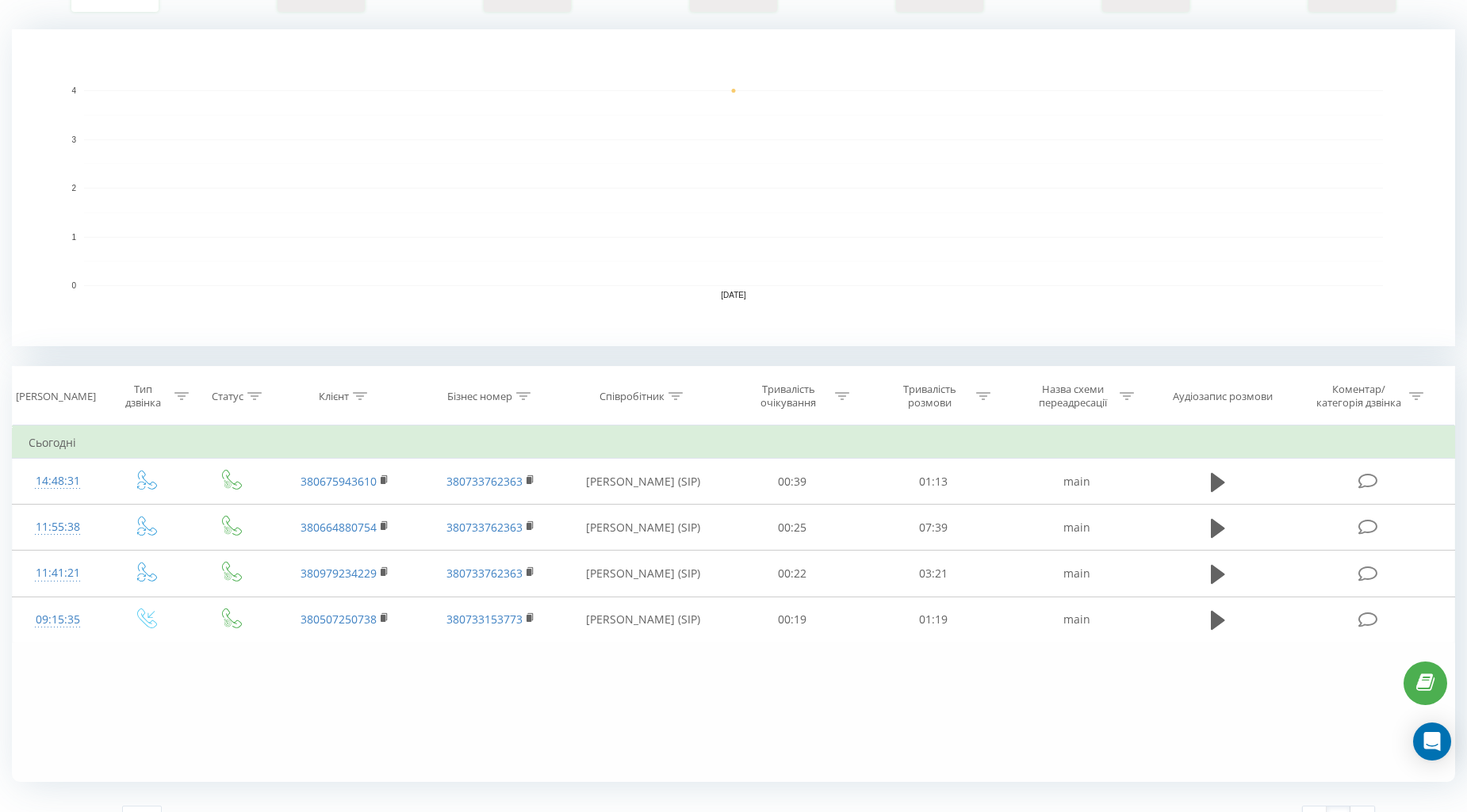
scroll to position [346, 0]
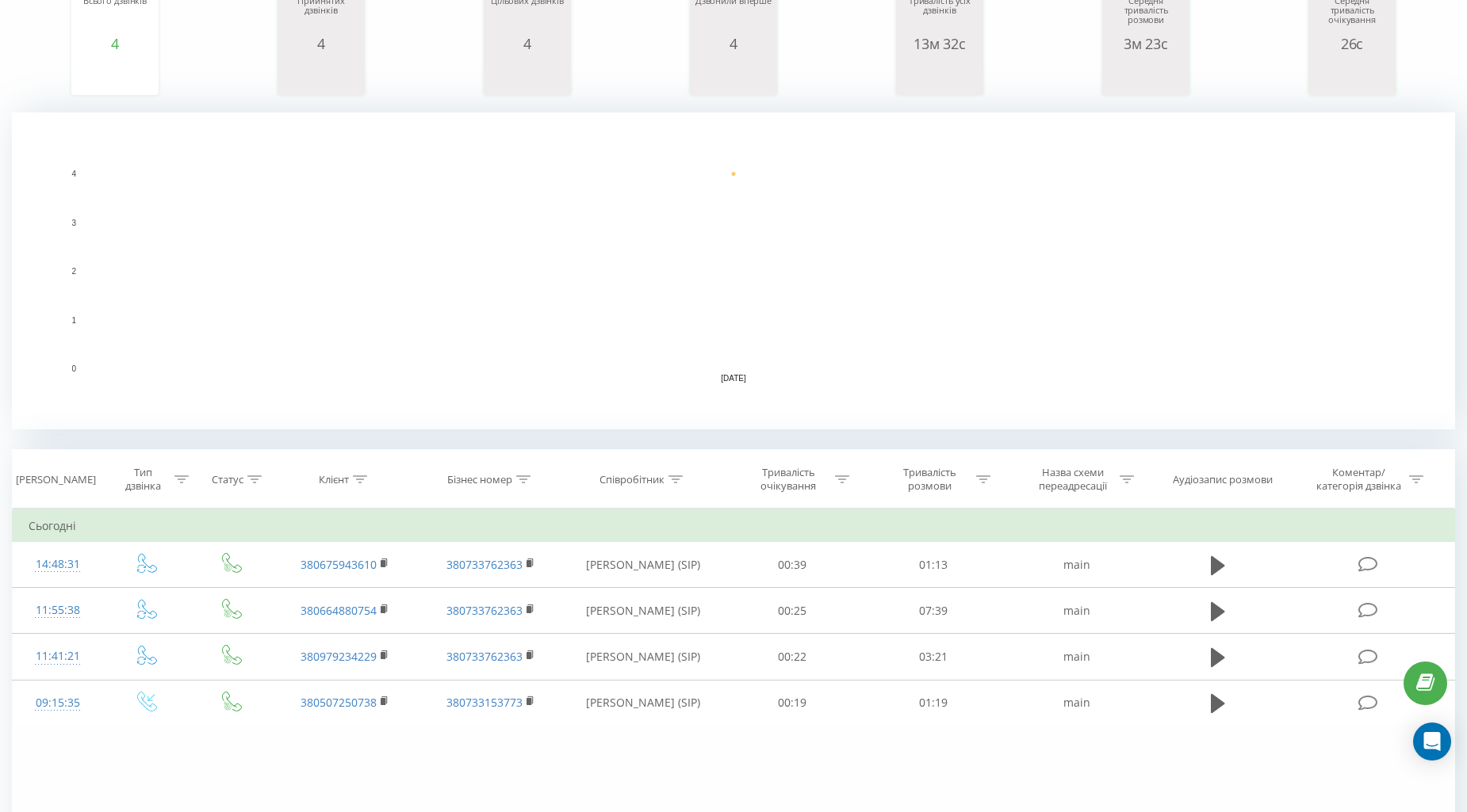
scroll to position [263, 0]
